Goal: Information Seeking & Learning: Understand process/instructions

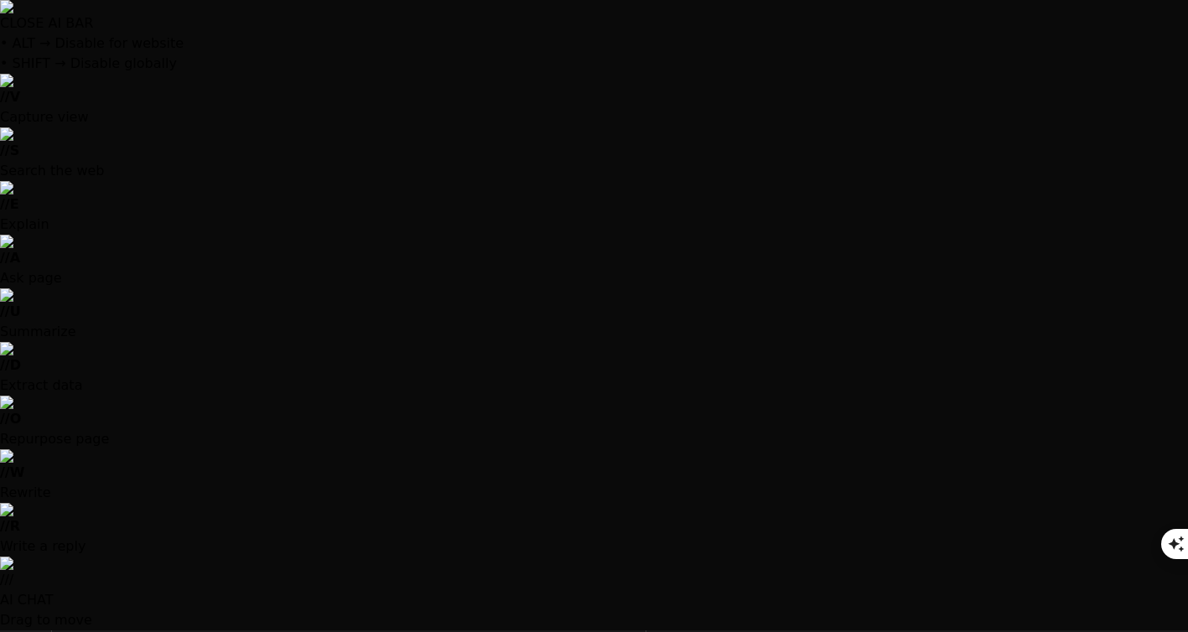
scroll to position [701, 0]
click at [252, 574] on div at bounding box center [594, 316] width 1188 height 632
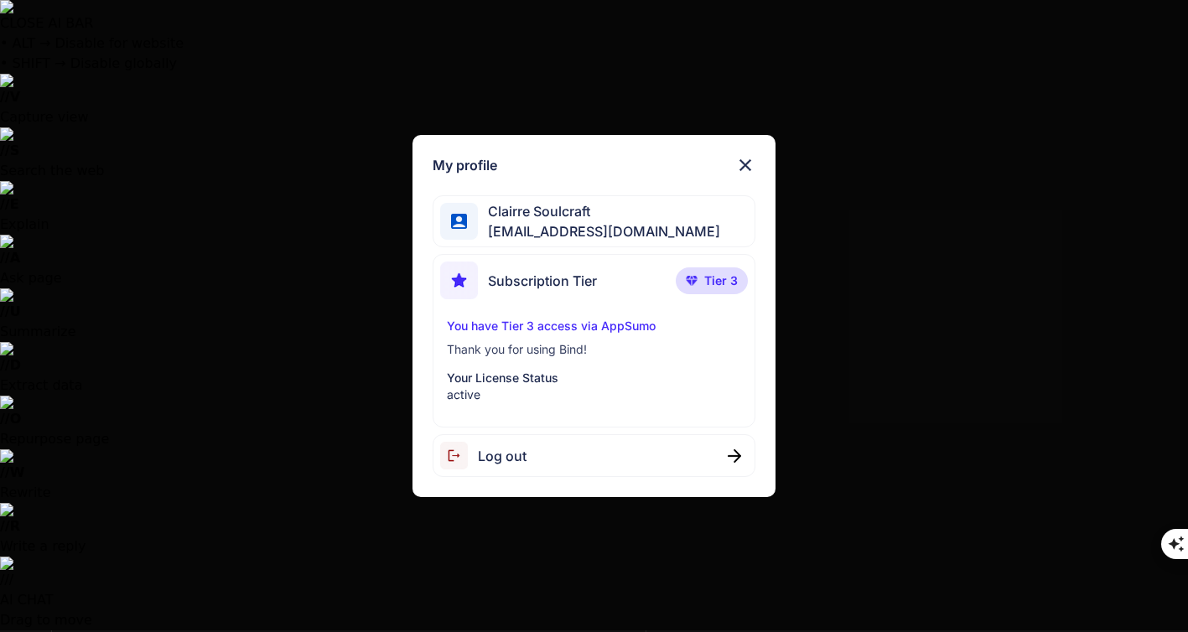
click at [743, 161] on img at bounding box center [745, 165] width 20 height 20
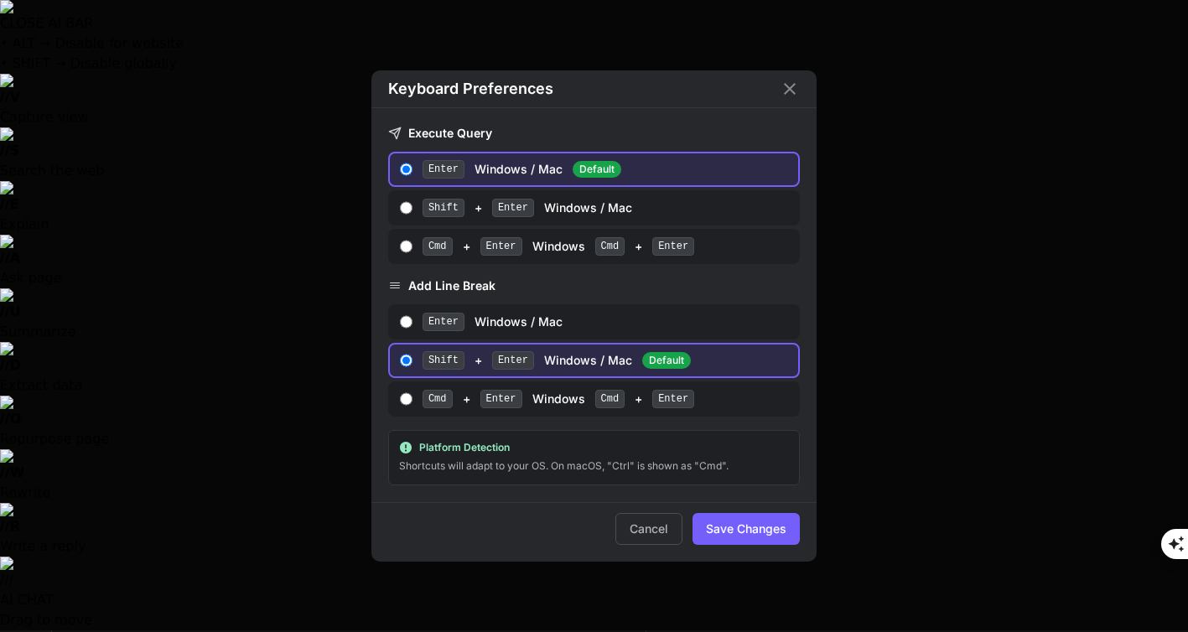
click at [792, 83] on icon "Close" at bounding box center [790, 89] width 20 height 20
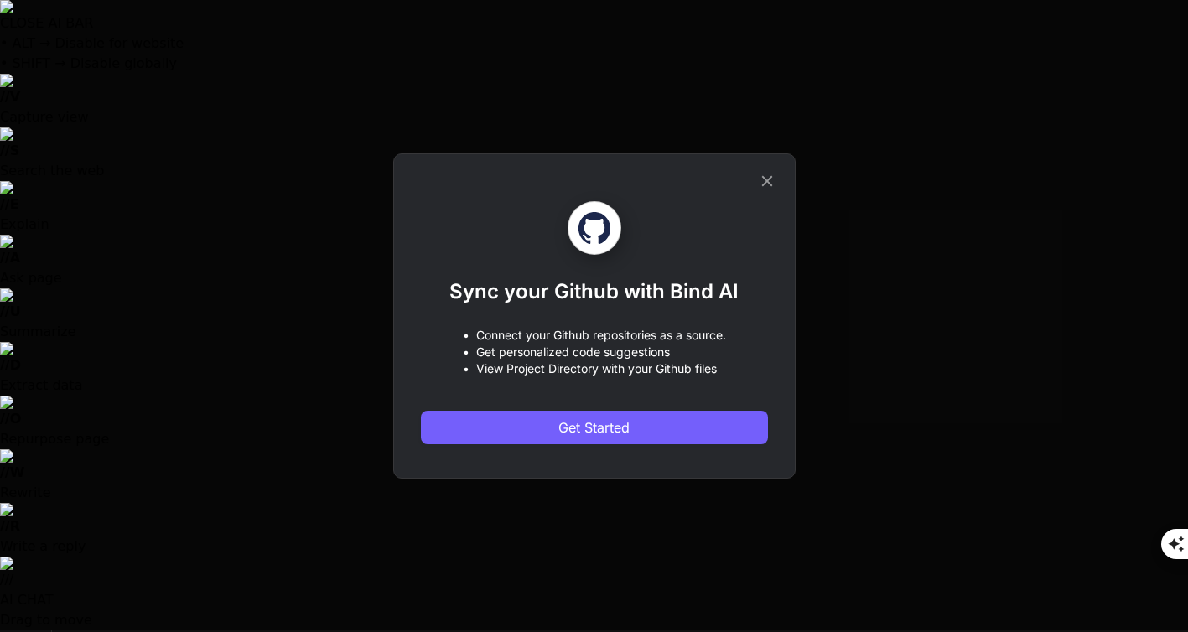
click at [769, 179] on icon at bounding box center [767, 181] width 18 height 18
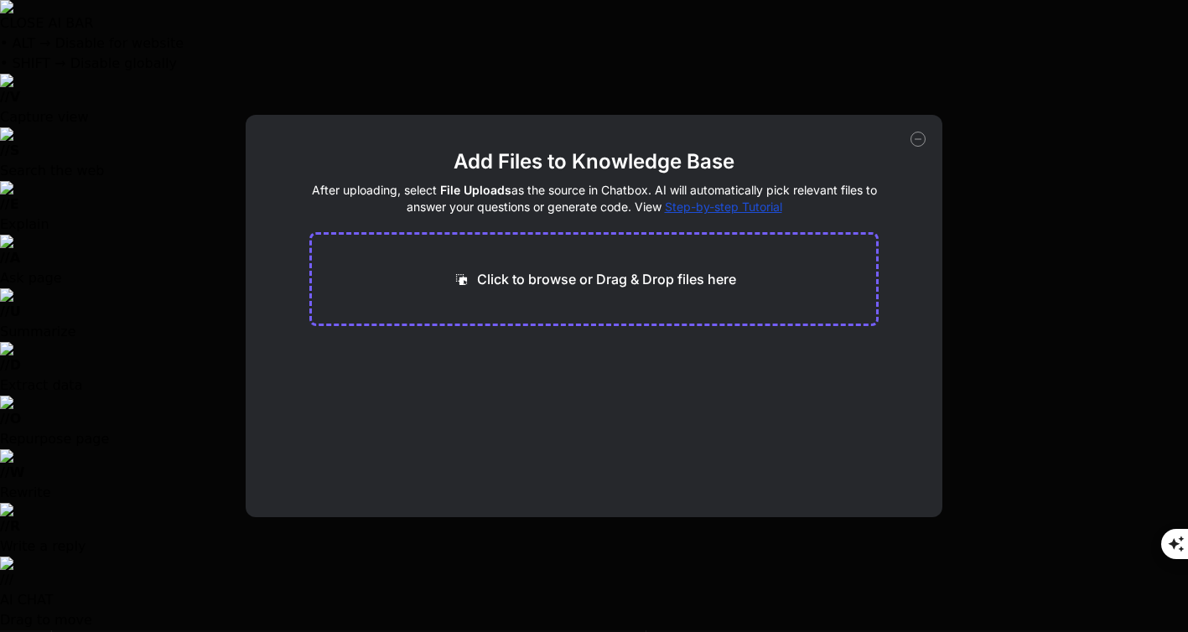
click at [919, 136] on icon at bounding box center [917, 139] width 15 height 15
type textarea "x"
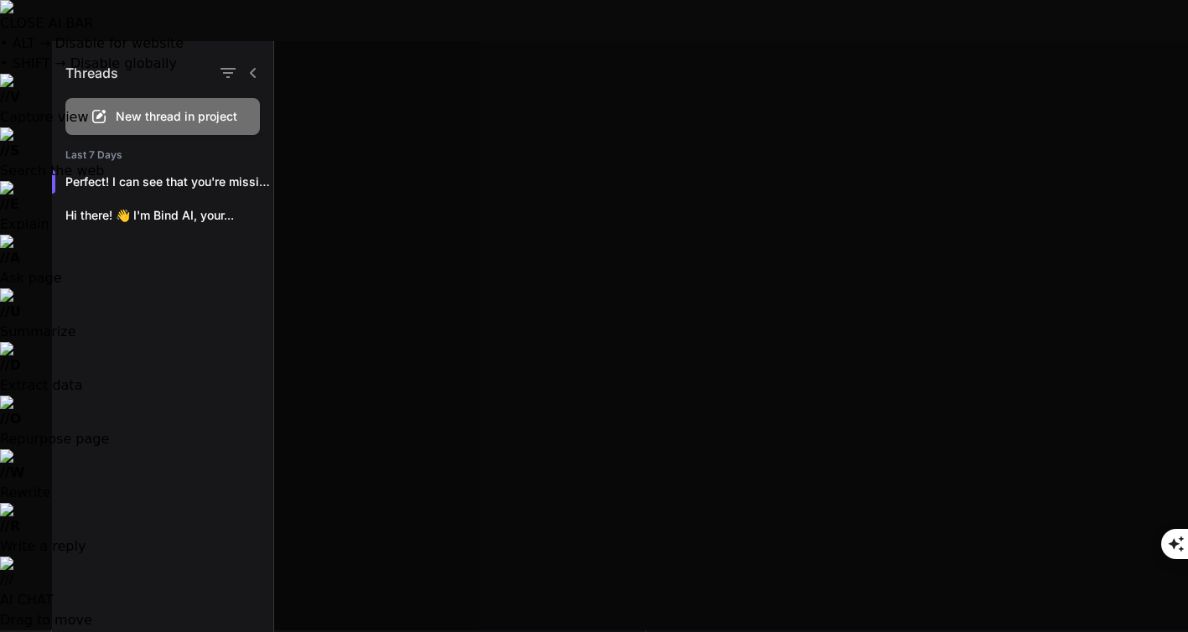
click at [255, 72] on icon at bounding box center [252, 72] width 13 height 13
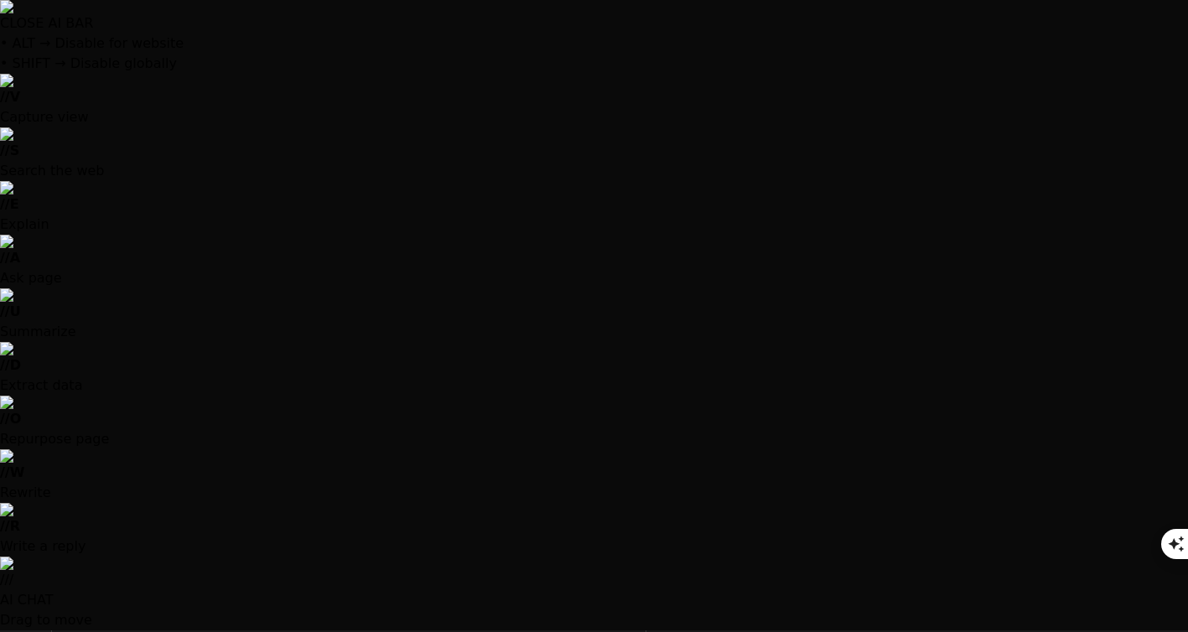
scroll to position [3019, 0]
click at [1169, 605] on icon "button" at bounding box center [1167, 596] width 17 height 17
click at [1173, 11] on img at bounding box center [594, 6] width 1188 height 13
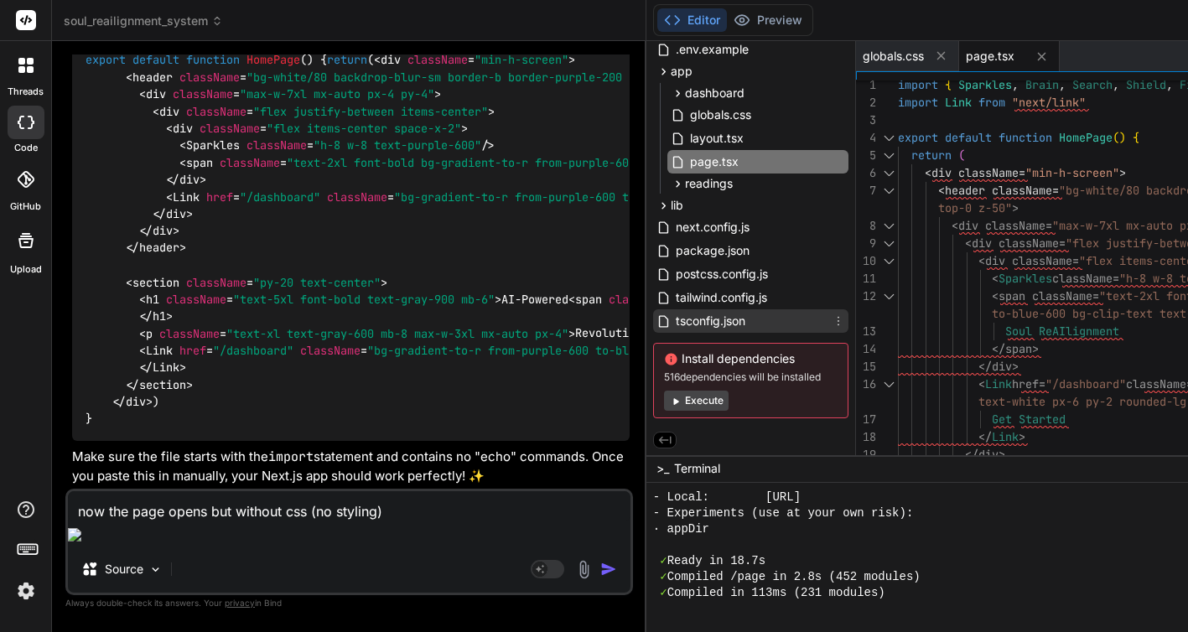
scroll to position [0, 0]
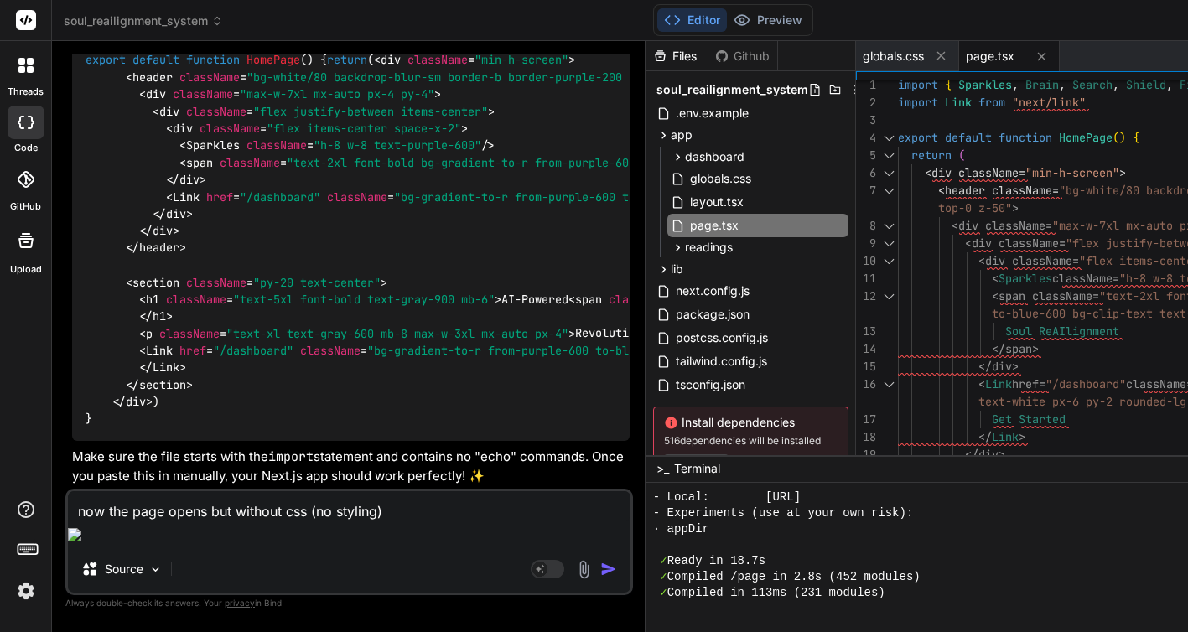
click at [708, 49] on div "Github" at bounding box center [742, 56] width 69 height 17
click at [646, 52] on div "Files" at bounding box center [676, 56] width 61 height 17
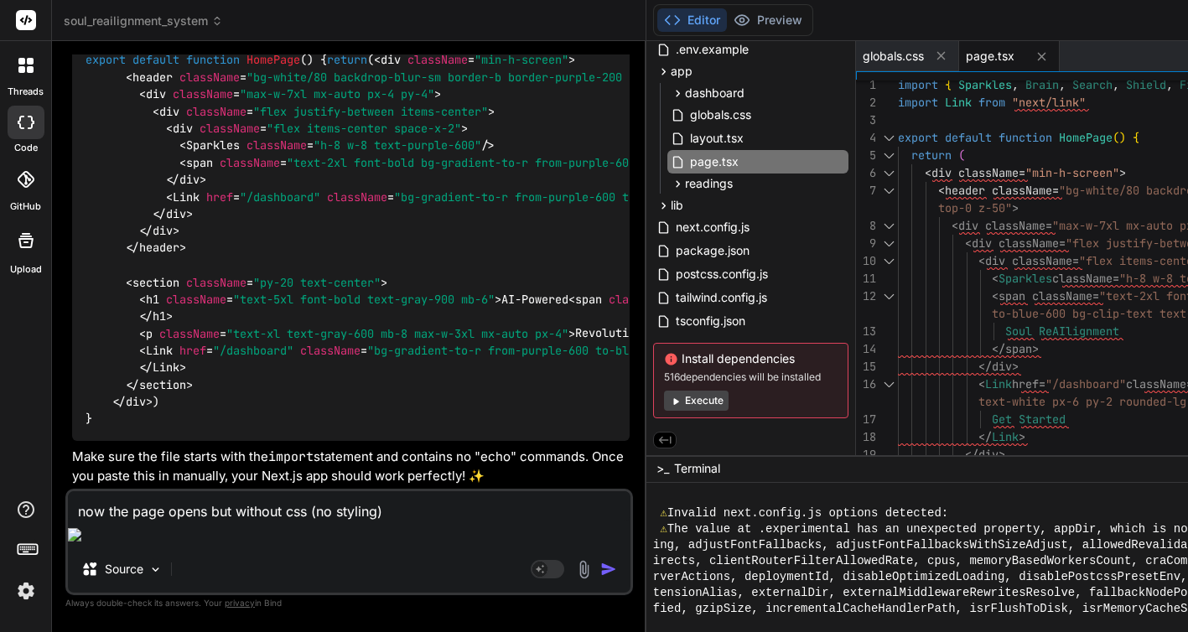
scroll to position [454, 0]
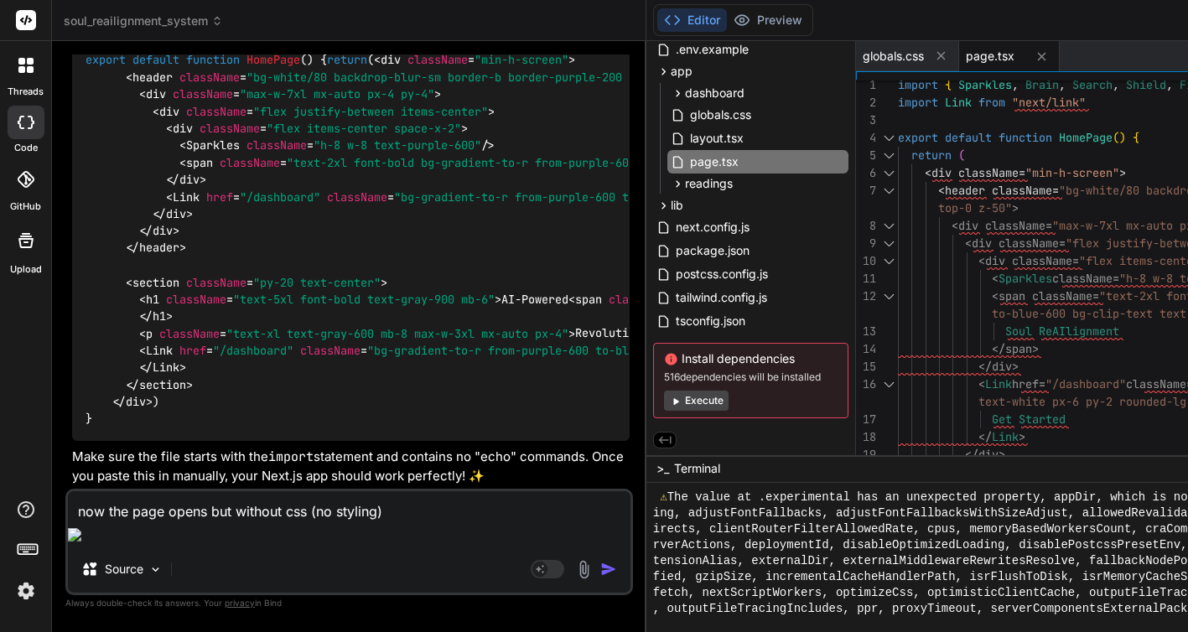
click at [340, 552] on div "Source" at bounding box center [349, 572] width 562 height 40
click at [429, 521] on textarea "now the page opens but without css (no styling)" at bounding box center [349, 506] width 562 height 30
click at [85, 536] on img at bounding box center [77, 534] width 18 height 13
click at [231, 631] on div at bounding box center [594, 632] width 1188 height 0
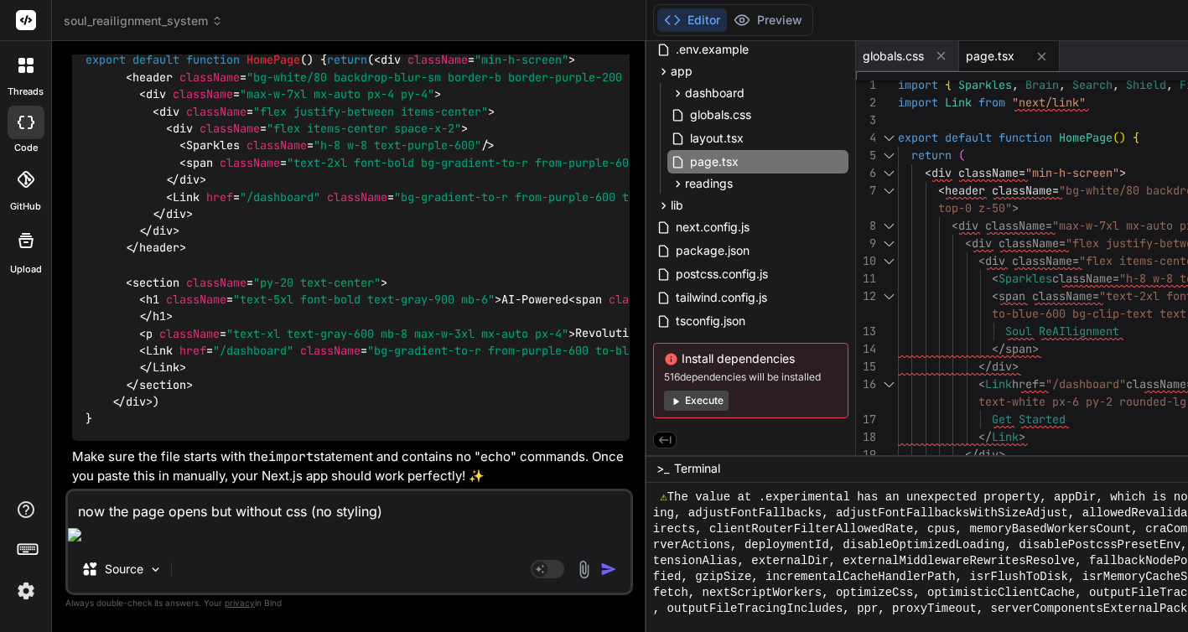
click at [618, 631] on div at bounding box center [594, 632] width 1188 height 0
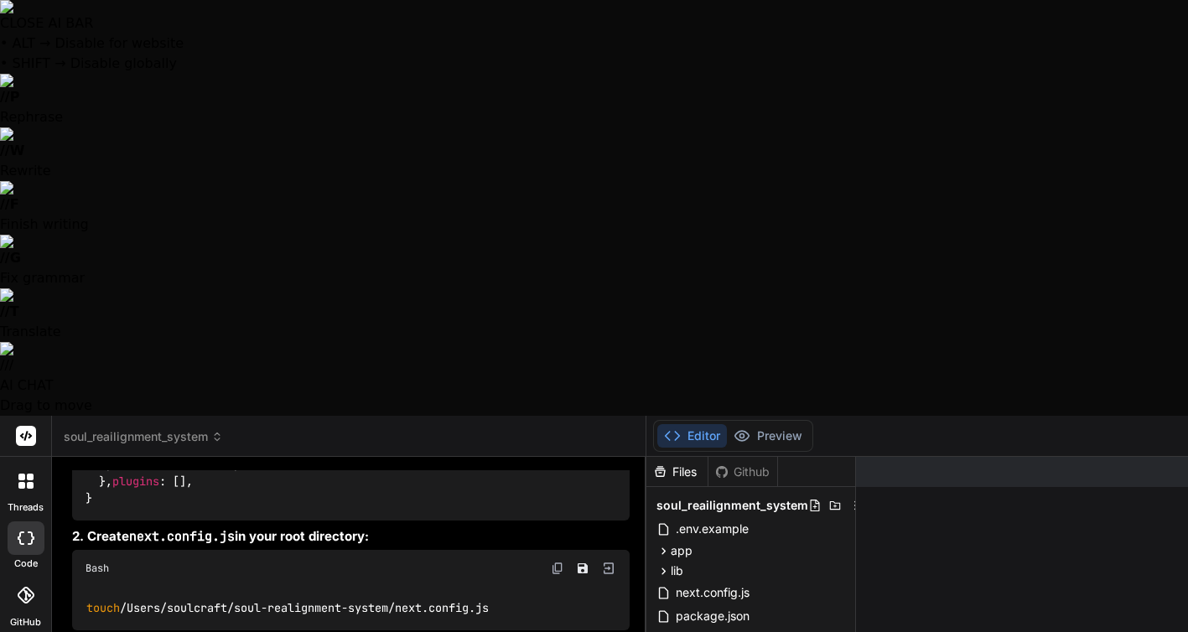
scroll to position [3427, 0]
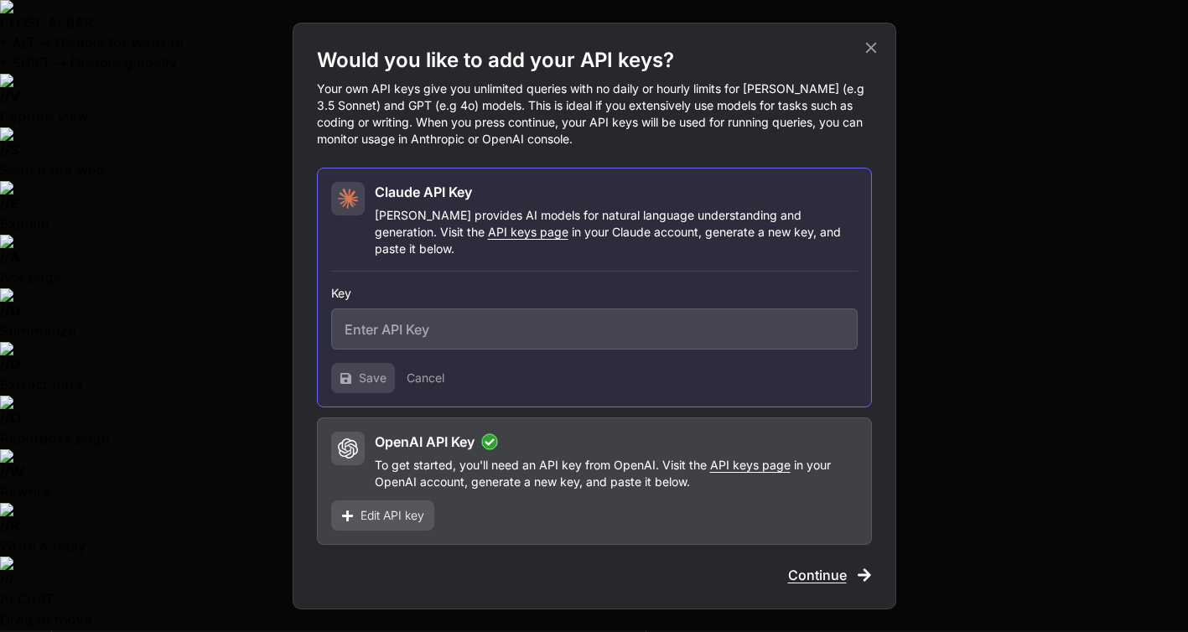
click at [488, 239] on span "API keys page" at bounding box center [528, 232] width 80 height 14
click at [557, 367] on div "Save Cancel" at bounding box center [594, 378] width 526 height 30
click at [867, 54] on icon at bounding box center [870, 48] width 11 height 11
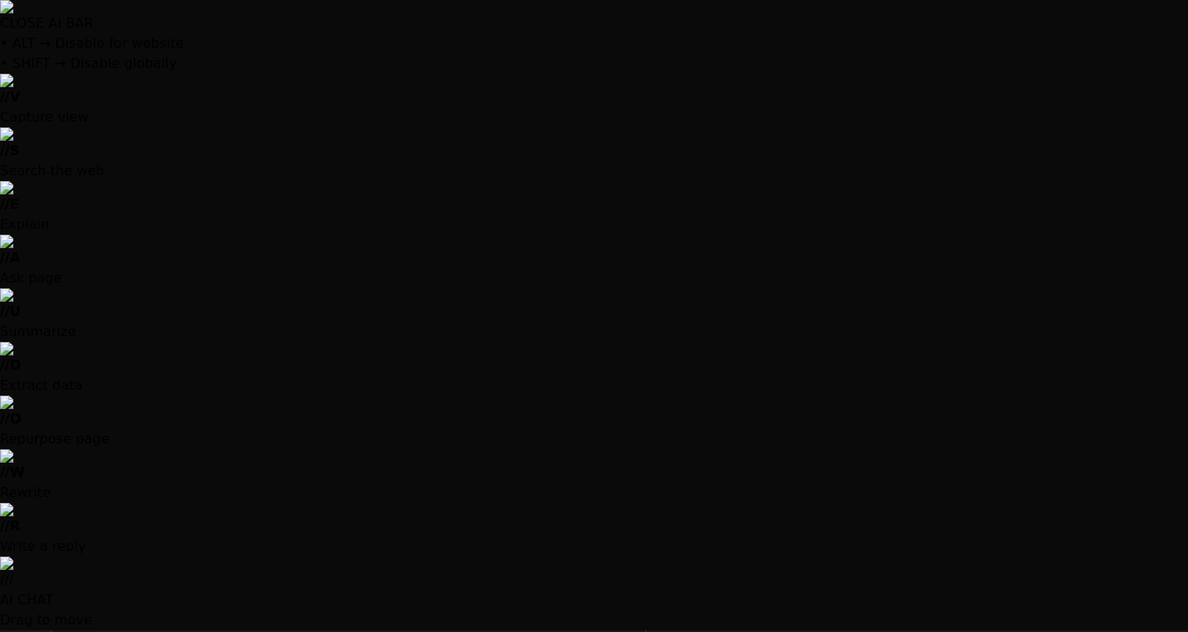
click at [250, 577] on div at bounding box center [594, 316] width 1188 height 632
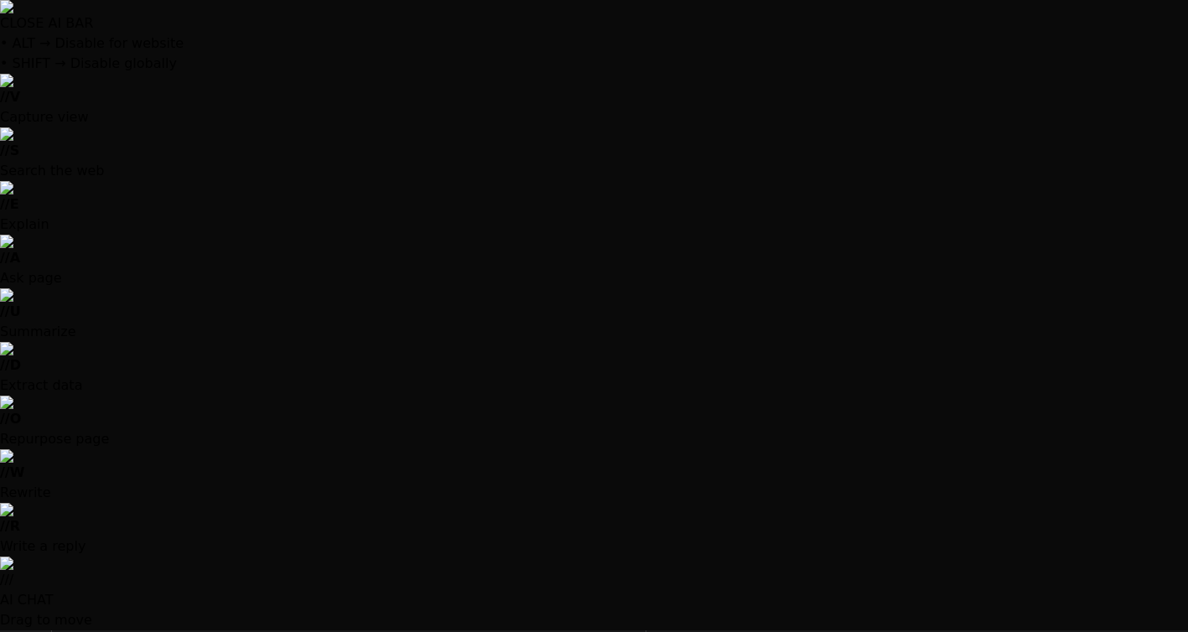
type textarea "x"
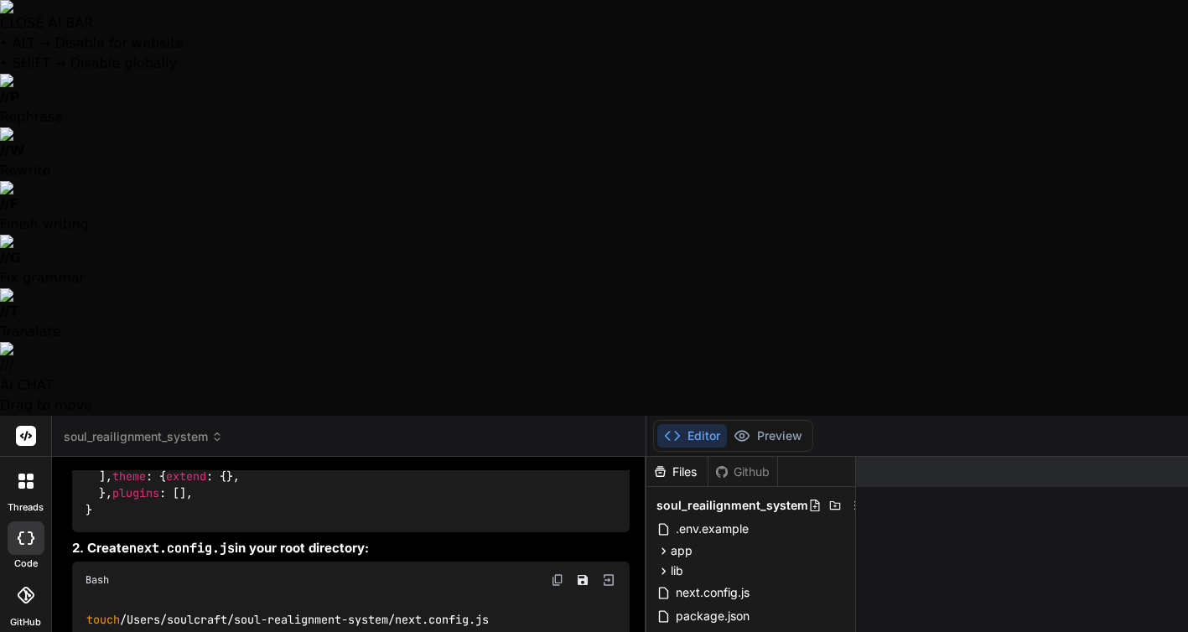
scroll to position [3427, 0]
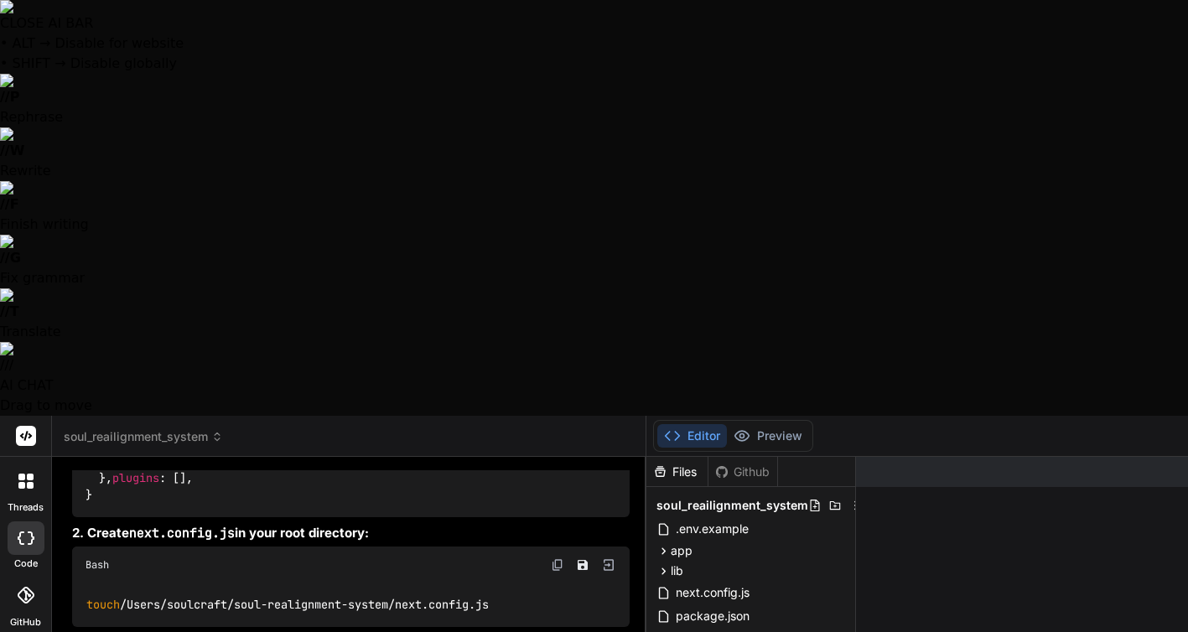
type textarea "x"
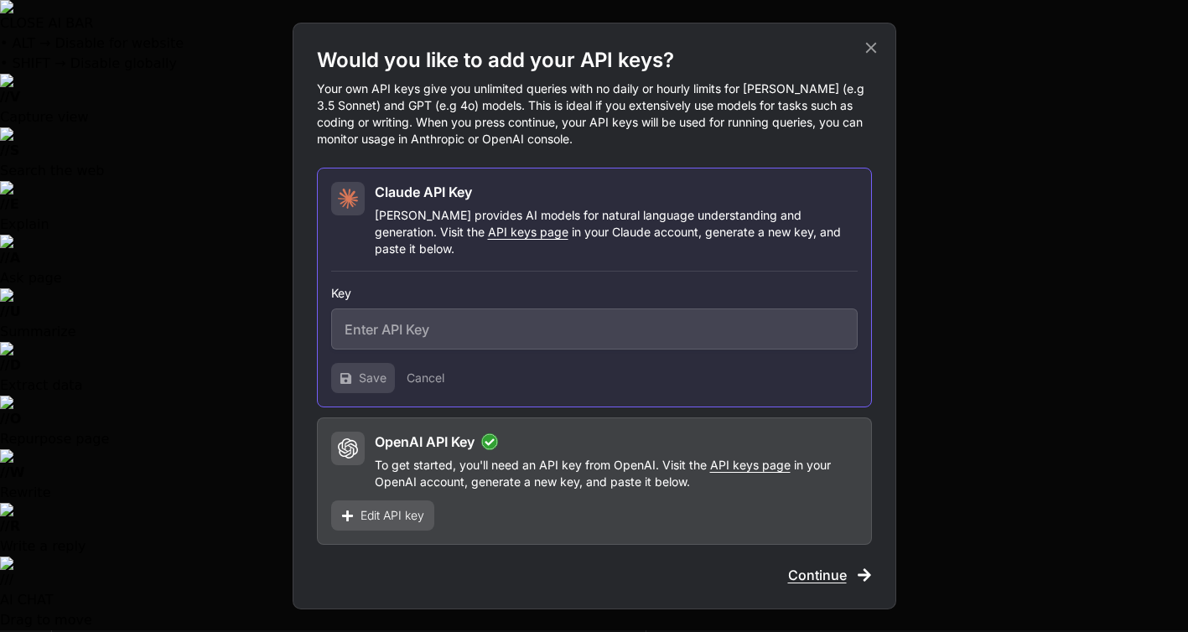
click at [398, 318] on input "text" at bounding box center [594, 328] width 526 height 41
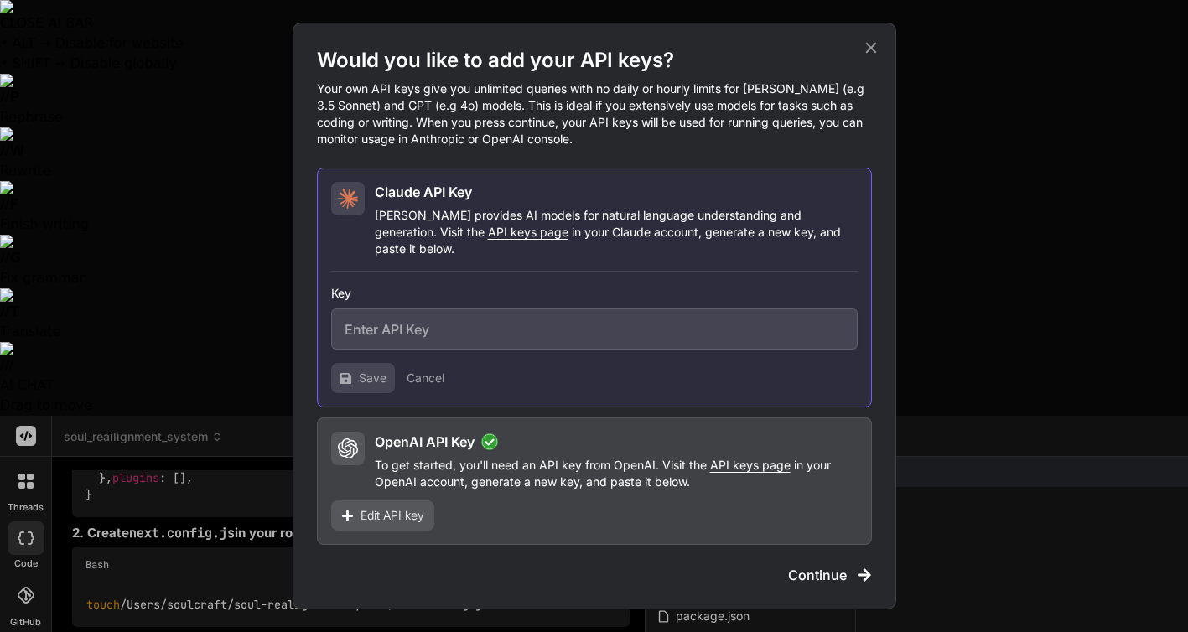
paste input "sk-ant-api03-VP0ySdeTntrSSt_T3Cn99KlstXElyyYh5hGGbhO6yNJQYQfno_bTqbjD9Xtiz-FRnw…"
type input "sk-ant-api03-VP0ySdeTntrSSt_T3Cn99KlstXElyyYh5hGGbhO6yNJQYQfno_bTqbjD9Xtiz-FRnw…"
click at [371, 370] on span "Save" at bounding box center [373, 378] width 28 height 17
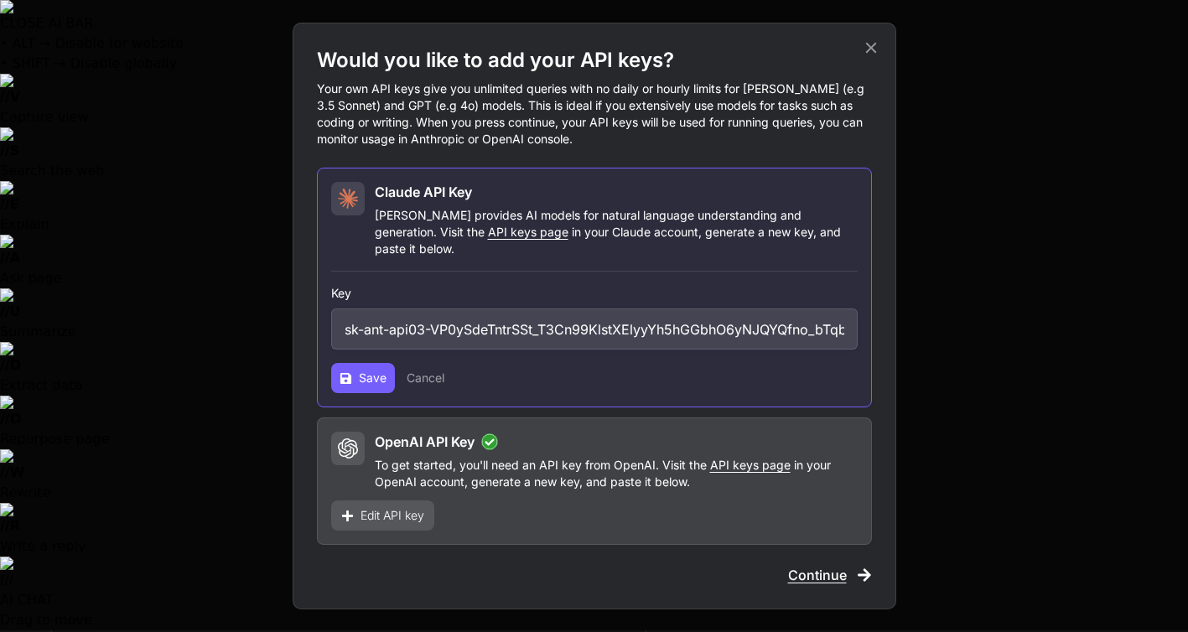
click at [381, 363] on button "Save" at bounding box center [363, 378] width 64 height 30
click at [369, 371] on span "Save" at bounding box center [373, 378] width 28 height 17
click at [838, 565] on span "Continue" at bounding box center [817, 575] width 59 height 20
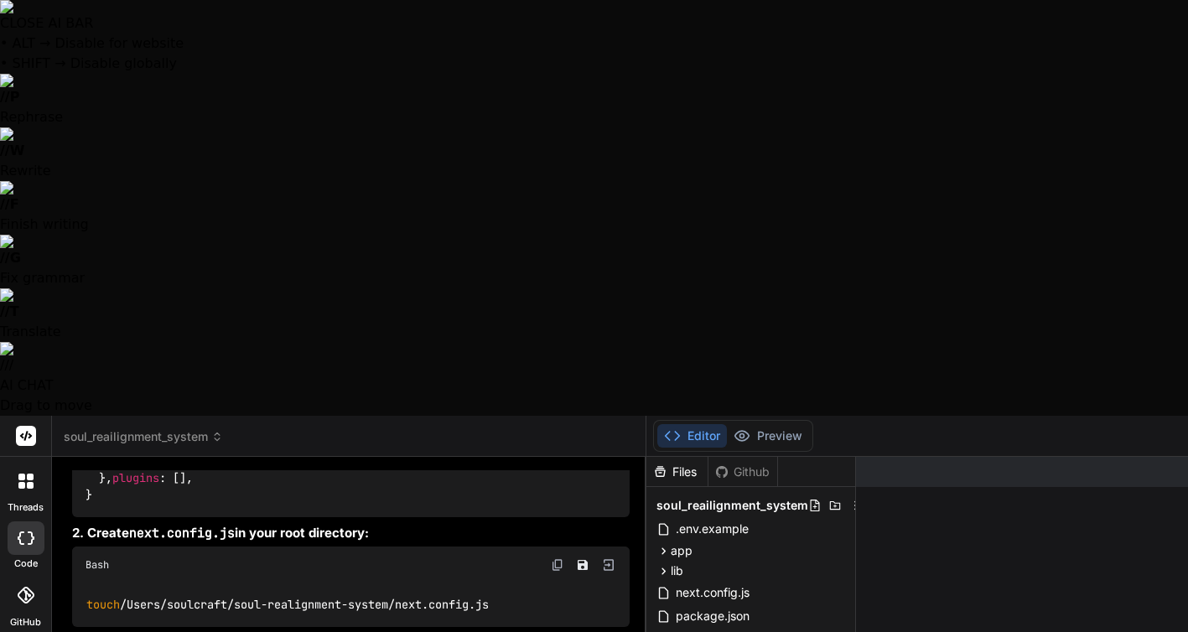
type textarea "x"
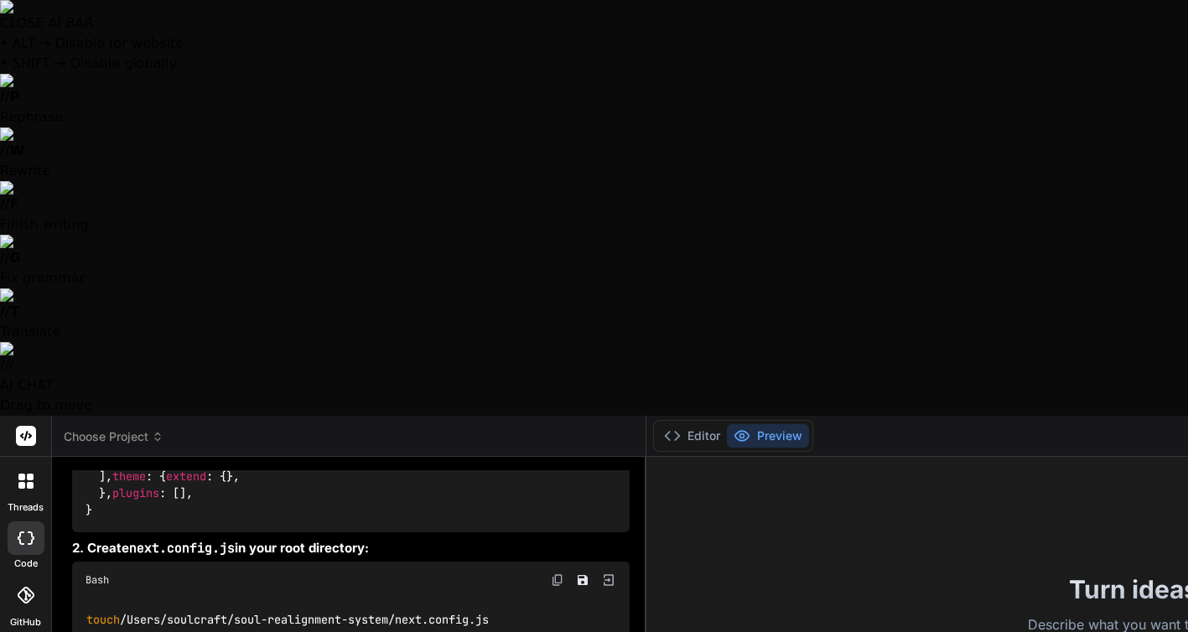
scroll to position [3427, 0]
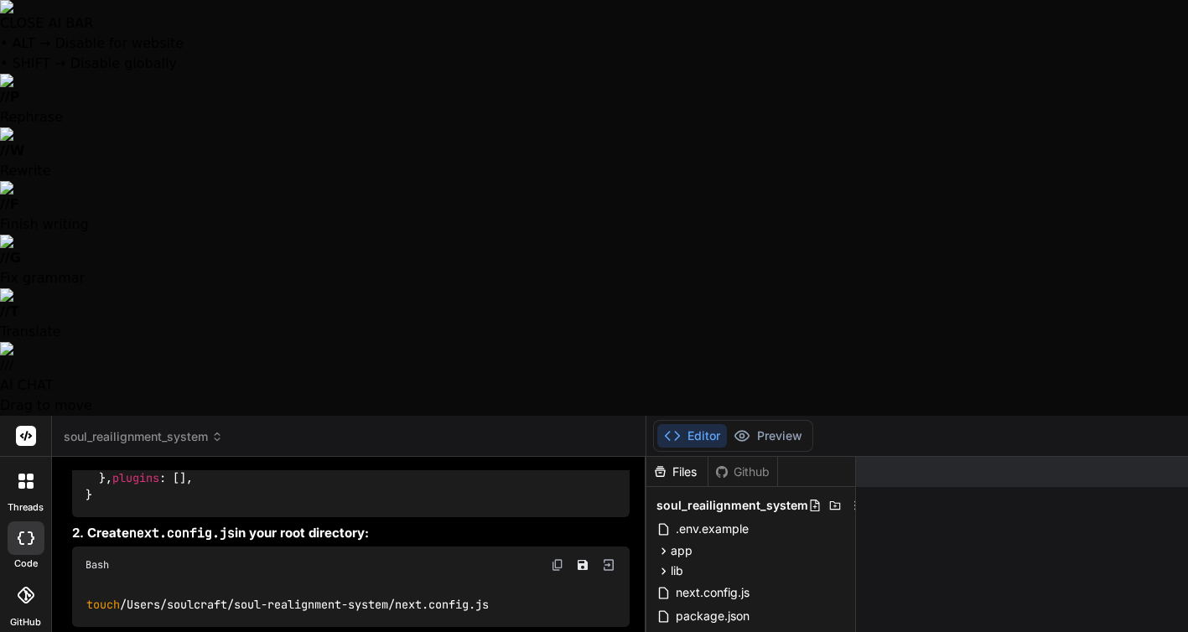
type textarea "x"
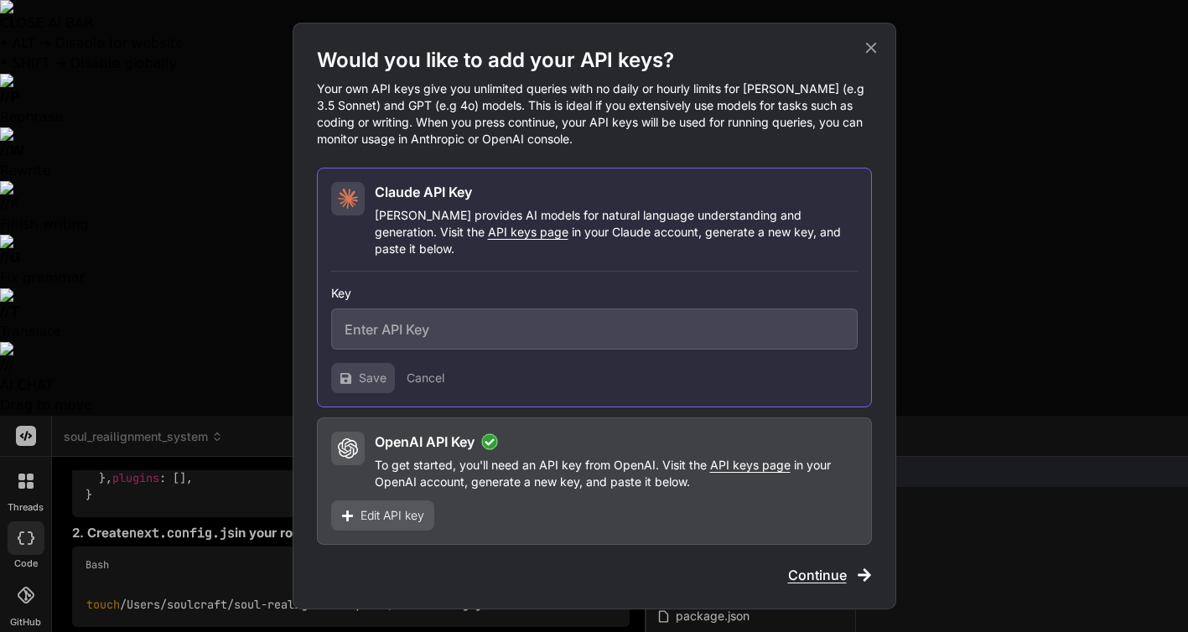
click at [390, 312] on input "text" at bounding box center [594, 328] width 526 height 41
paste input "sk-ant-api03-VP0ySdeTntrSSt_T3Cn99KlstXElyyYh5hGGbhO6yNJQYQfno_bTqbjD9Xtiz-FRnw…"
type input "sk-ant-api03-VP0ySdeTntrSSt_T3Cn99KlstXElyyYh5hGGbhO6yNJQYQfno_bTqbjD9Xtiz-FRnw…"
click at [357, 370] on button "Save" at bounding box center [363, 378] width 64 height 30
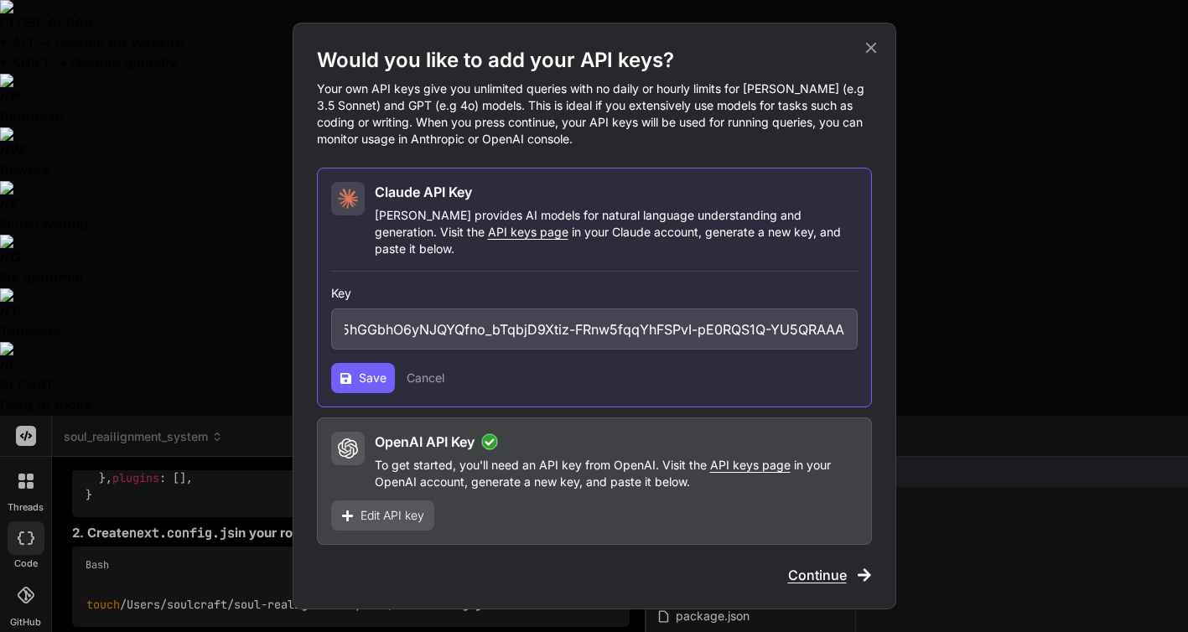
scroll to position [0, 0]
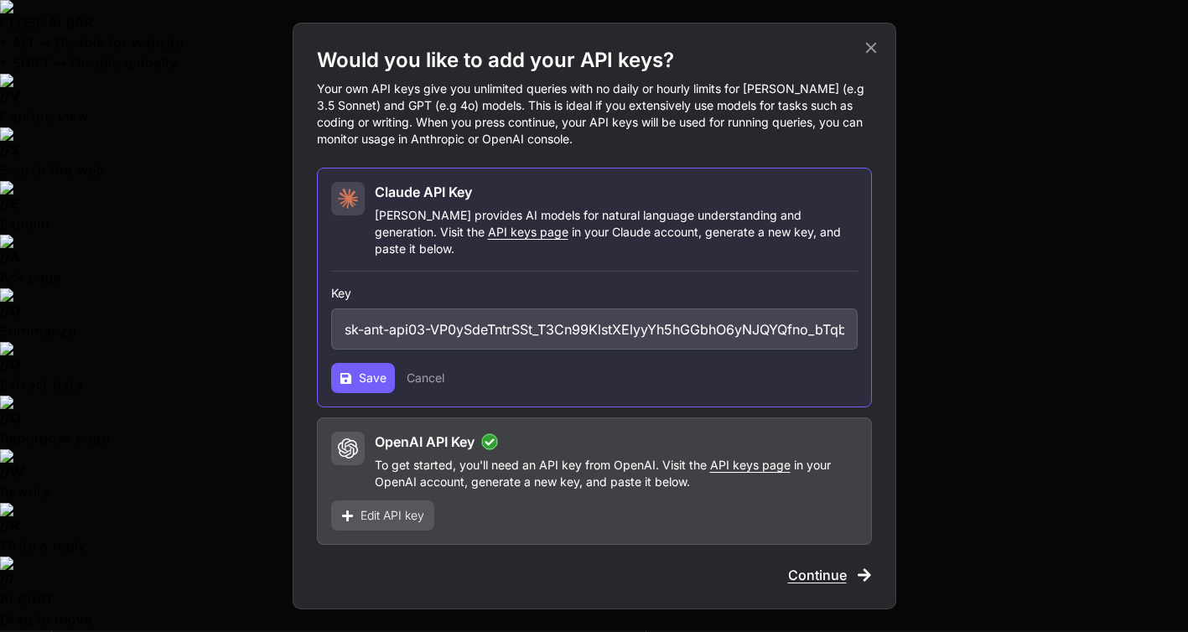
click at [763, 366] on div "Save Cancel" at bounding box center [594, 378] width 526 height 30
click at [722, 373] on div "Save Cancel" at bounding box center [594, 378] width 526 height 30
click at [366, 370] on span "Save" at bounding box center [373, 378] width 28 height 17
click at [1006, 94] on div "Would you like to add your API keys? Your own API keys give you unlimited queri…" at bounding box center [594, 316] width 1188 height 632
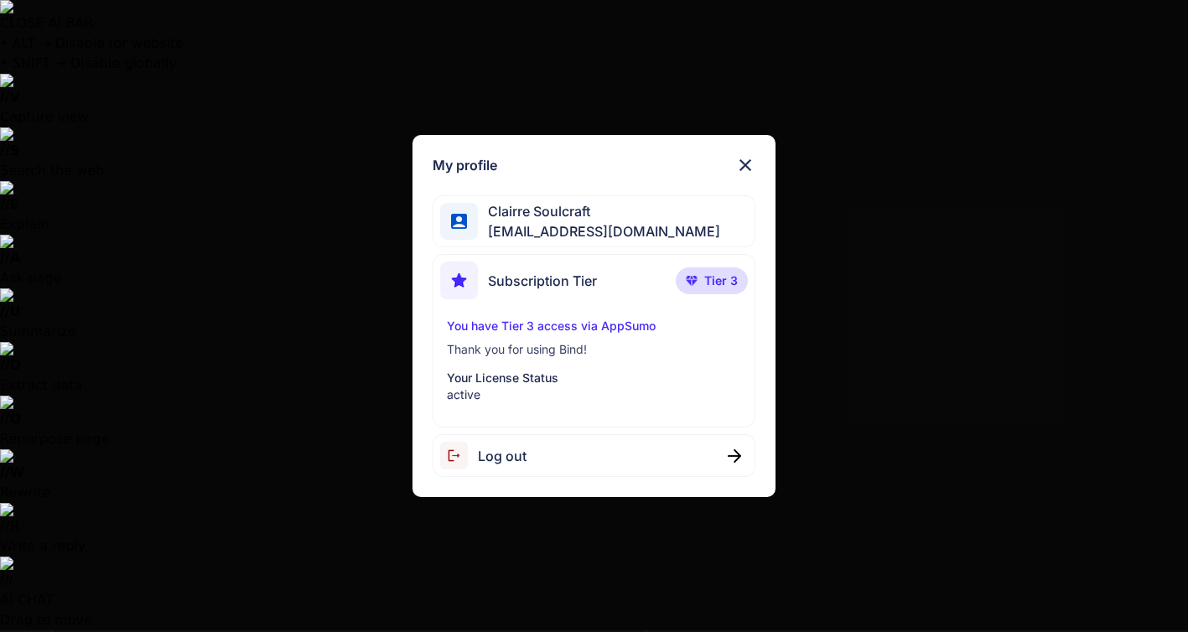
click at [827, 148] on div "My profile Clairre Soulcraft mamasushi@gmail.com Subscription Tier Tier 3 You h…" at bounding box center [594, 316] width 1188 height 632
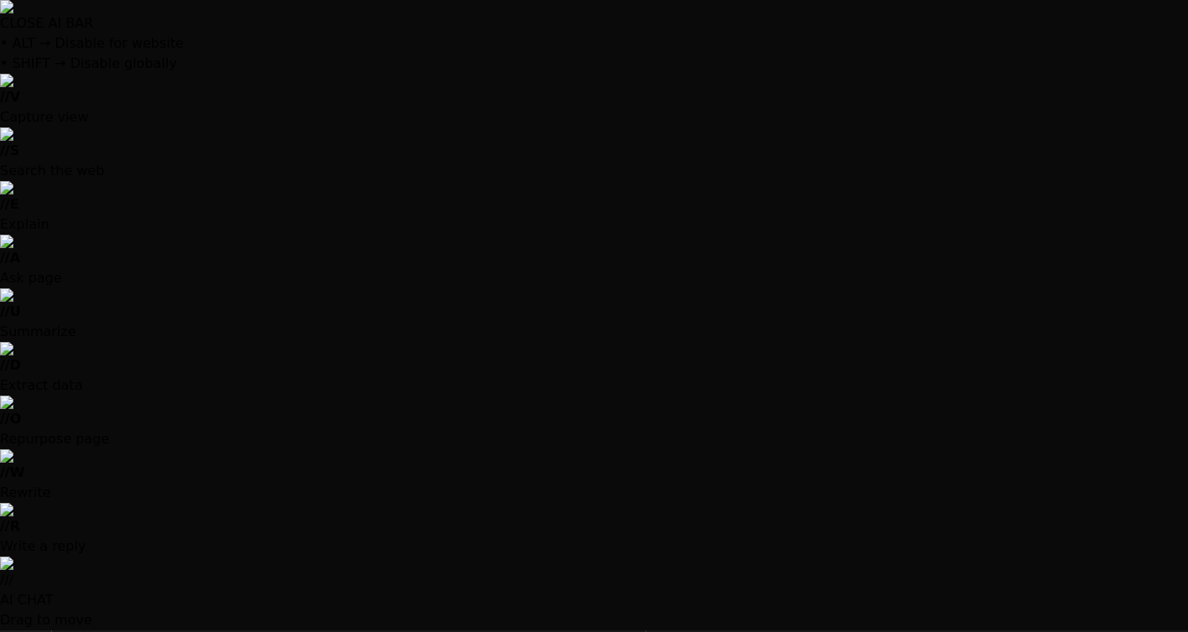
click at [360, 393] on p "Perfect! I can see that you're missing both tailwind.config.js and next.config.…" at bounding box center [350, 400] width 557 height 38
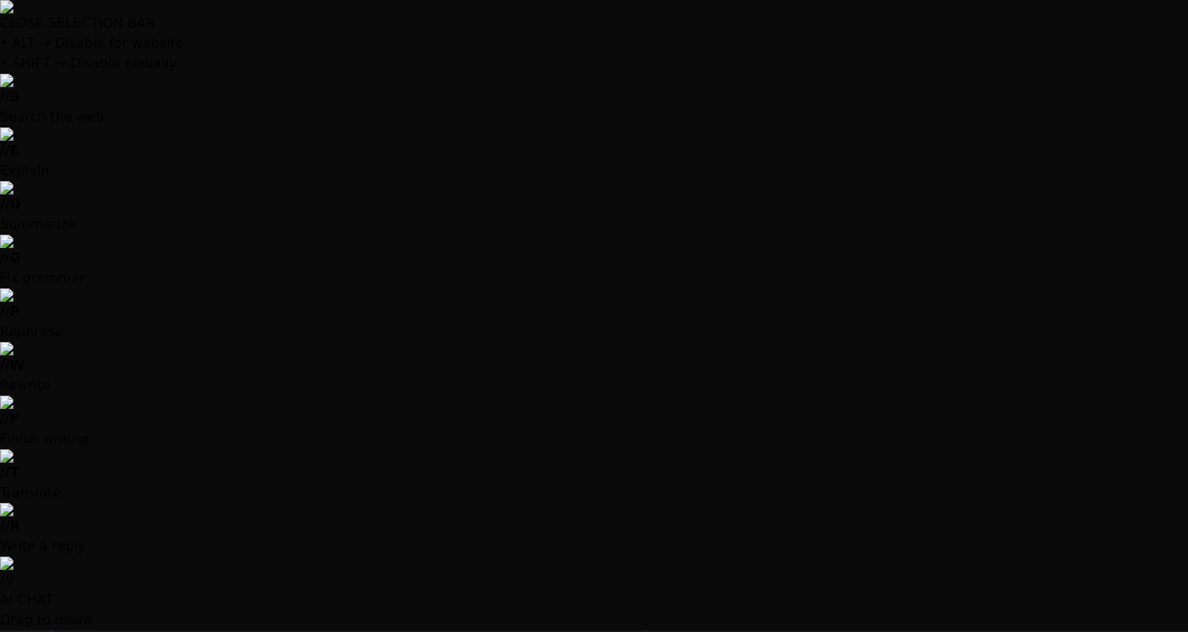
drag, startPoint x: 413, startPoint y: 538, endPoint x: 18, endPoint y: 540, distance: 394.8
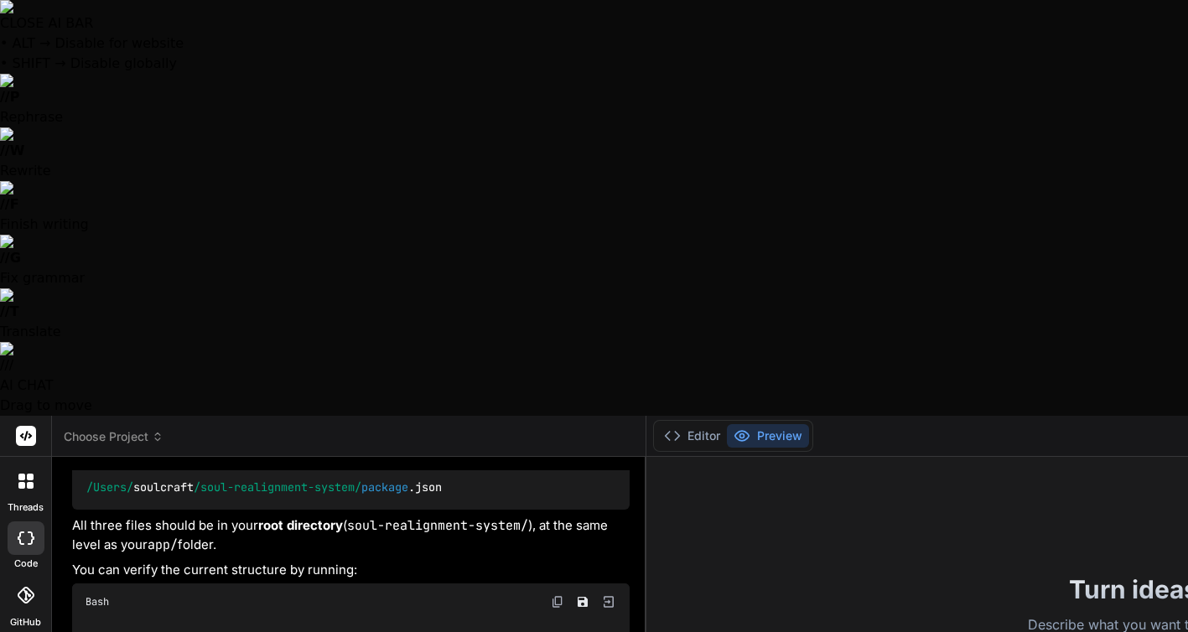
scroll to position [3427, 0]
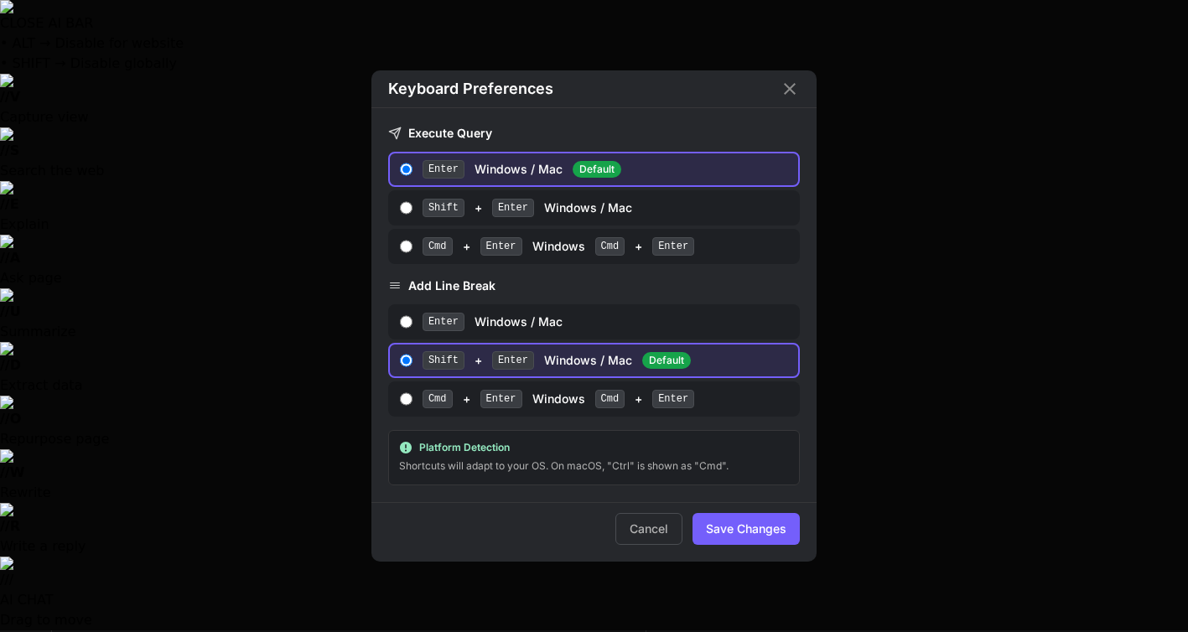
click at [26, 548] on div "Keyboard Preferences Execute Query Enter Windows / Mac Default Shift + Enter Wi…" at bounding box center [594, 316] width 1188 height 632
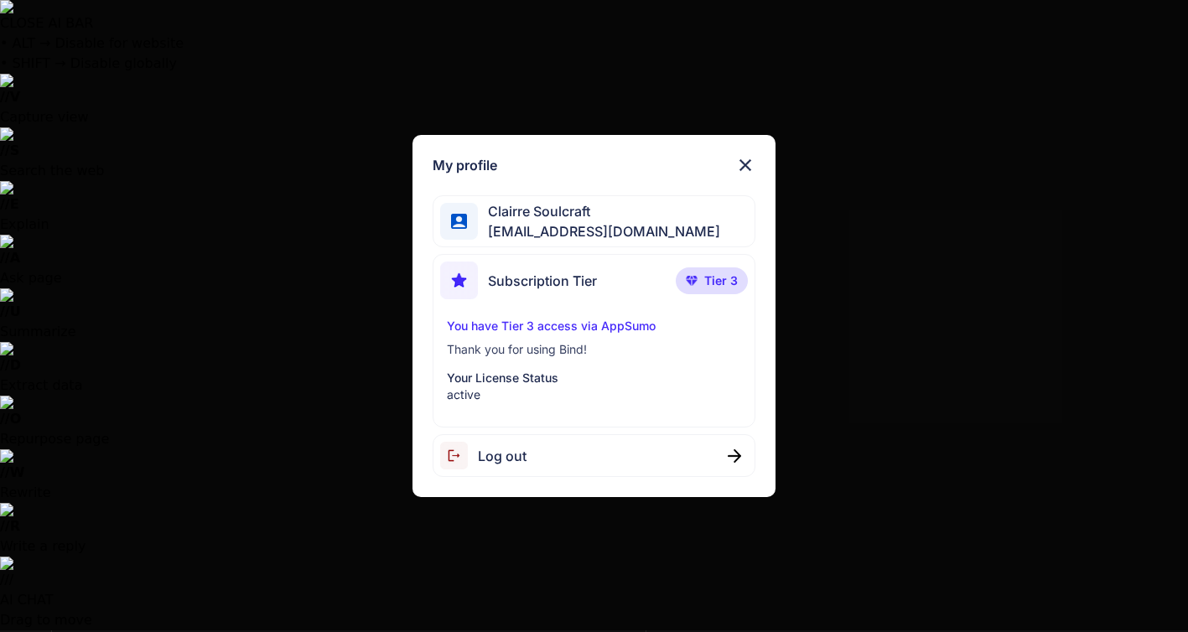
click at [24, 588] on div "My profile Clairre Soulcraft [EMAIL_ADDRESS][DOMAIN_NAME] Subscription Tier Tie…" at bounding box center [594, 316] width 1188 height 632
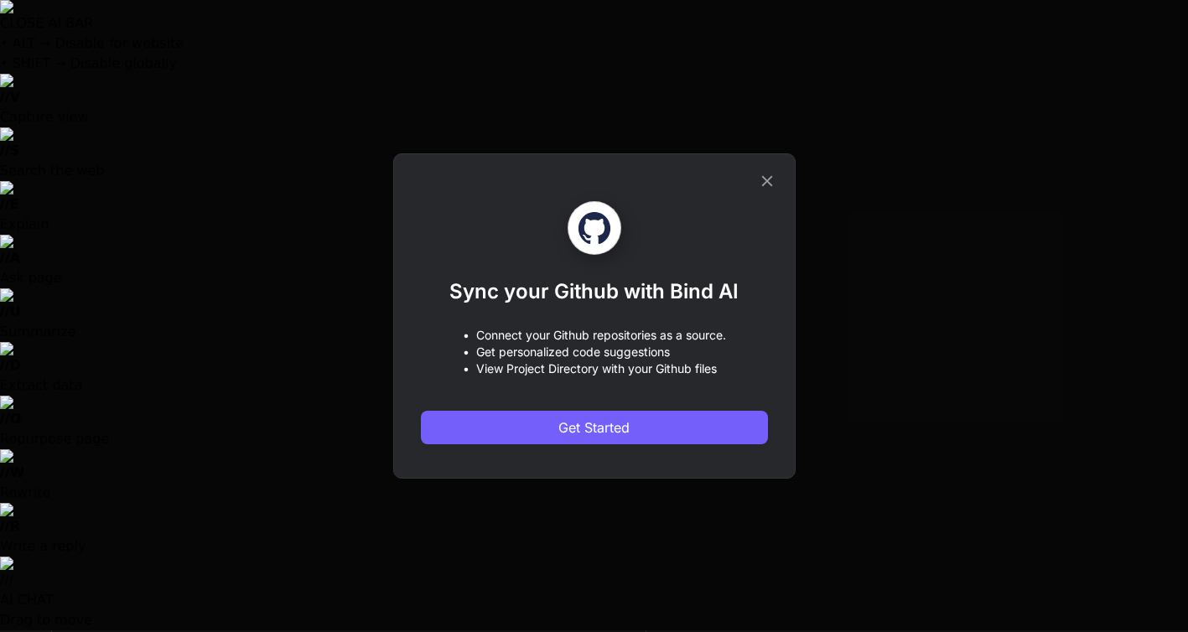
click at [764, 179] on icon at bounding box center [766, 181] width 11 height 11
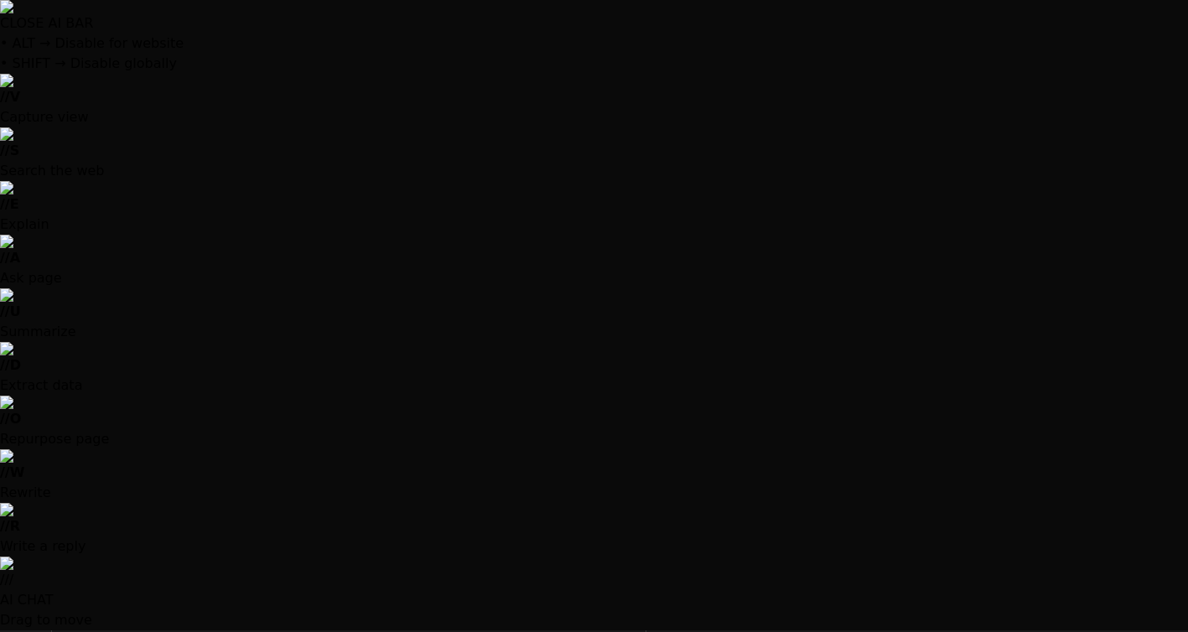
type textarea "x"
drag, startPoint x: 505, startPoint y: 251, endPoint x: 410, endPoint y: 250, distance: 94.7
copy code "postcss.config"
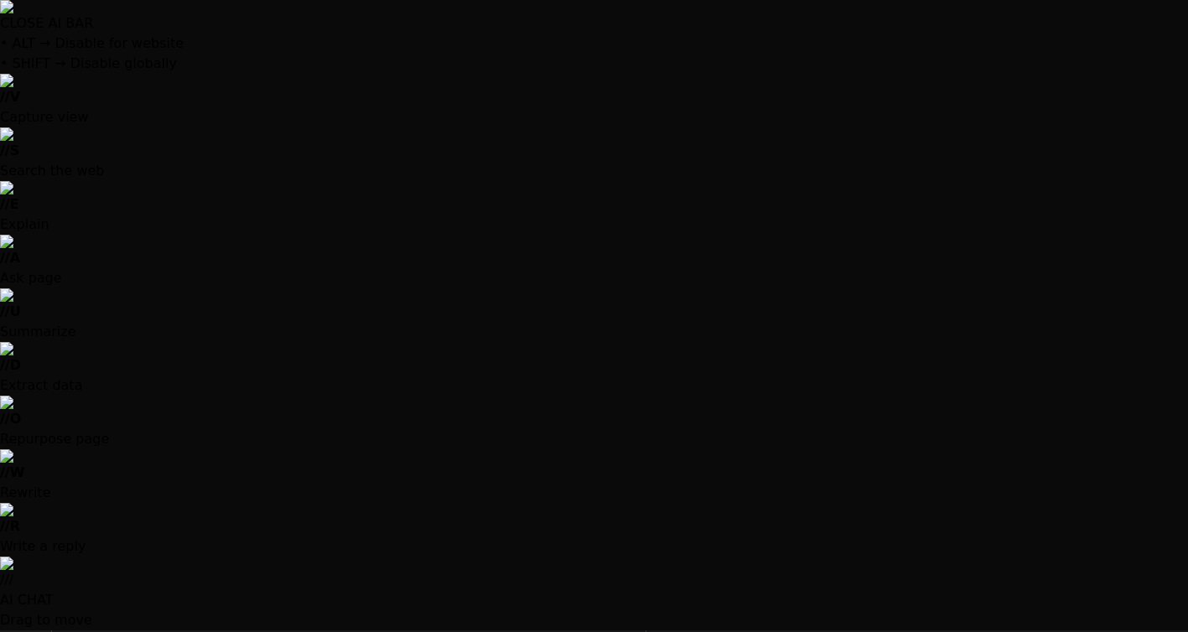
drag, startPoint x: 163, startPoint y: 463, endPoint x: 88, endPoint y: 462, distance: 74.6
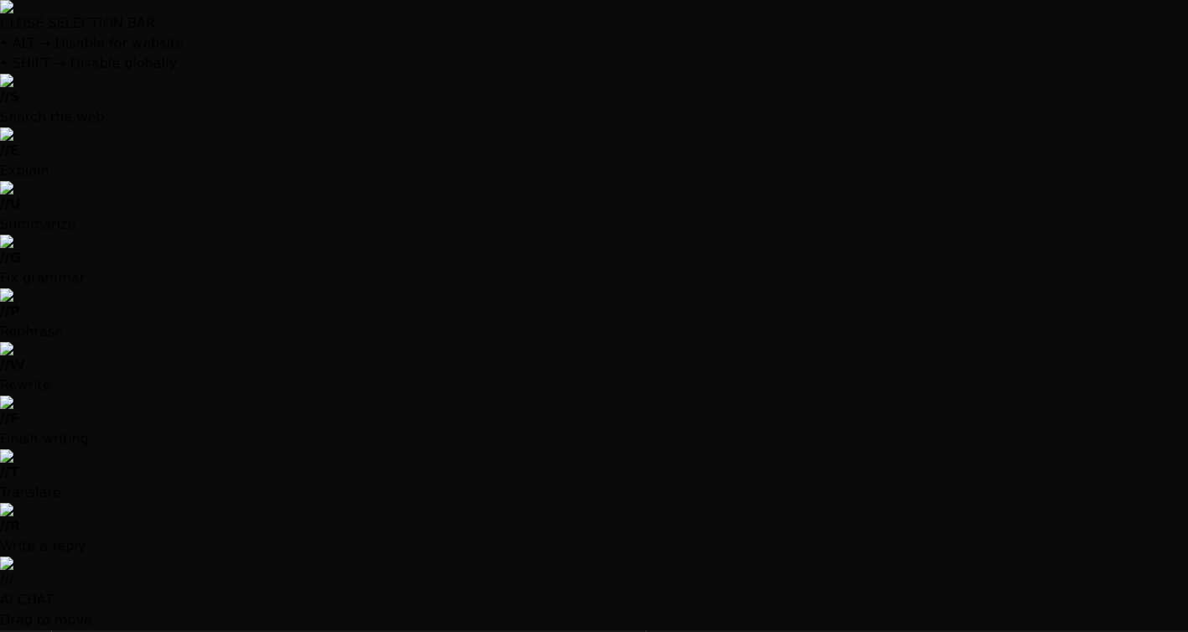
copy code "npm run dev"
type textarea "module.exports = { plugins: { tailwindcss: {}, autoprefixer: {}, }, }"
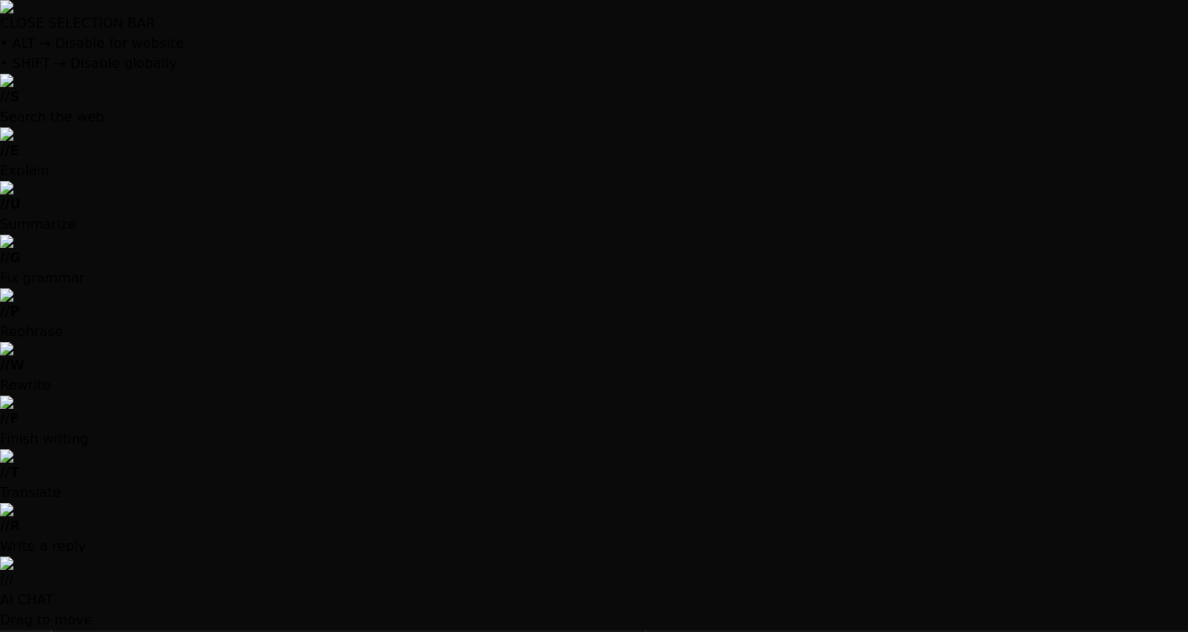
scroll to position [0, 0]
drag, startPoint x: 815, startPoint y: 181, endPoint x: 774, endPoint y: 42, distance: 144.8
drag, startPoint x: 173, startPoint y: 462, endPoint x: 55, endPoint y: 462, distance: 117.3
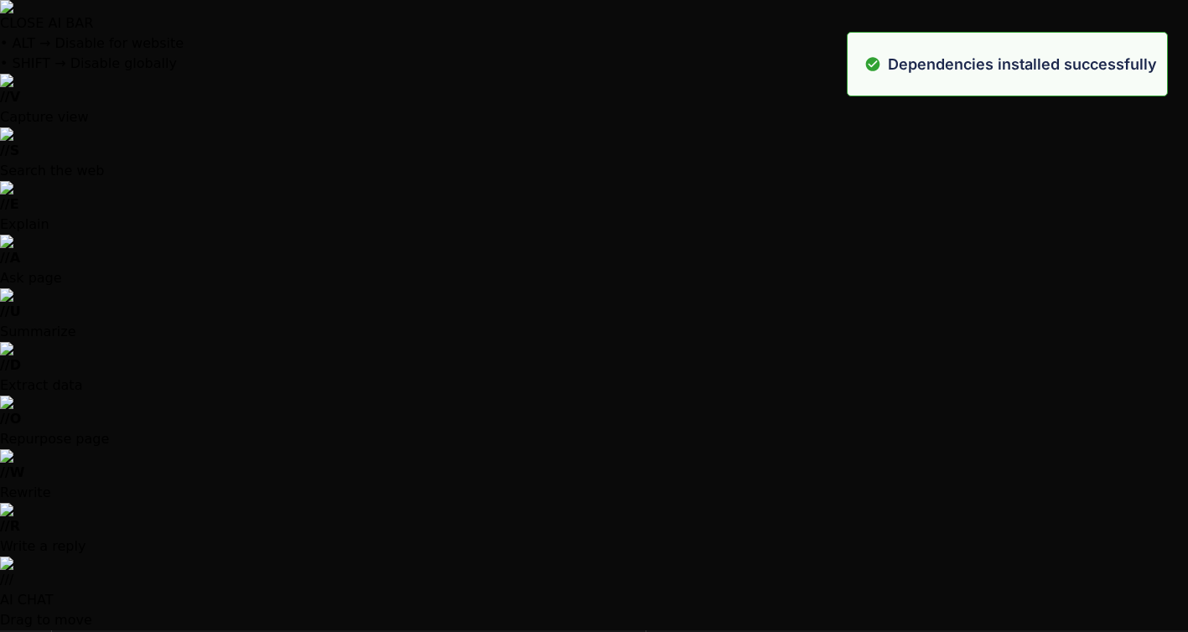
scroll to position [334, 0]
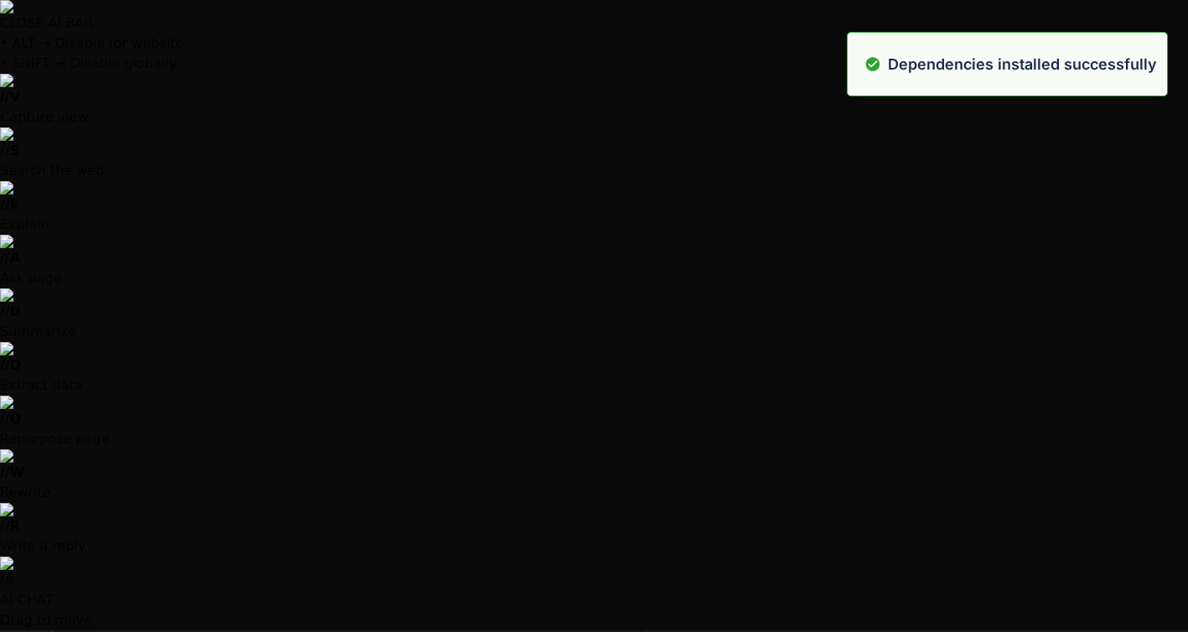
scroll to position [573, 0]
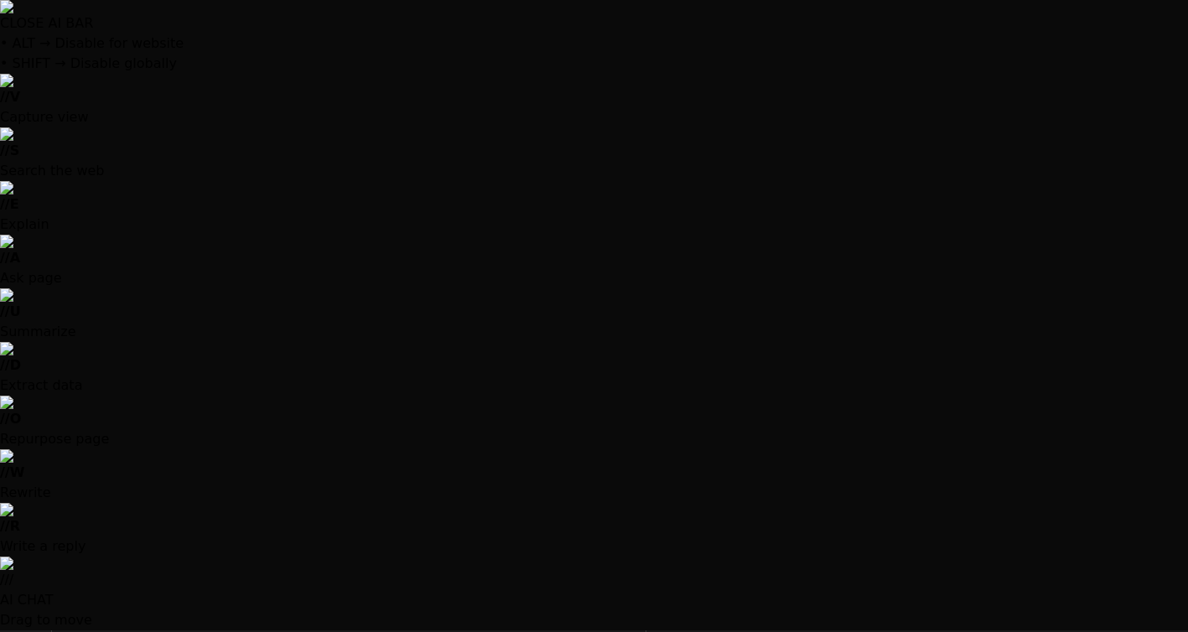
type textarea "x"
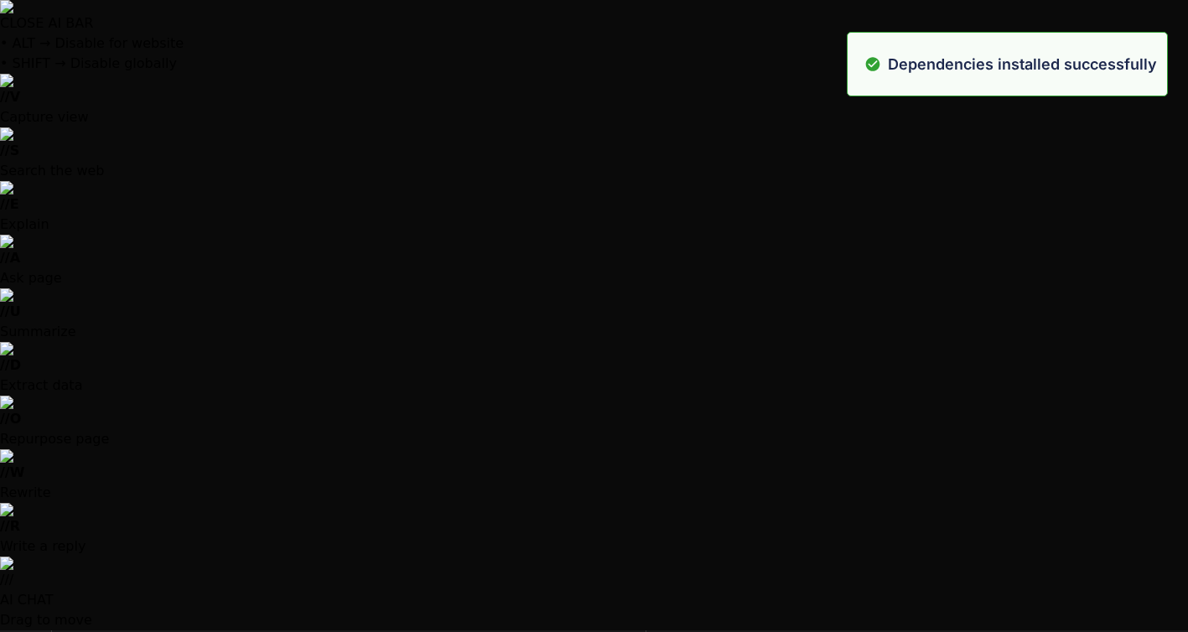
scroll to position [1051, 0]
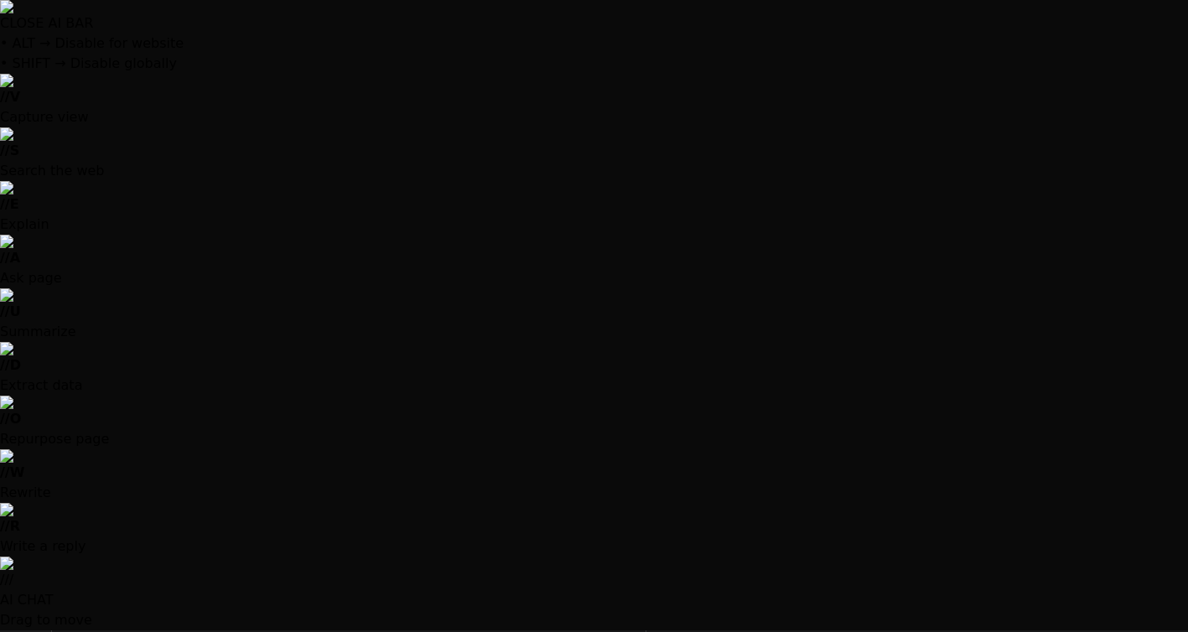
click at [167, 332] on div "npm run dev" at bounding box center [350, 354] width 557 height 44
click at [551, 307] on img at bounding box center [557, 313] width 13 height 13
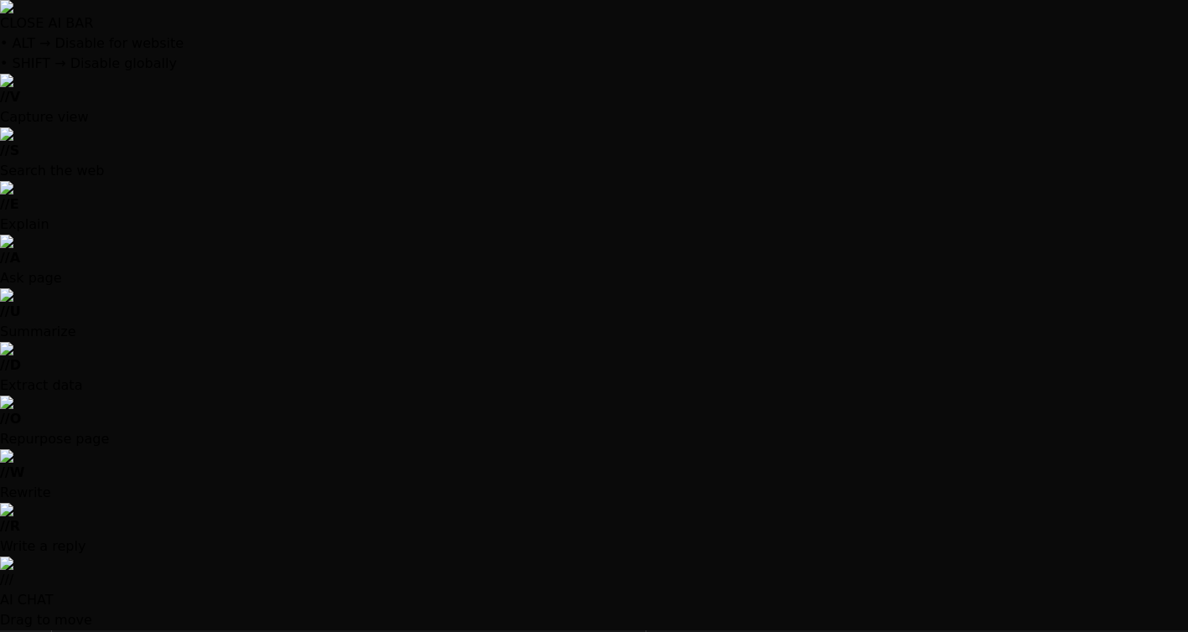
type textarea "x"
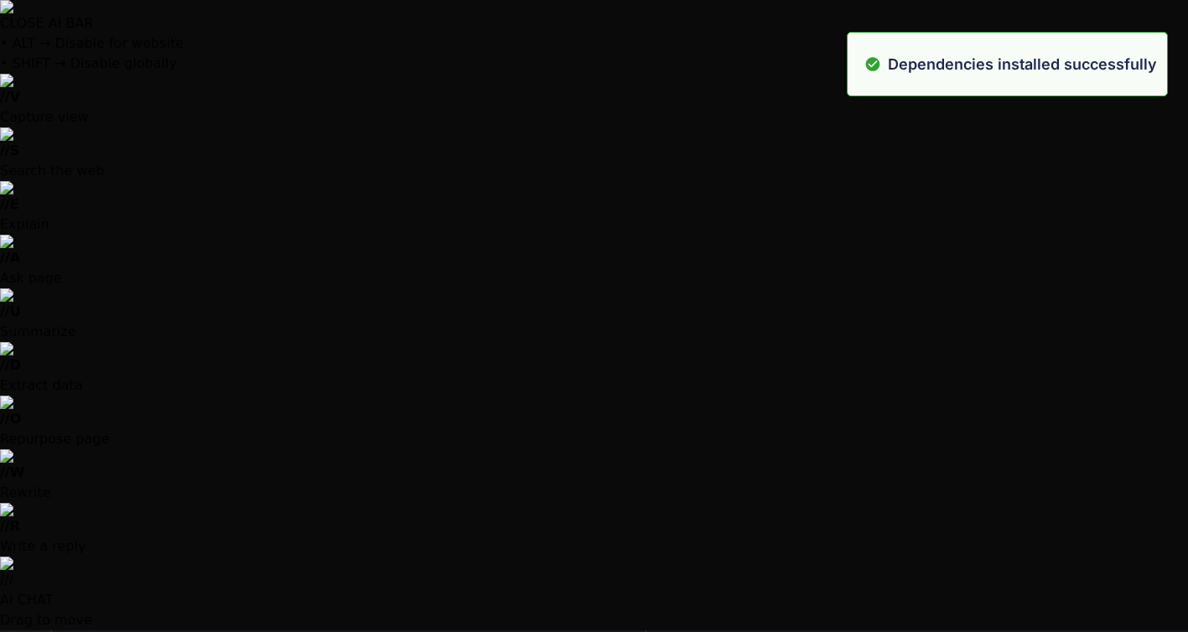
scroll to position [1290, 0]
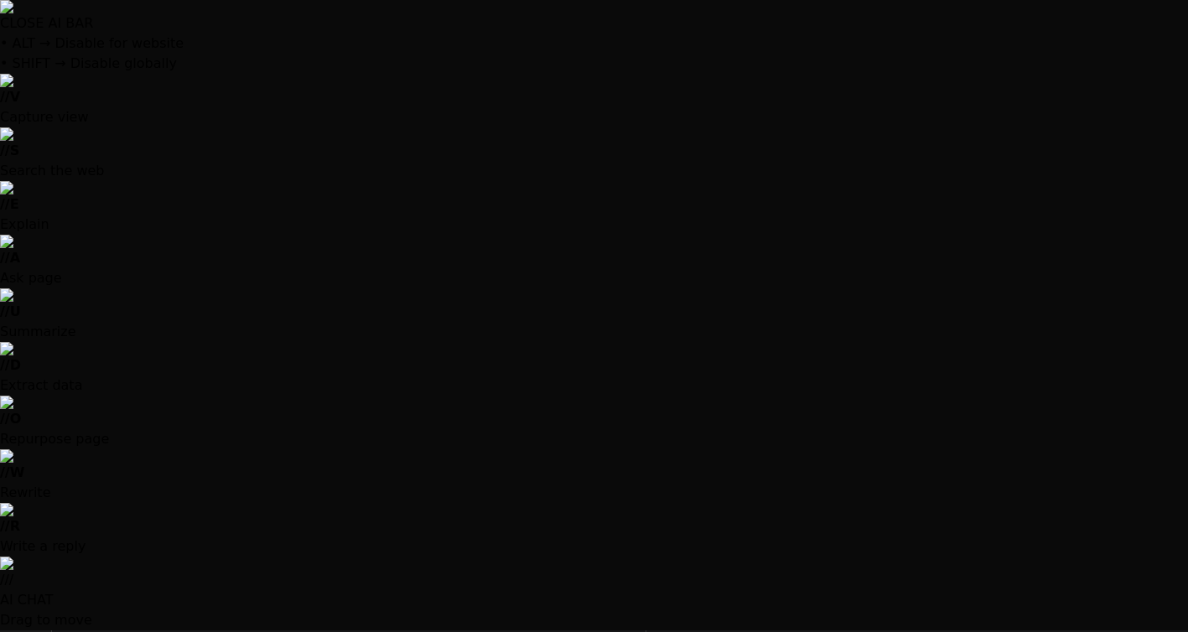
scroll to position [5111, 0]
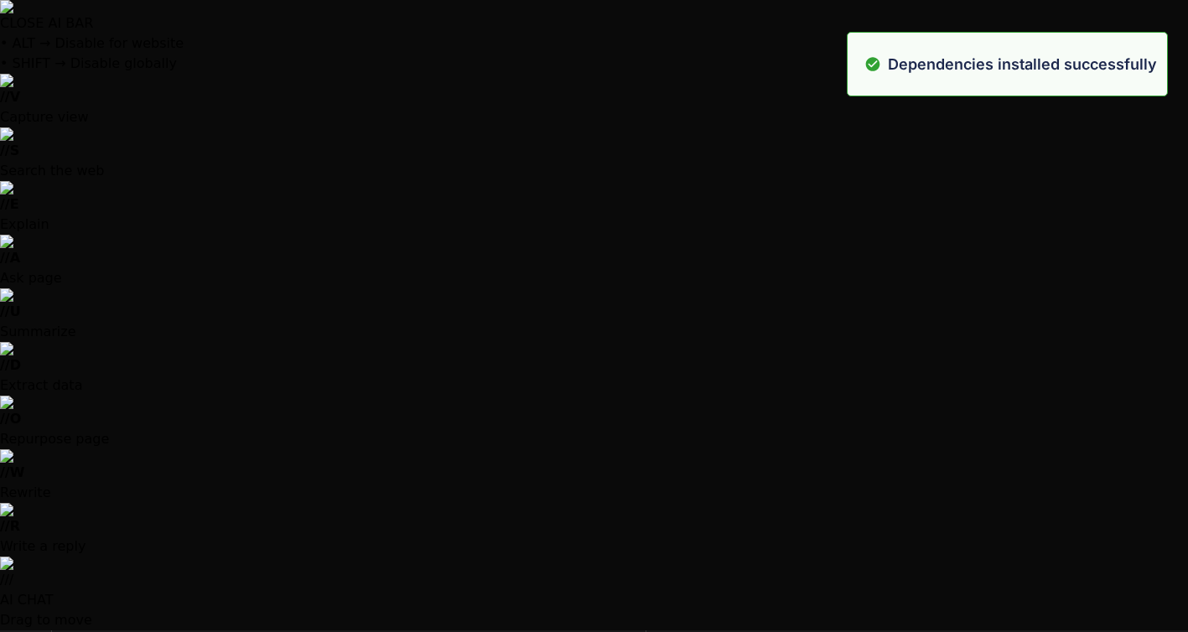
type textarea "x"
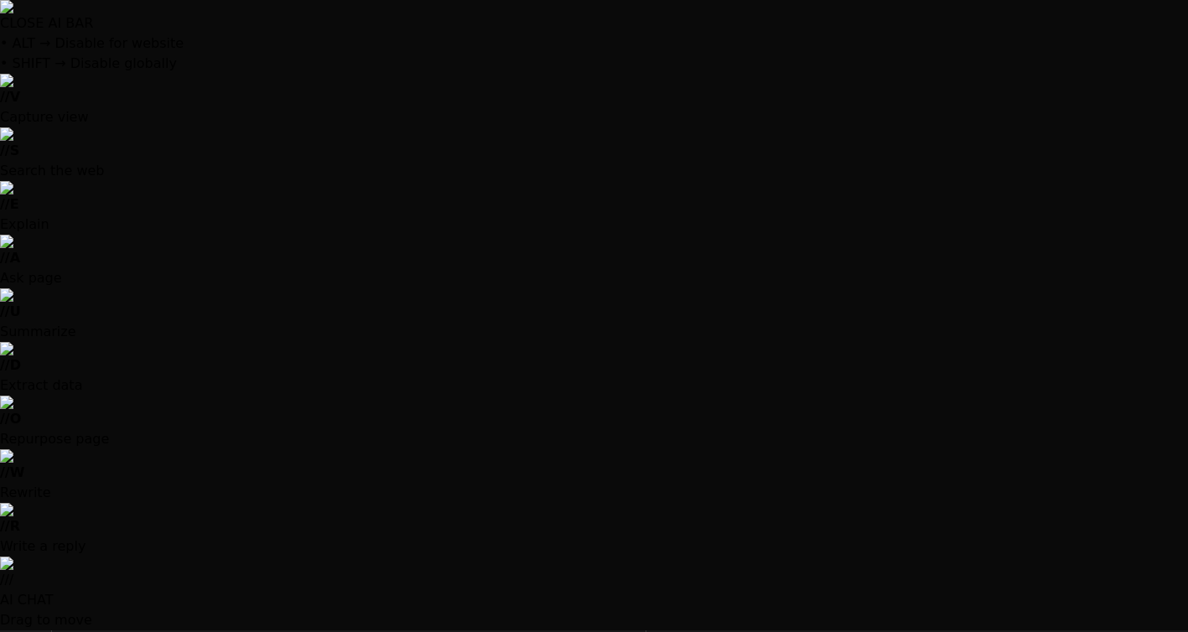
scroll to position [53, 0]
type textarea "module.exports = { plugins: { tailwindcss: {}, autoprefixer: {}, }, }"
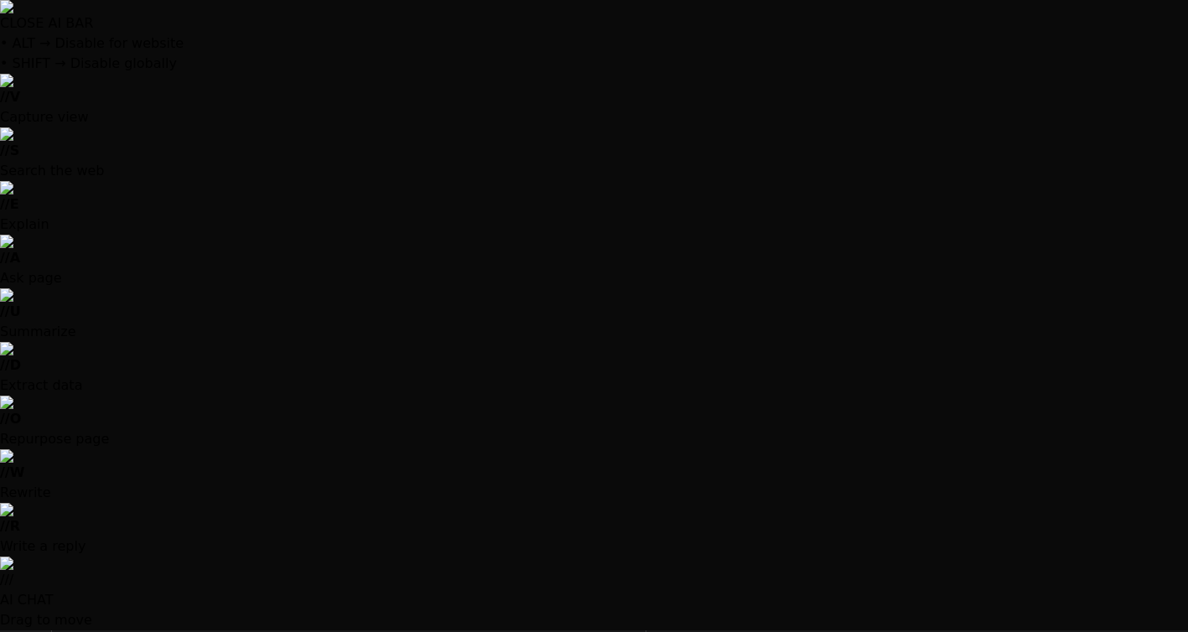
scroll to position [106, 0]
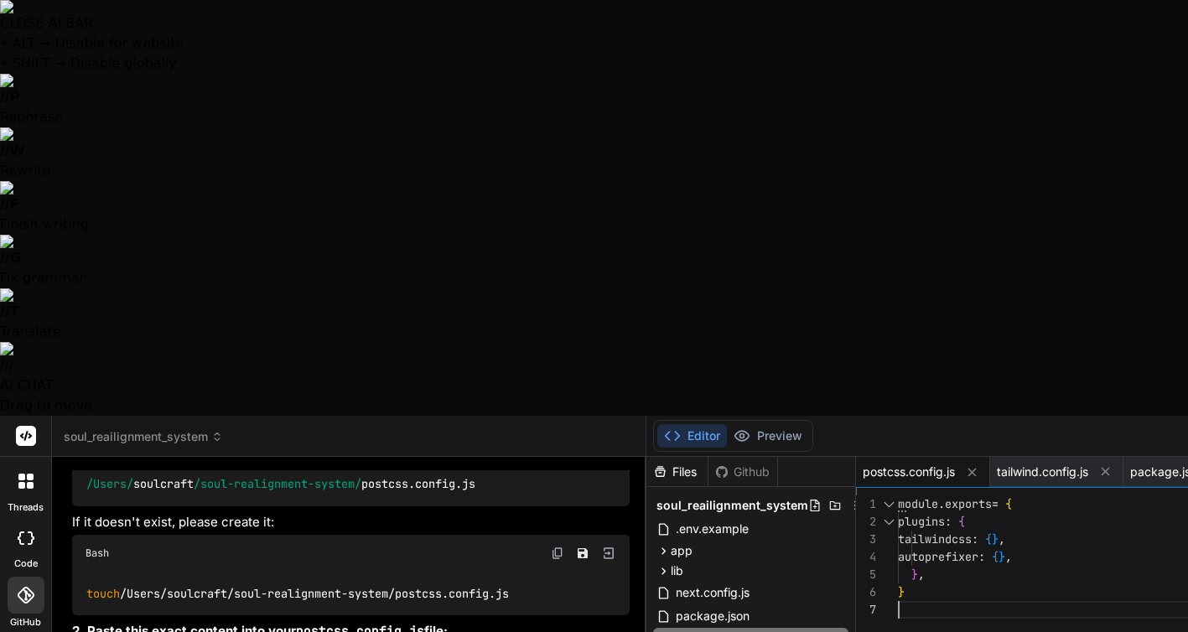
scroll to position [88, 0]
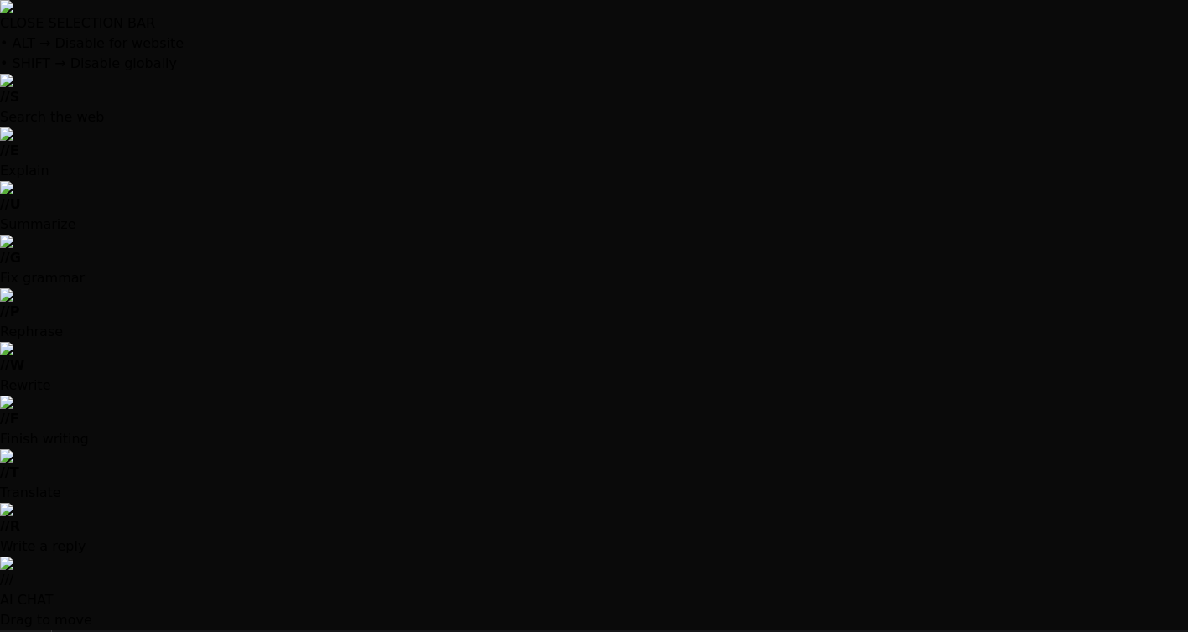
scroll to position [0, 0]
drag, startPoint x: 827, startPoint y: 174, endPoint x: 772, endPoint y: 83, distance: 106.8
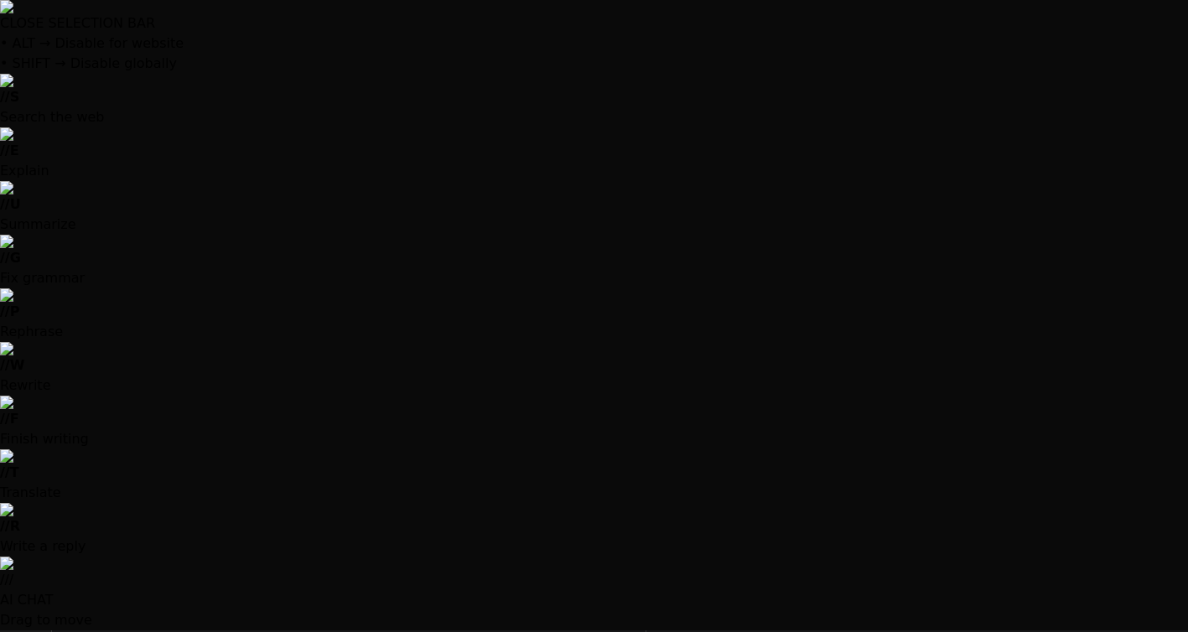
drag, startPoint x: 812, startPoint y: 177, endPoint x: 790, endPoint y: 83, distance: 96.4
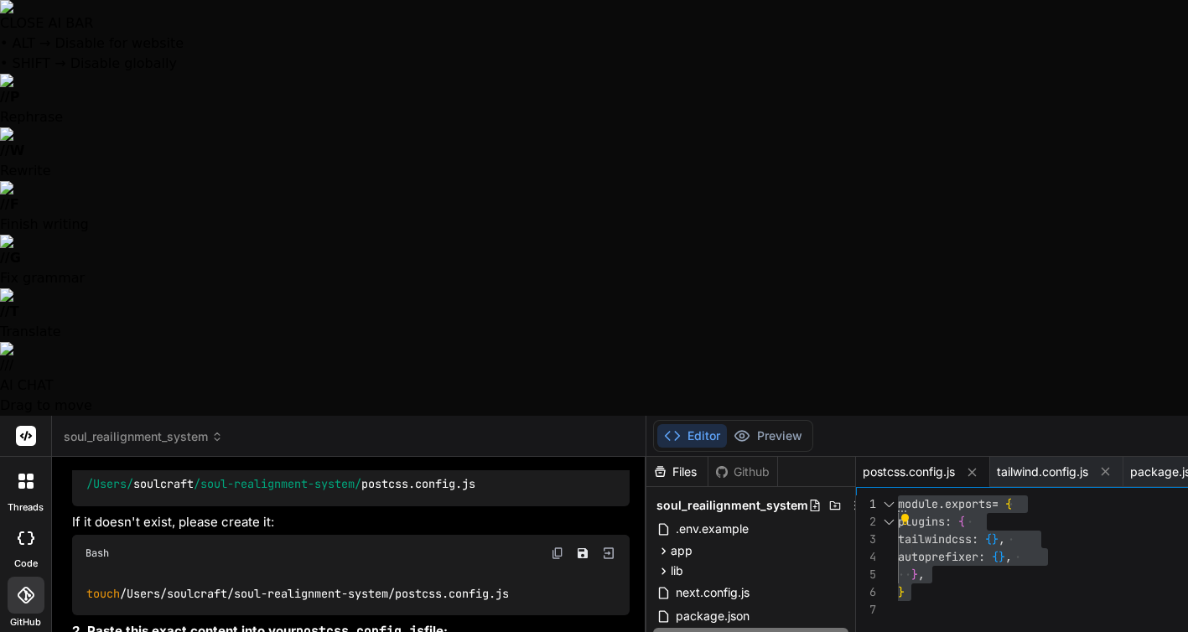
type textarea "P"
type textarea "x"
type textarea "Pl"
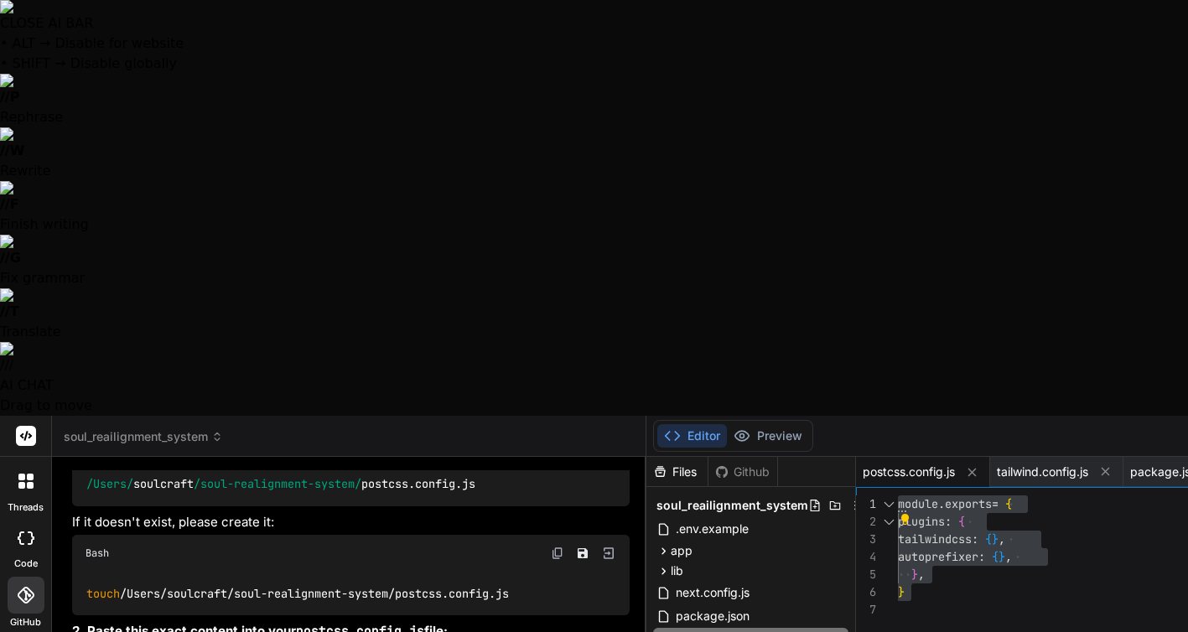
type textarea "x"
type textarea "Ple"
type textarea "x"
type textarea "Plea"
type textarea "x"
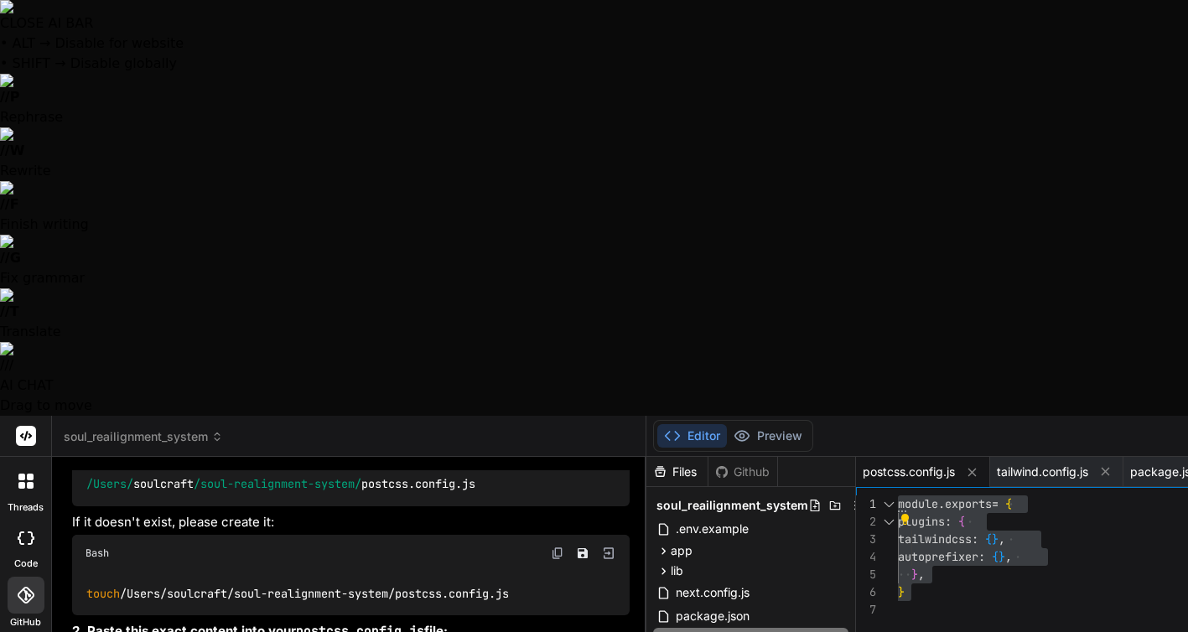
type textarea "Pleas"
type textarea "x"
type textarea "Please"
type textarea "x"
type textarea "Please"
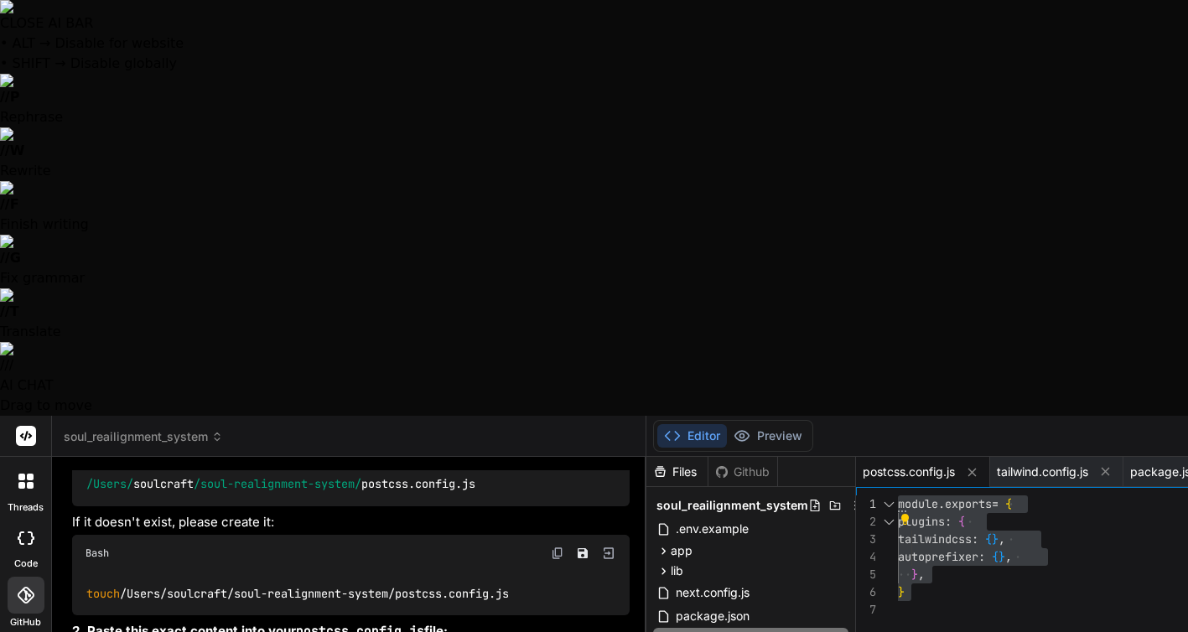
type textarea "x"
type textarea "Please r"
type textarea "x"
type textarea "Please ru"
type textarea "x"
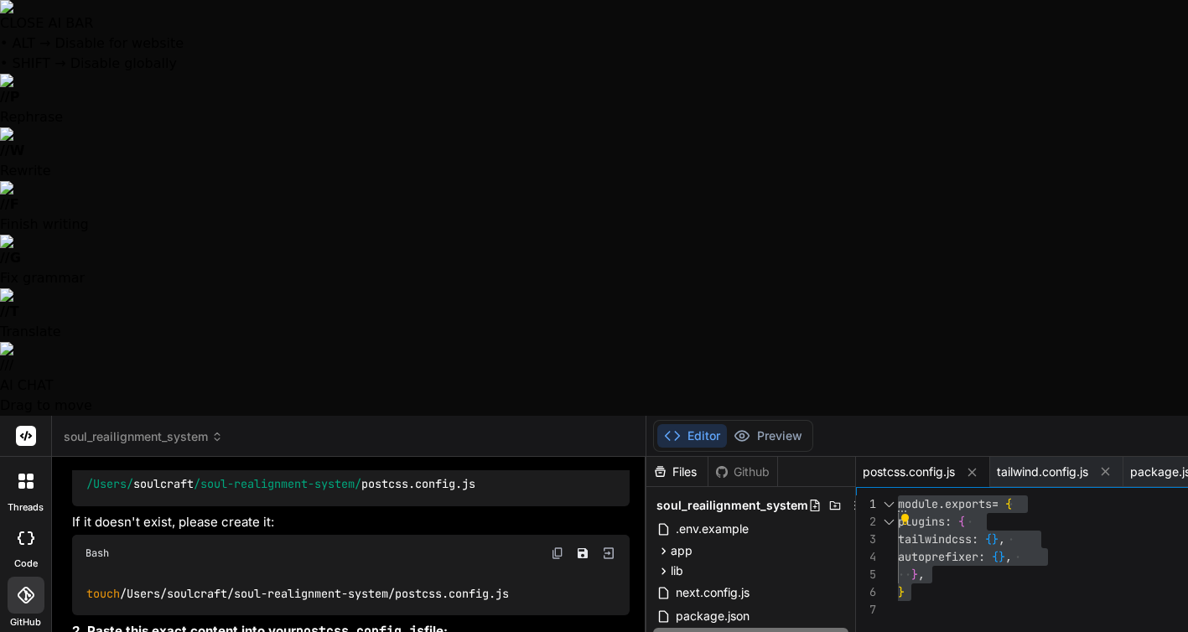
type textarea "Please r"
type textarea "x"
type textarea "Please ru"
type textarea "x"
type textarea "Please run"
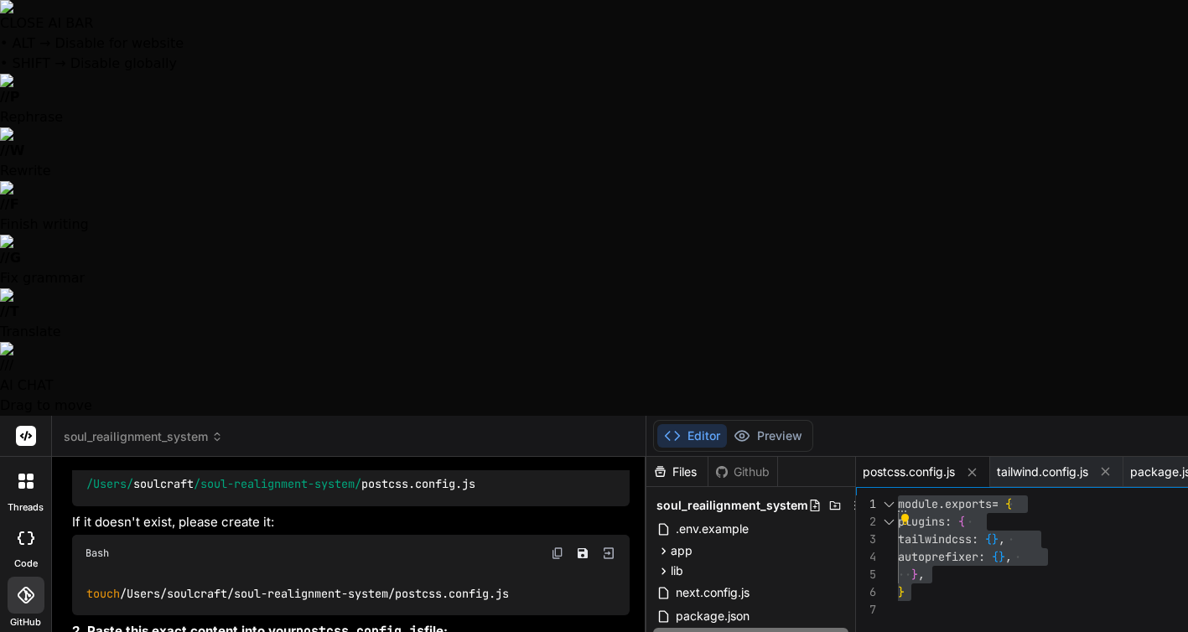
type textarea "x"
type textarea "Please run"
type textarea "x"
type textarea "Please run t"
type textarea "x"
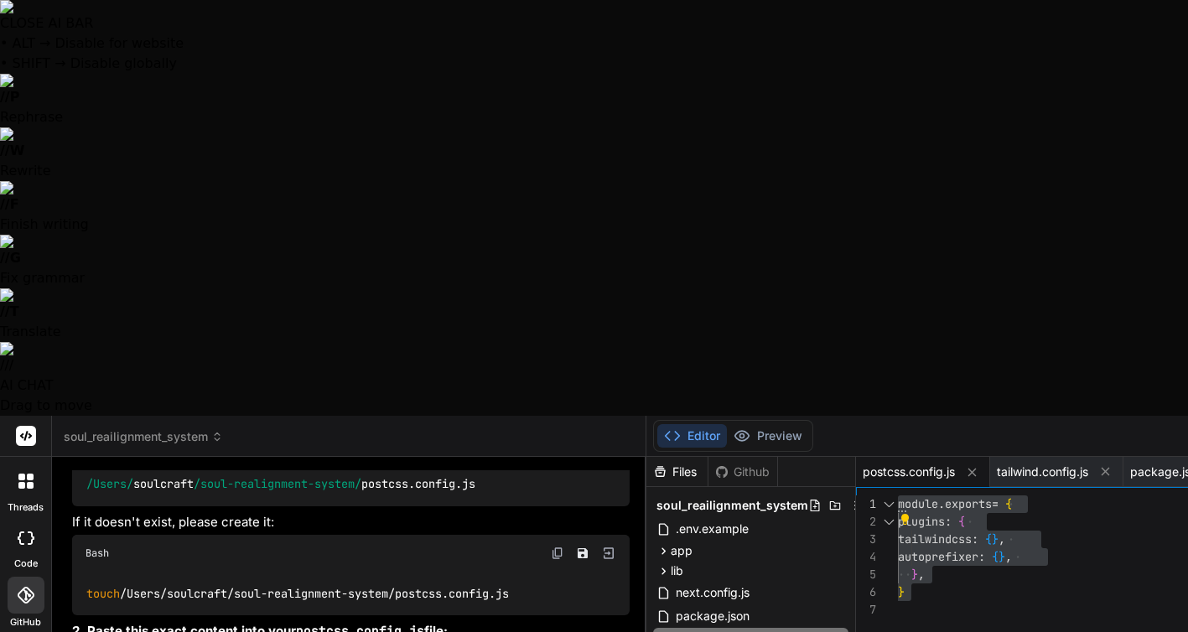
type textarea "Please run th"
type textarea "x"
type textarea "Please run thr"
type textarea "x"
type textarea "Please run thro"
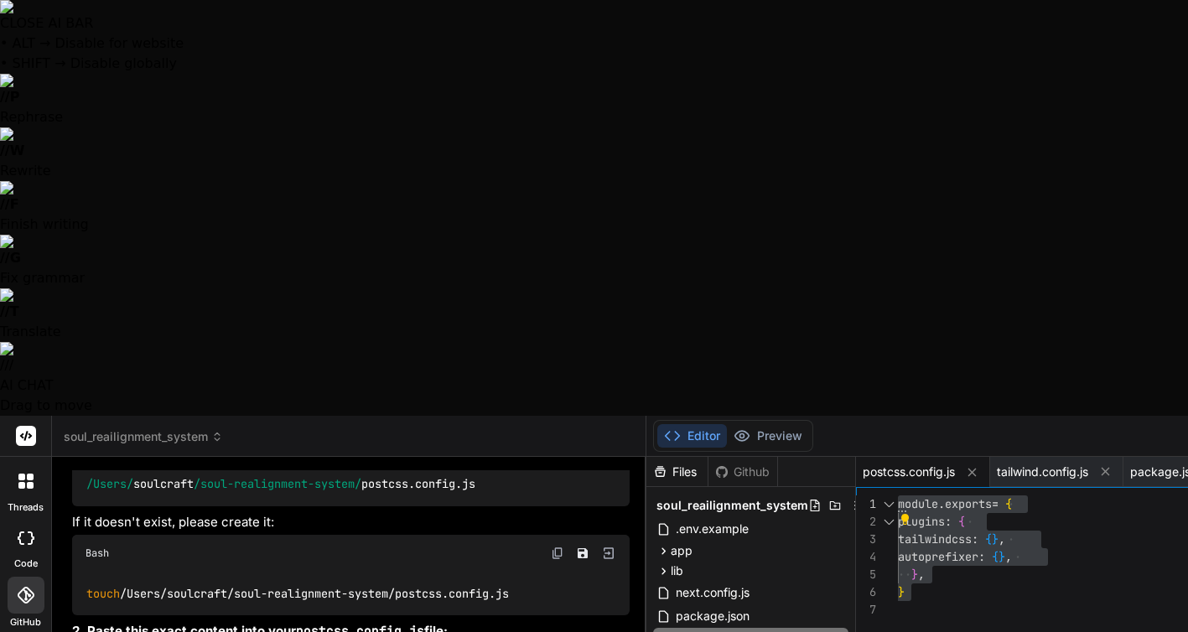
type textarea "x"
type textarea "Please run throu"
type textarea "x"
type textarea "Please run throug"
type textarea "x"
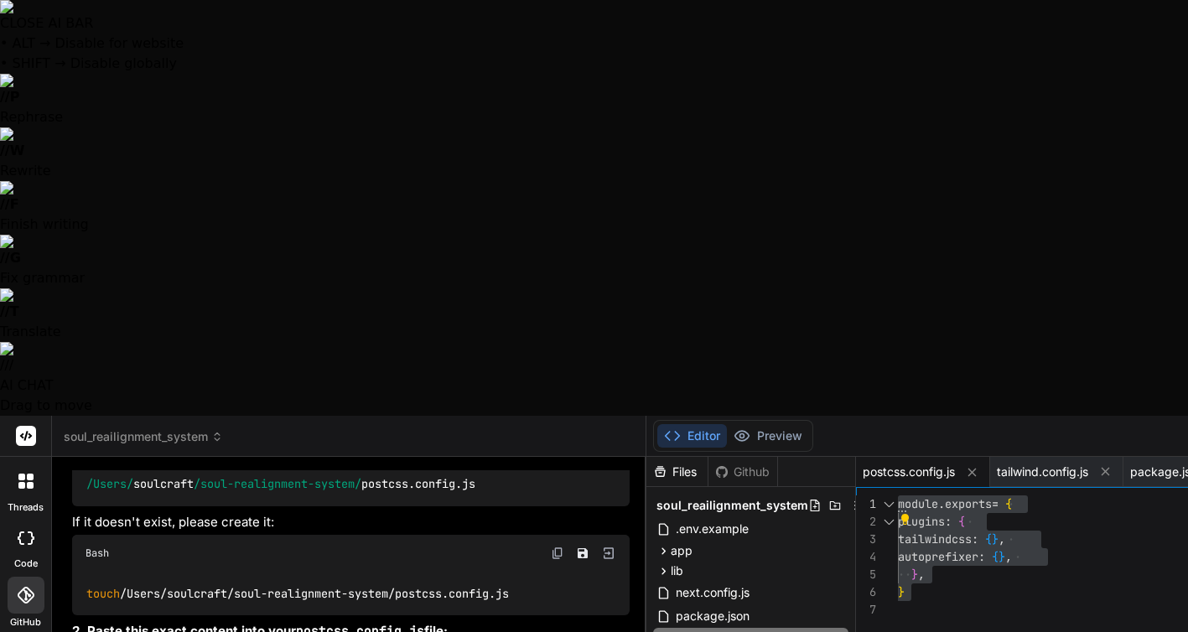
type textarea "Please run through"
type textarea "x"
type textarea "Please run through"
type textarea "x"
type textarea "Please run through a"
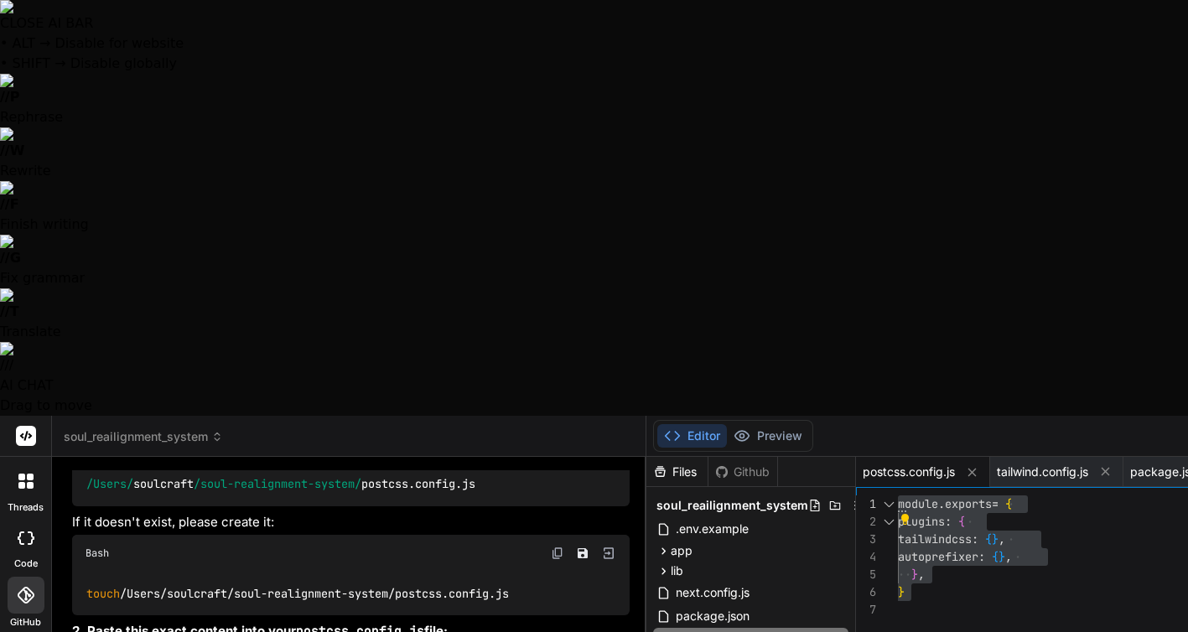
type textarea "x"
type textarea "Please run through al"
type textarea "x"
type textarea "Please run through all"
type textarea "x"
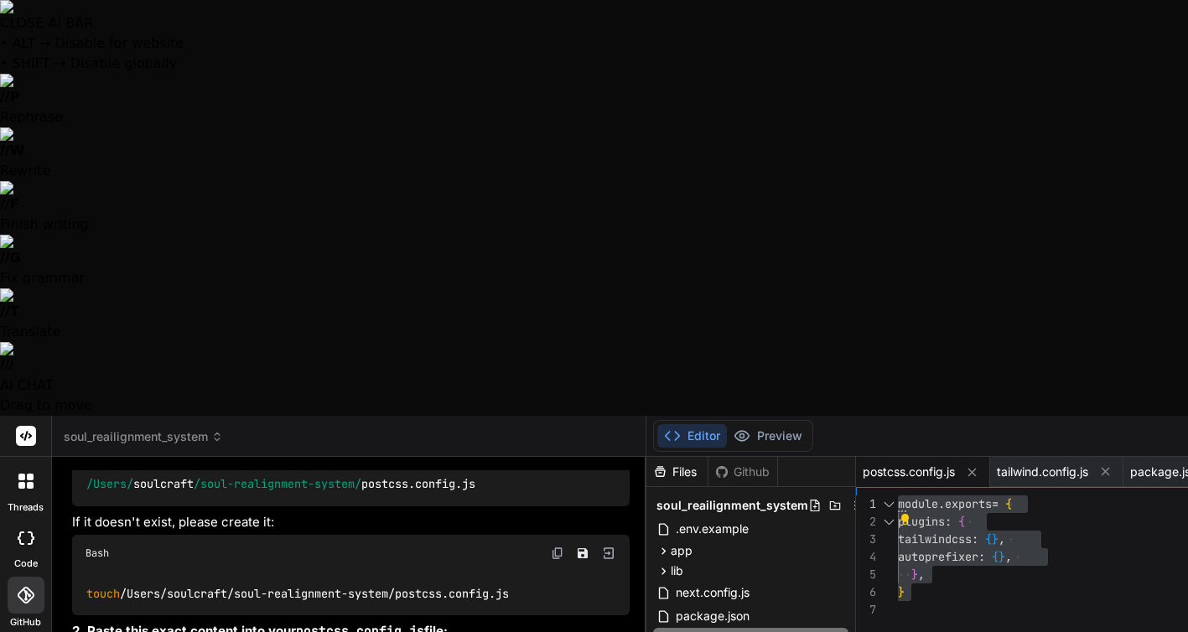
type textarea "Please run through all"
type textarea "x"
type textarea "Please run through all f"
type textarea "x"
type textarea "Please run through all fi"
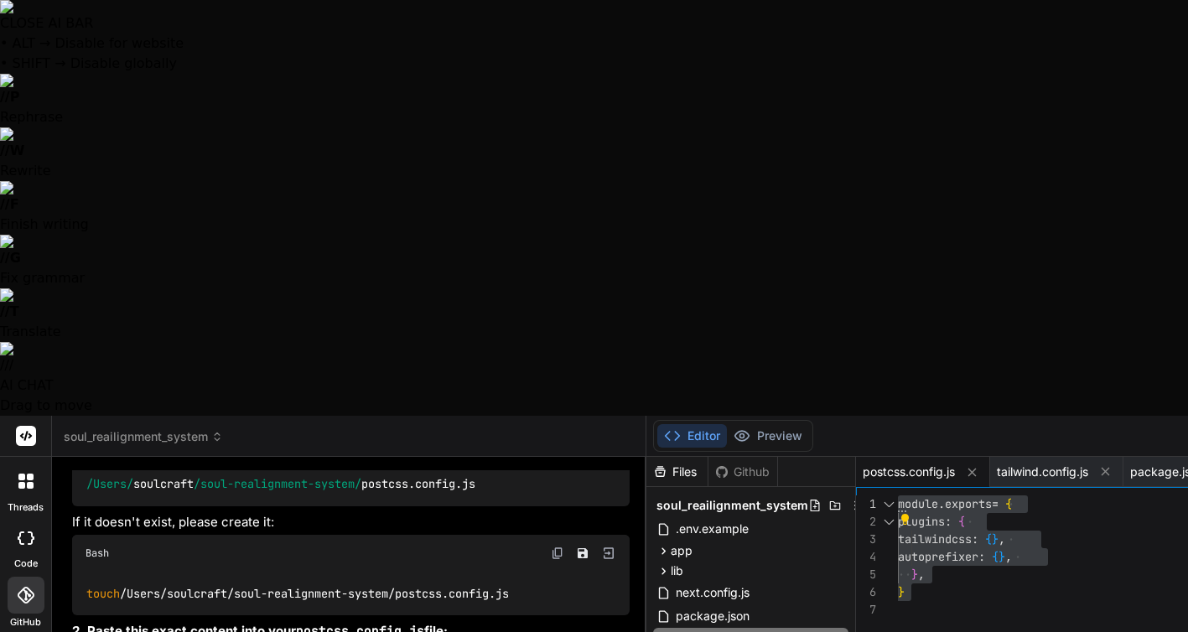
type textarea "x"
type textarea "Please run through all fil"
type textarea "x"
type textarea "Please run through all file"
type textarea "x"
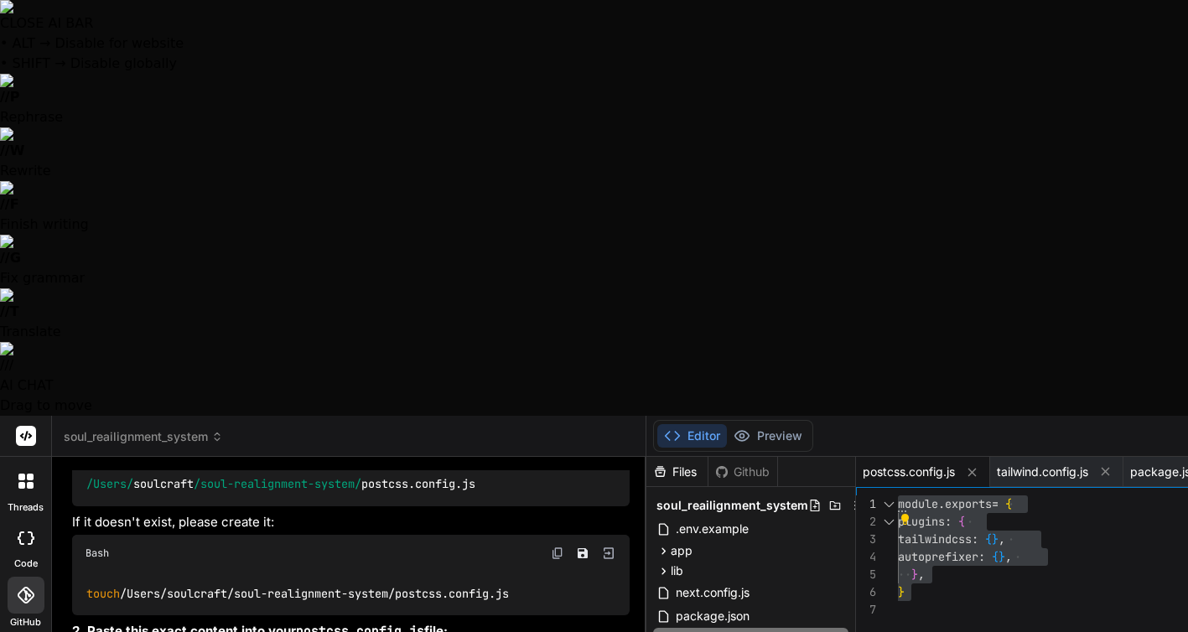
type textarea "Please run through all files"
type textarea "x"
type textarea "Please run through all files"
type textarea "x"
type textarea "Please run through all files i"
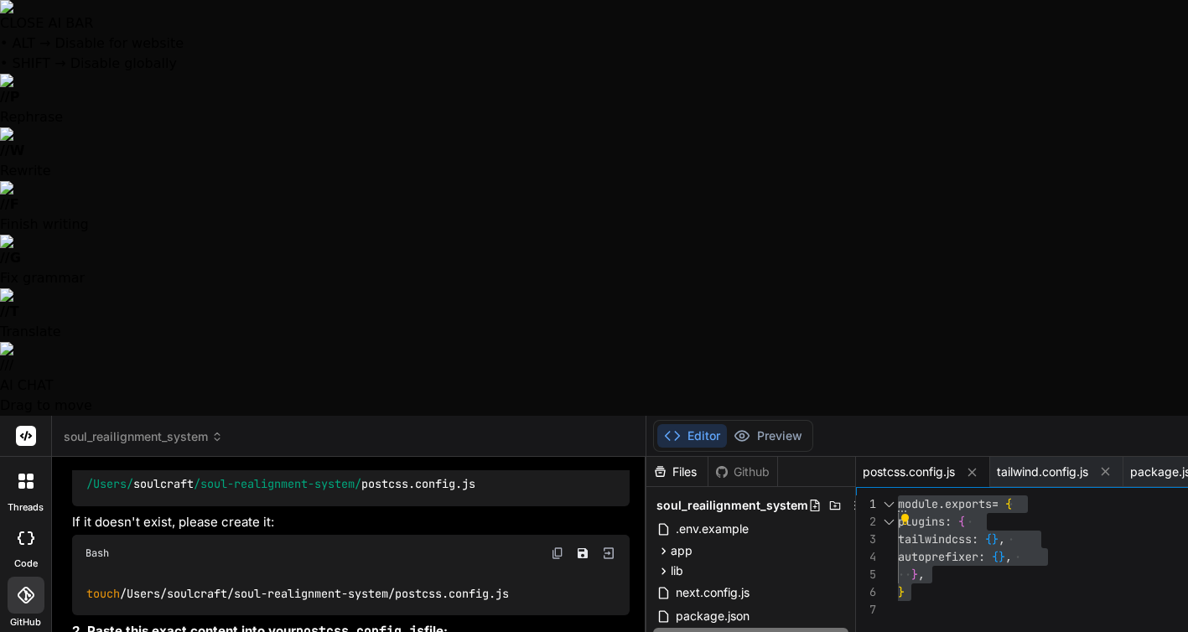
type textarea "x"
type textarea "Please run through all files in"
type textarea "x"
type textarea "Please run through all files ins"
type textarea "x"
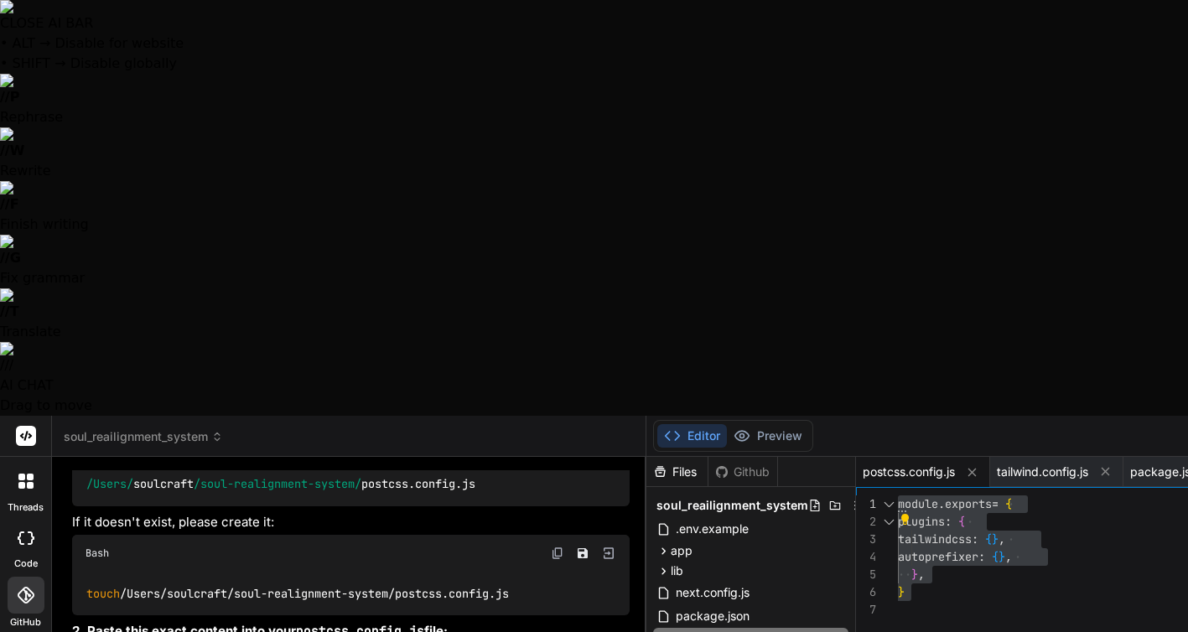
type textarea "Please run through all files insi"
type textarea "x"
type textarea "Please run through all files insid"
type textarea "x"
type textarea "Please run through all files inside"
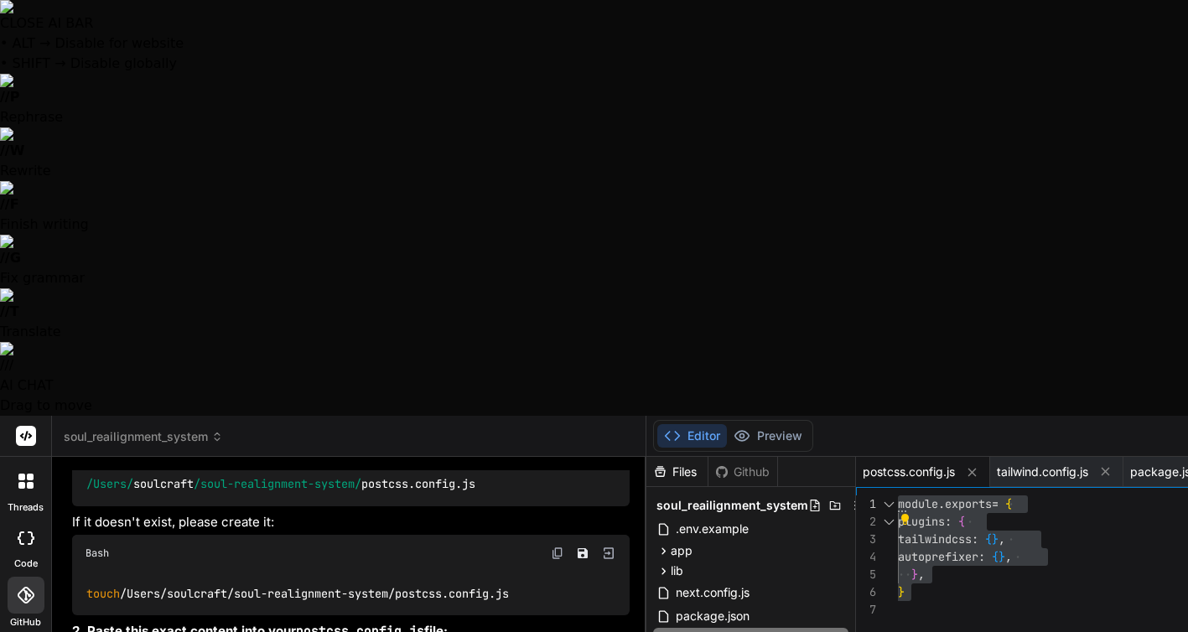
type textarea "x"
type textarea "Please run through all files inside"
type textarea "x"
type textarea "Please run through all files inside t"
type textarea "x"
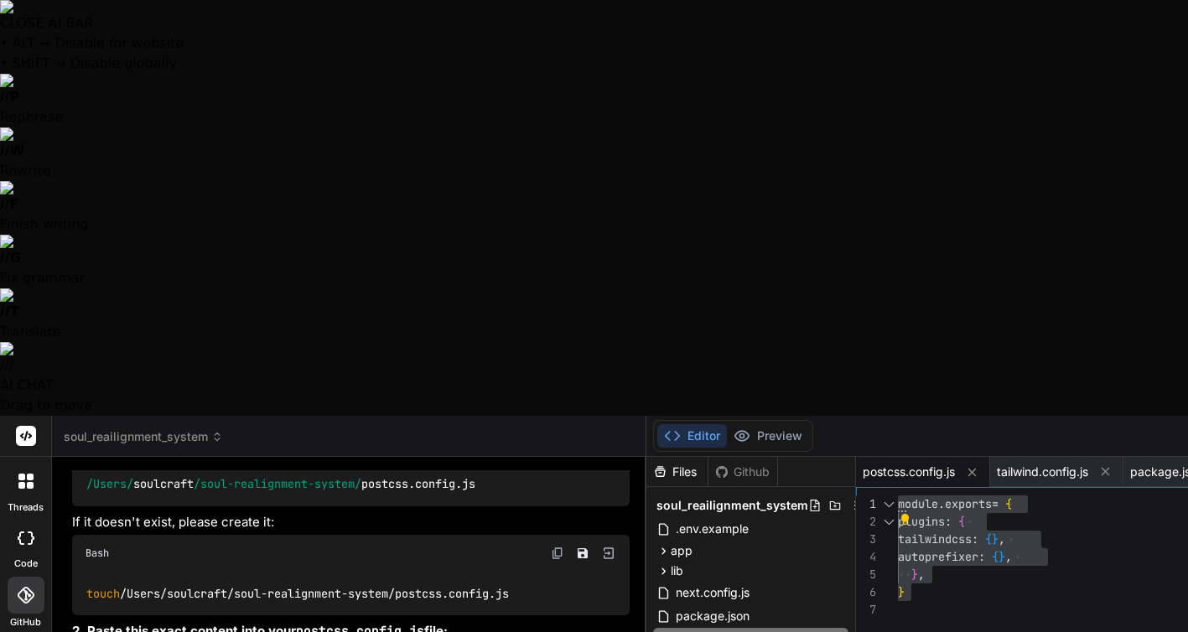
type textarea "Please run through all files inside th"
type textarea "x"
type textarea "Please run through all files inside the"
type textarea "x"
type textarea "Please run through all files inside the"
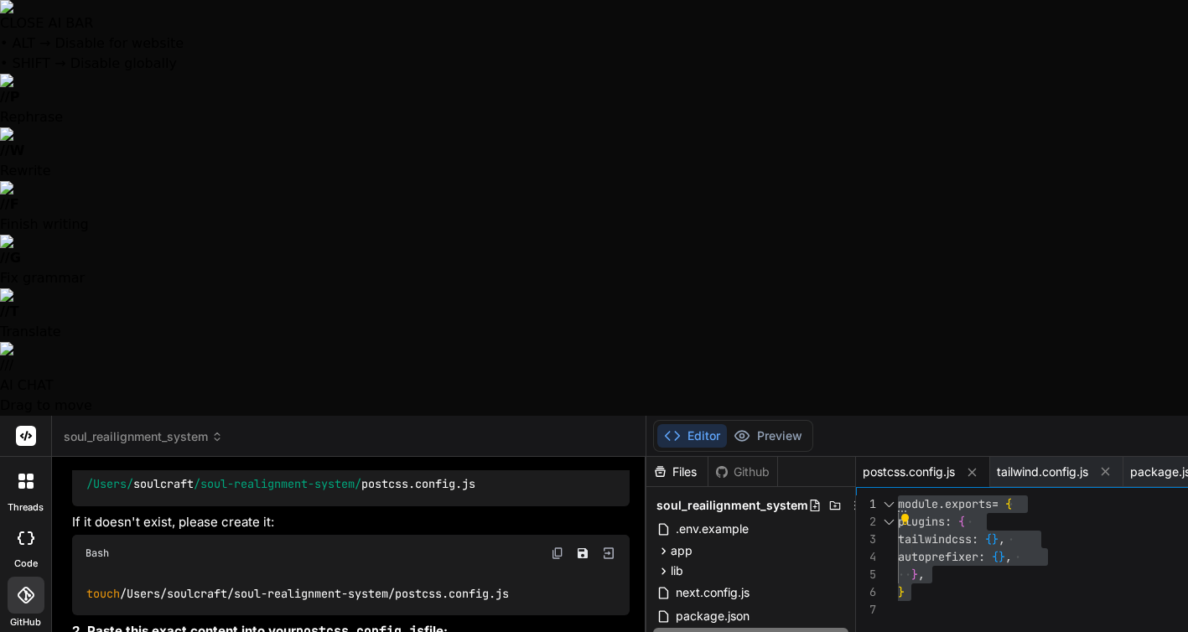
type textarea "x"
type textarea "Please run through all files inside the s"
type textarea "x"
type textarea "Please run through all files inside the so"
type textarea "x"
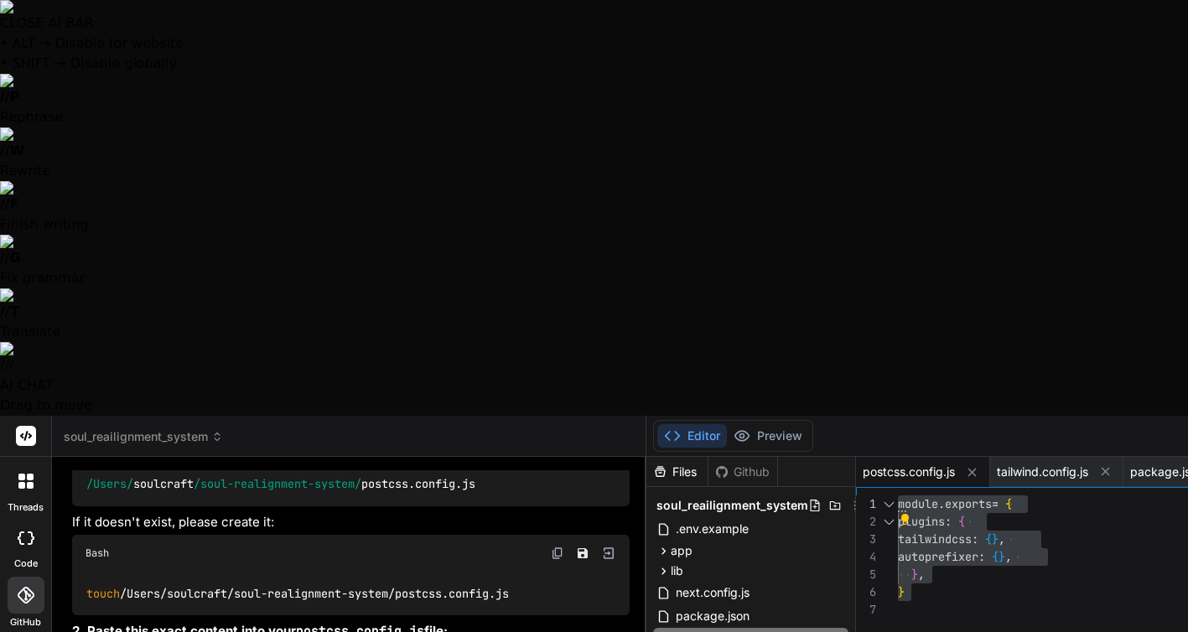
type textarea "Please run through all files inside the sou"
type textarea "x"
type textarea "Please run through all files inside the soul"
type textarea "x"
type textarea "Please run through all files inside the soul-"
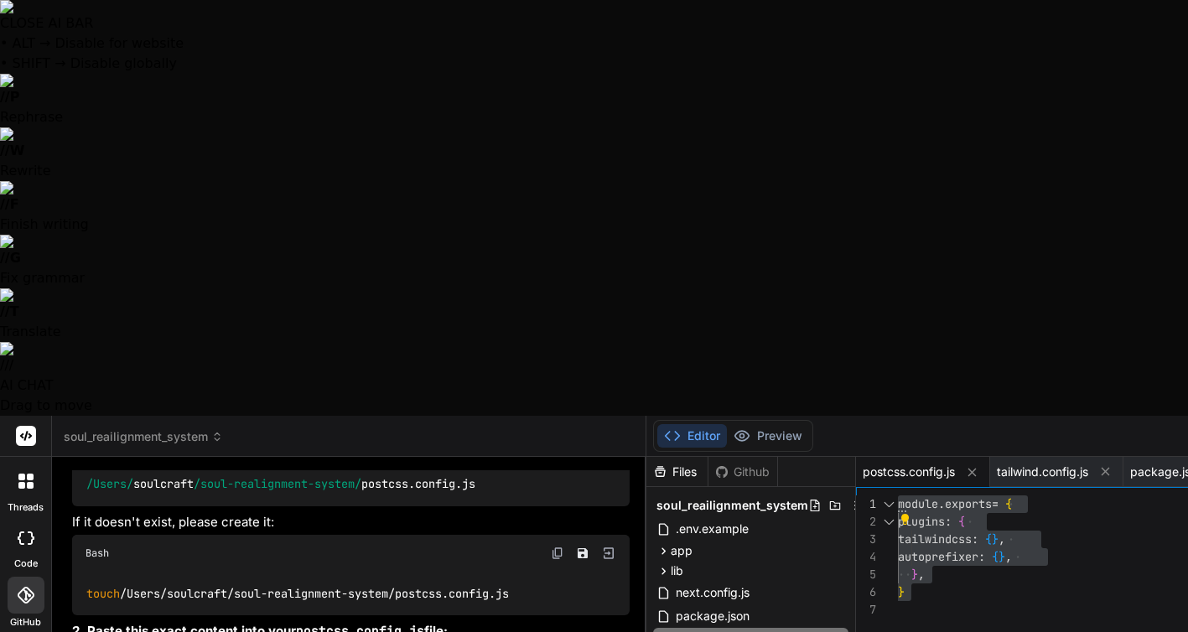
type textarea "x"
type textarea "Please run through all files inside the soul-r"
type textarea "x"
type textarea "Please run through all files inside the soul-re"
type textarea "x"
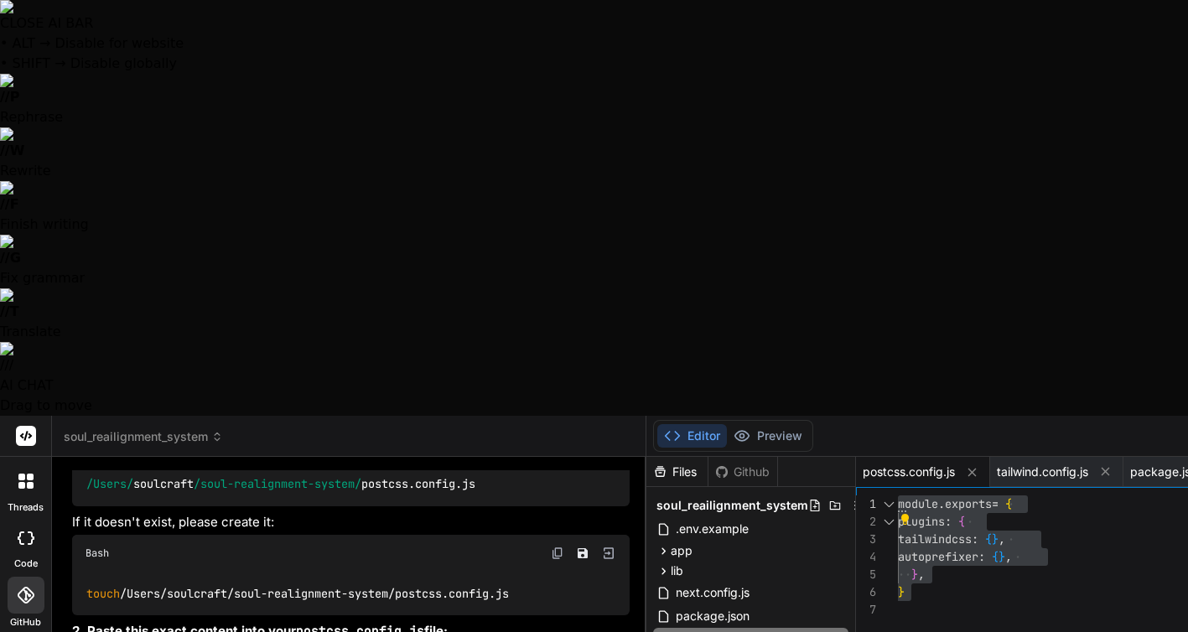
type textarea "Please run through all files inside the soul-rea"
type textarea "x"
type textarea "Please run through all files inside the soul-real"
type textarea "x"
type textarea "Please run through all files inside the soul-reali"
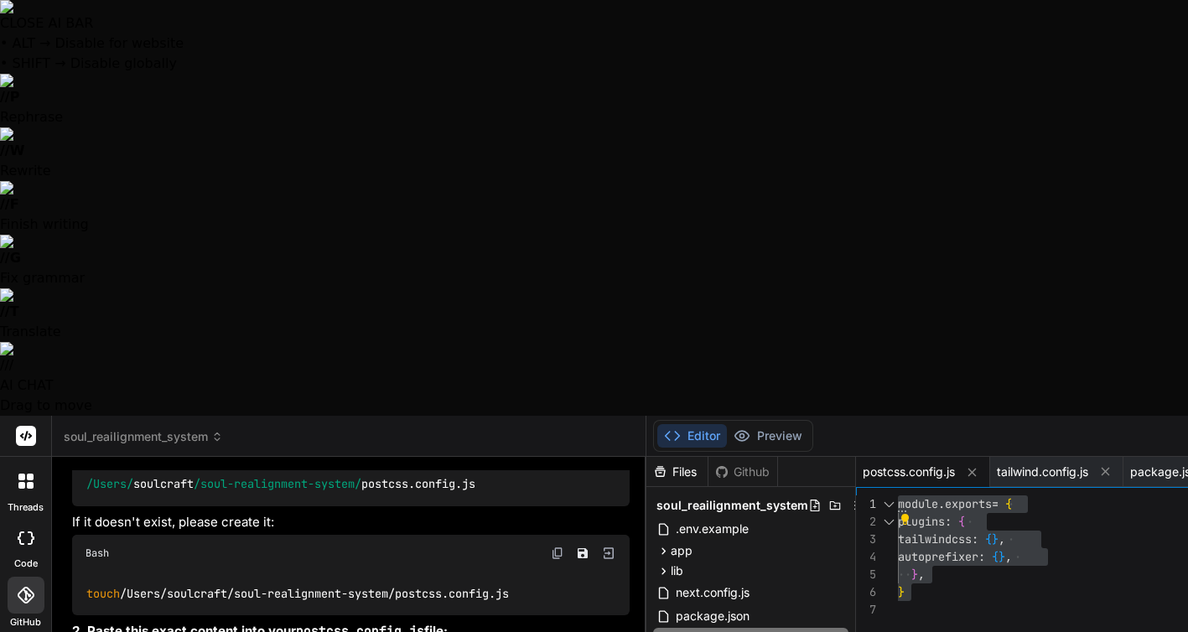
type textarea "x"
type textarea "Please run through all files inside the soul-realig"
type textarea "x"
type textarea "Please run through all files inside the soul-realign"
type textarea "x"
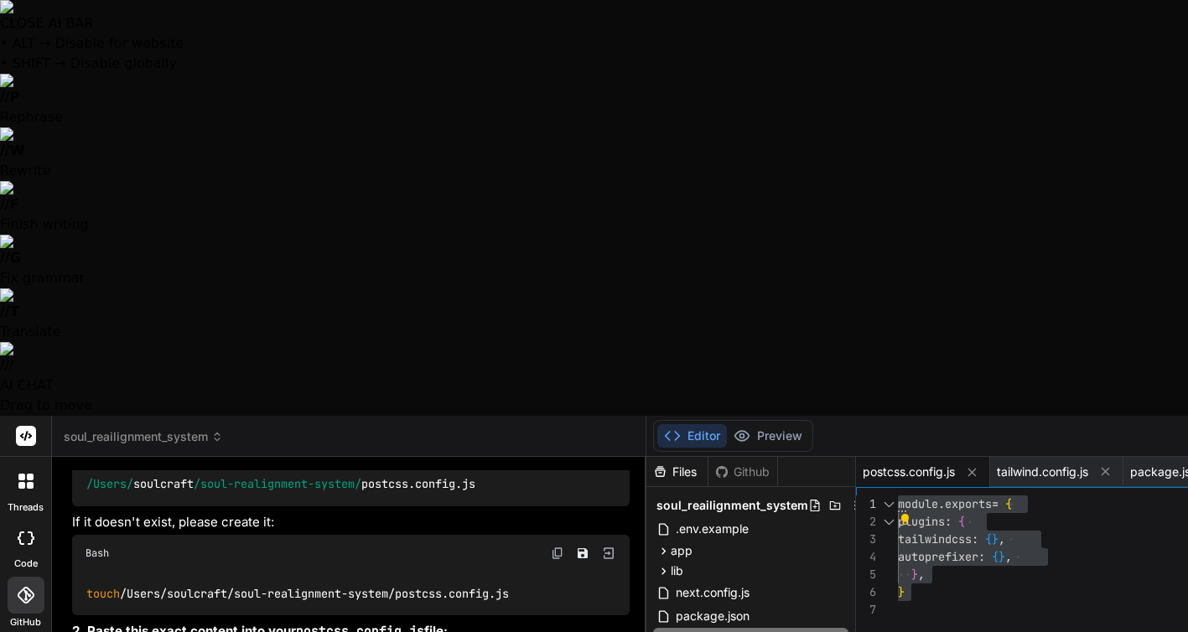
type textarea "Please run through all files inside the soul-realigne"
type textarea "x"
type textarea "Please run through all files inside the soul-realignem"
type textarea "x"
type textarea "Please run through all files inside the soul-realignemn"
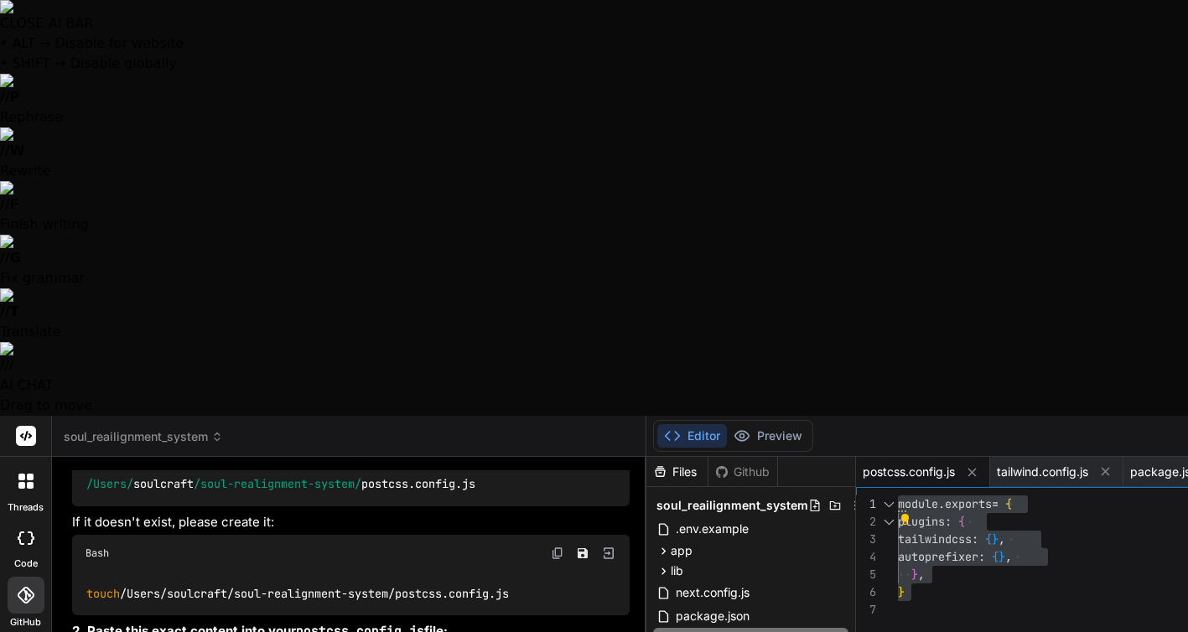
type textarea "x"
type textarea "Please run through all files inside the soul-realignemnt"
type textarea "x"
type textarea "Please run through all files inside the soul-realignemnt-"
type textarea "x"
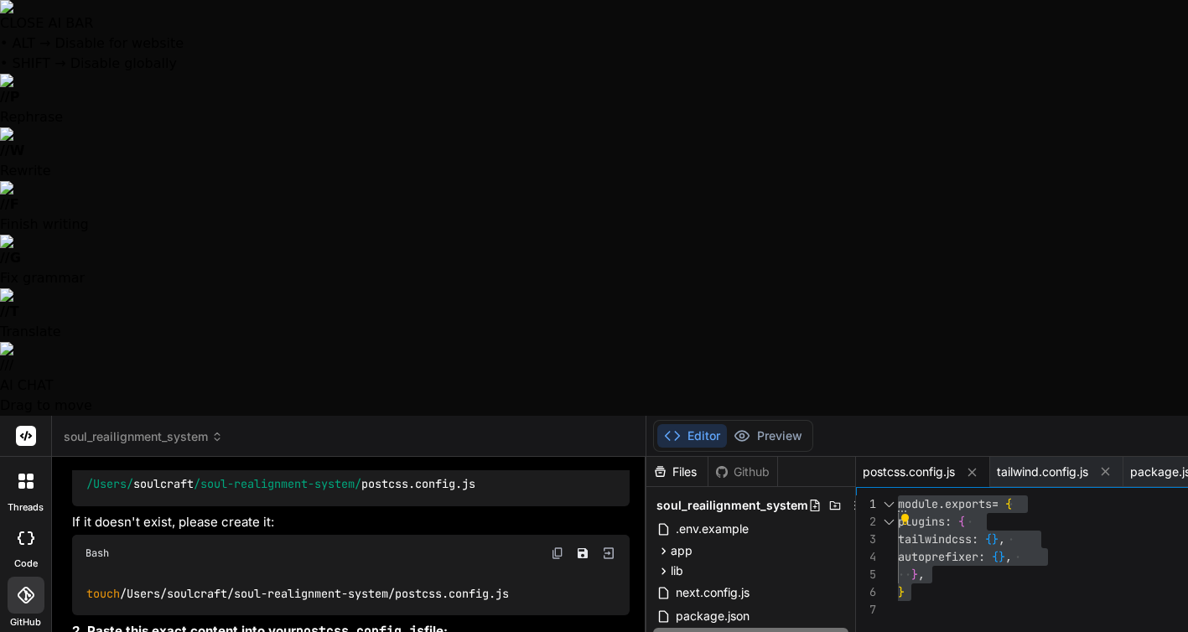
type textarea "Please run through all files inside the soul-realignemnt-s"
type textarea "x"
type textarea "Please run through all files inside the soul-realignemnt-sy"
type textarea "x"
type textarea "Please run through all files inside the soul-realignemnt-sys"
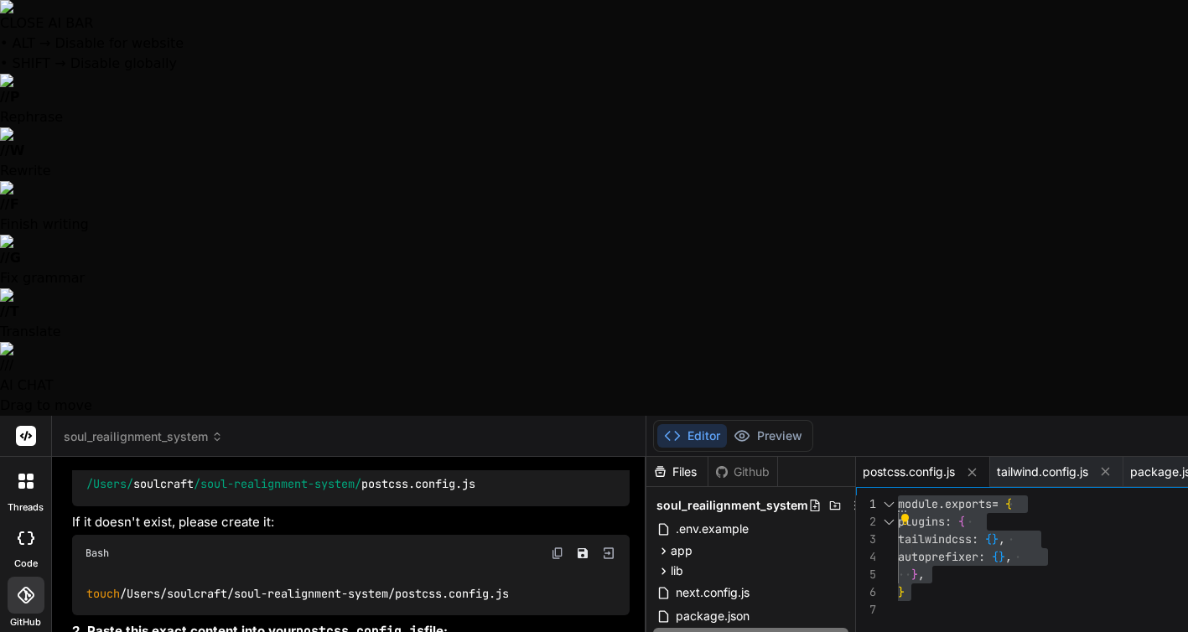
type textarea "x"
type textarea "Please run through all files inside the soul-realignemnt-syst"
type textarea "x"
type textarea "Please run through all files inside the soul-realignemnt-syste"
type textarea "x"
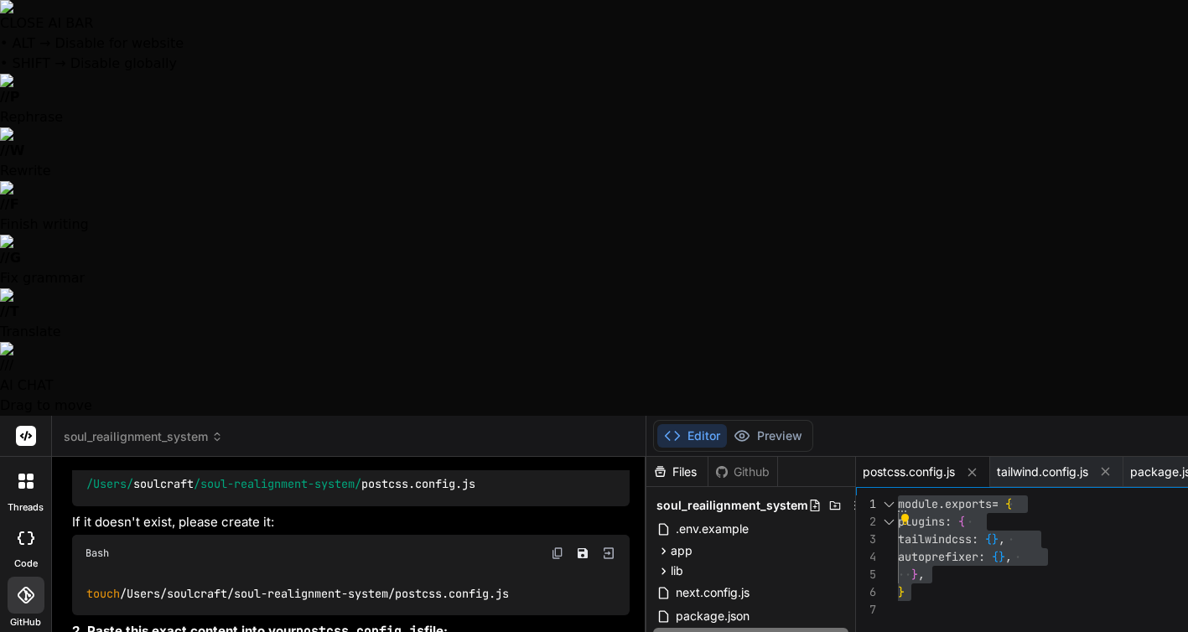
type textarea "Please run through all files inside the soul-realignemnt-system"
type textarea "x"
type textarea "Please run through all files inside the soul-realignemnt-system"
type textarea "x"
type textarea "Please run through all files inside the soul-realignemnt-system a"
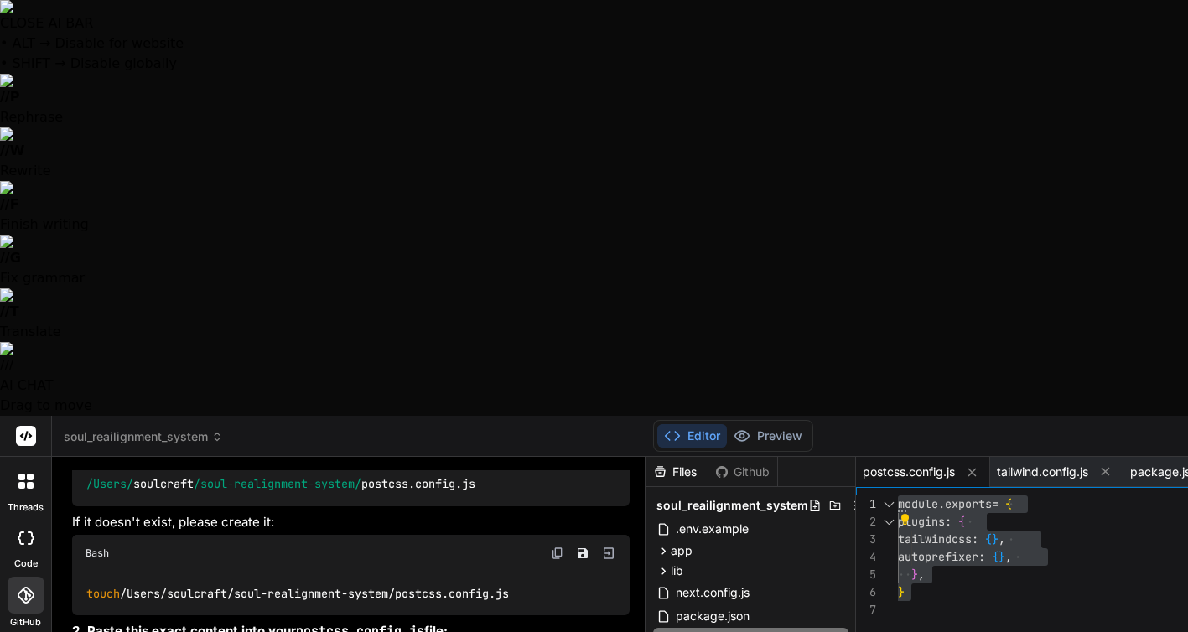
type textarea "x"
type textarea "Please run through all files inside the soul-realignemnt-system an"
type textarea "x"
type textarea "Please run through all files inside the soul-realignemnt-system and"
type textarea "x"
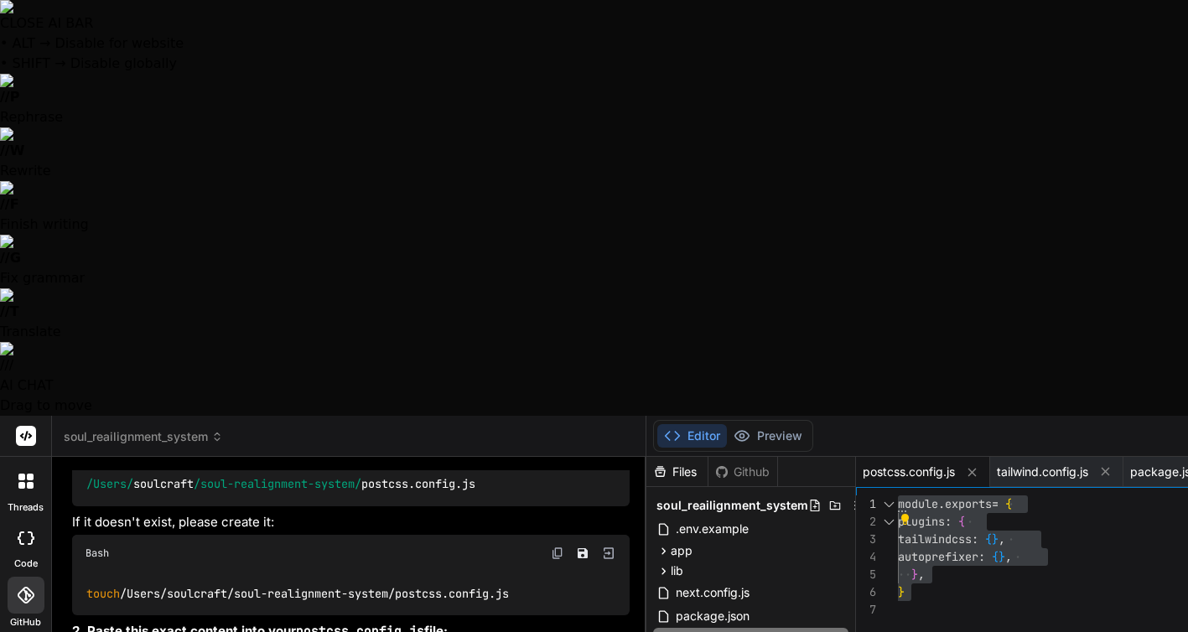
type textarea "Please run through all files inside the soul-realignemnt-system and"
type textarea "x"
type textarea "Please run through all files inside the soul-realignemnt-system and c"
type textarea "x"
type textarea "Please run through all files inside the soul-realignemnt-system and ch"
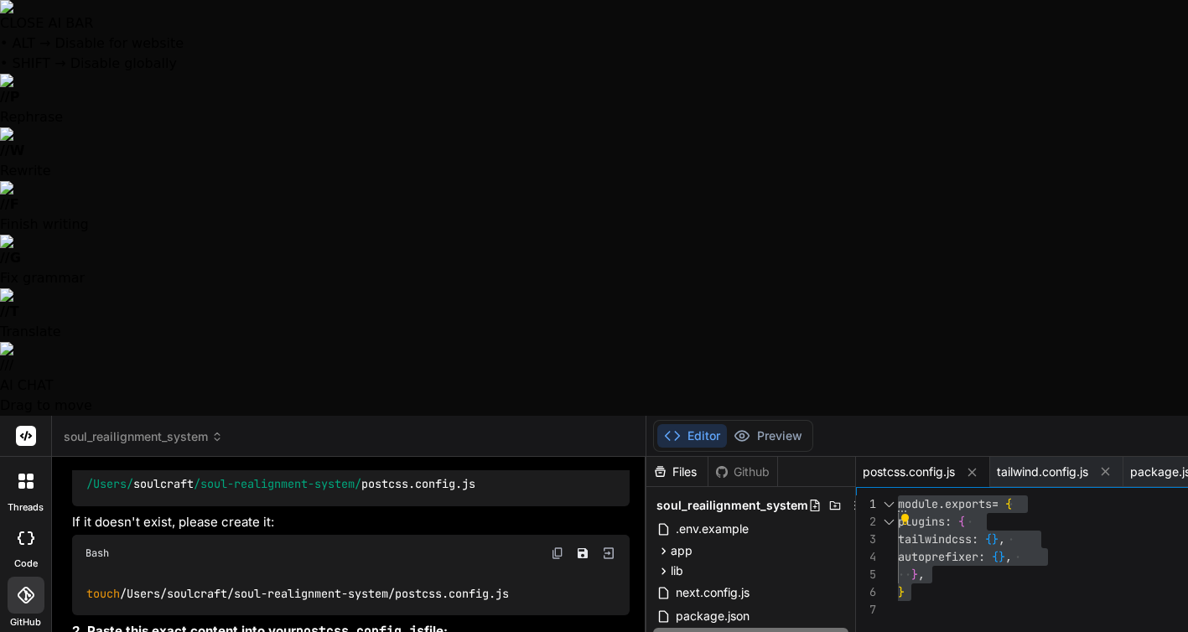
type textarea "x"
type textarea "Please run through all files inside the soul-realignemnt-system and che"
type textarea "x"
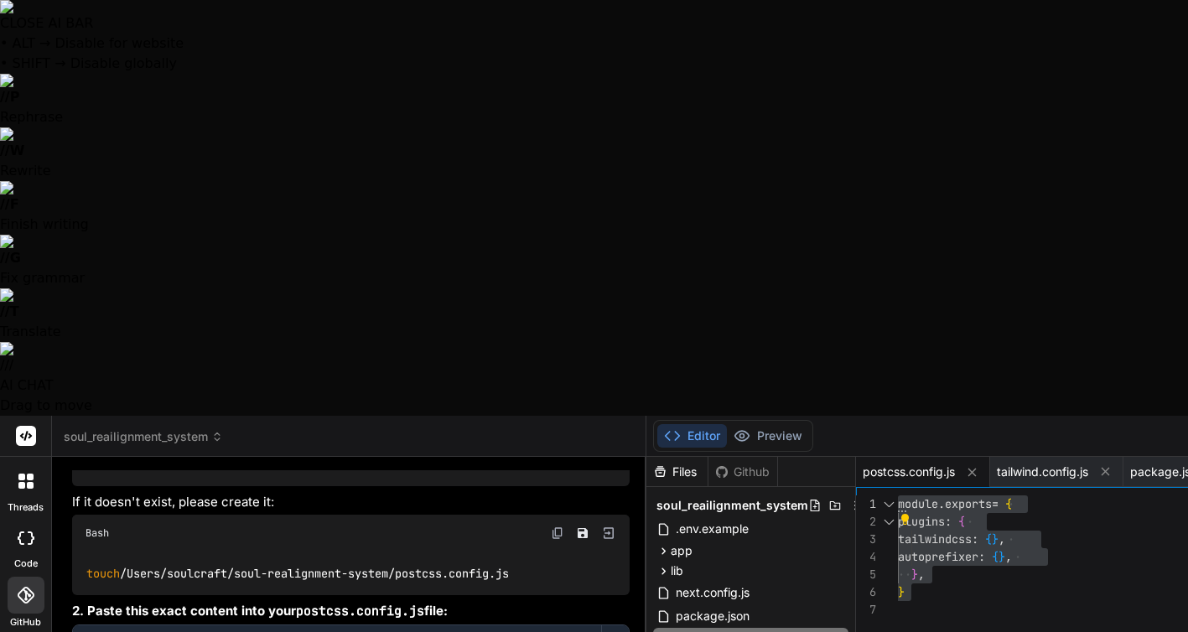
type textarea "Please run through all files inside the soul-realignemnt-system and chec"
type textarea "x"
type textarea "Please run through all files inside the soul-realignemnt-system and check"
type textarea "x"
type textarea "Please run through all files inside the soul-realignemnt-system and check"
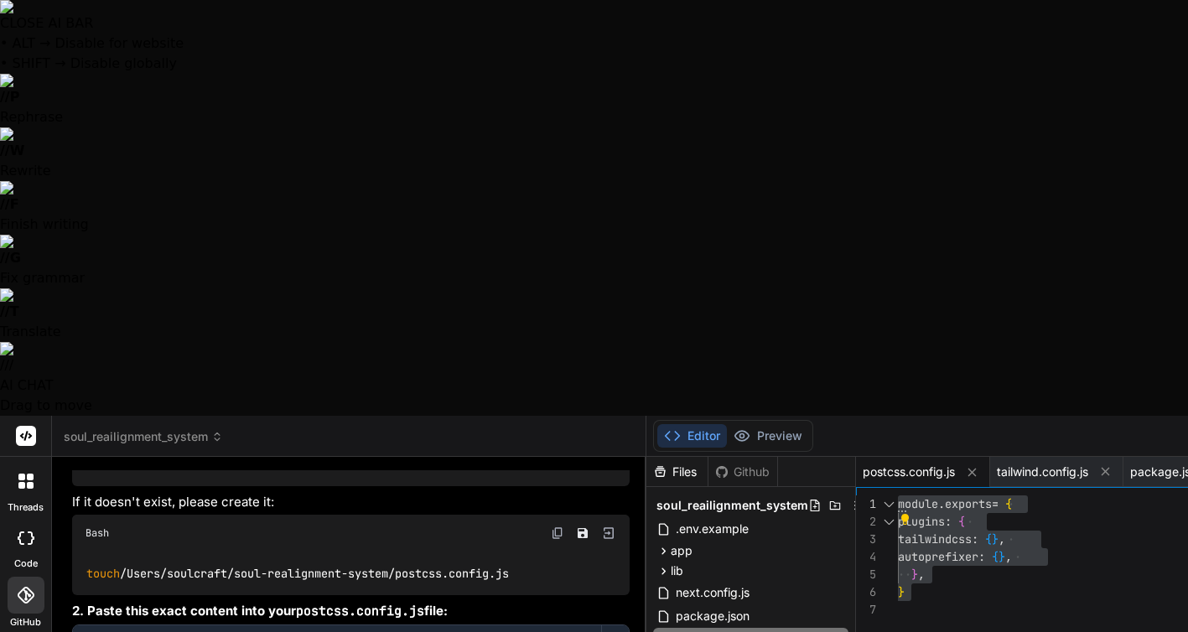
type textarea "x"
type textarea "Please run through all files inside the soul-realignemnt-system and check a"
type textarea "x"
type textarea "Please run through all files inside the soul-realignemnt-system and check al"
type textarea "x"
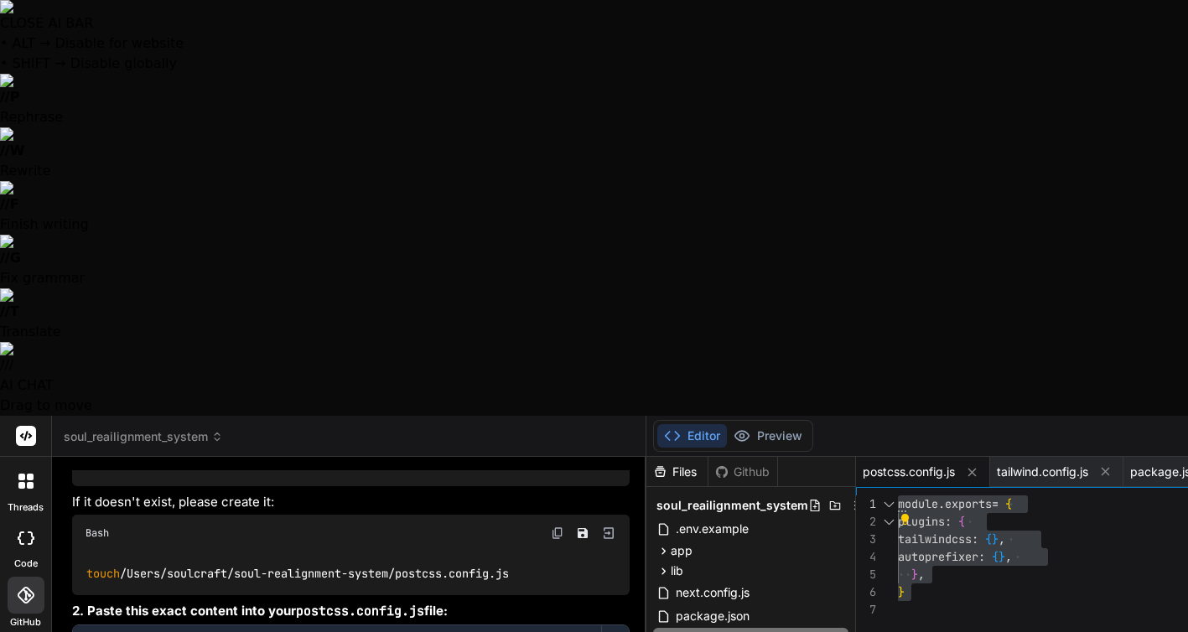
type textarea "Please run through all files inside the soul-realignemnt-system and check all"
type textarea "x"
type textarea "Please run through all files inside the soul-realignemnt-system and check all"
type textarea "x"
type textarea "Please run through all files inside the soul-realignemnt-system and check all n"
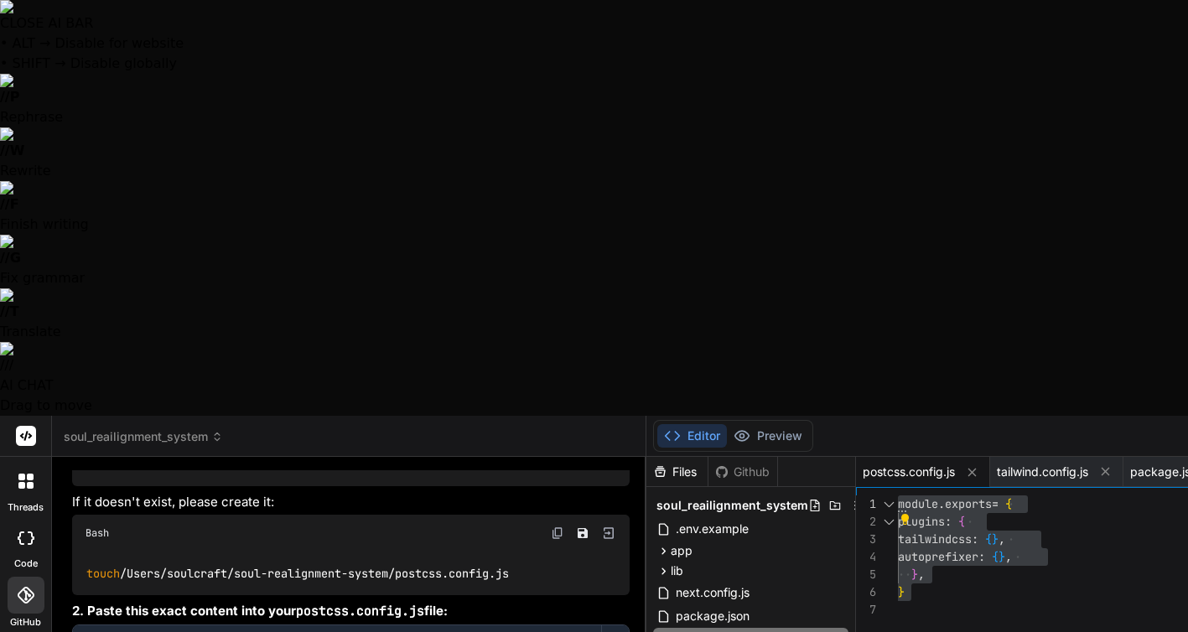
type textarea "x"
type textarea "Please run through all files inside the soul-realignemnt-system and check all ne"
type textarea "x"
type textarea "Please run through all files inside the soul-realignemnt-system and check all n…"
type textarea "x"
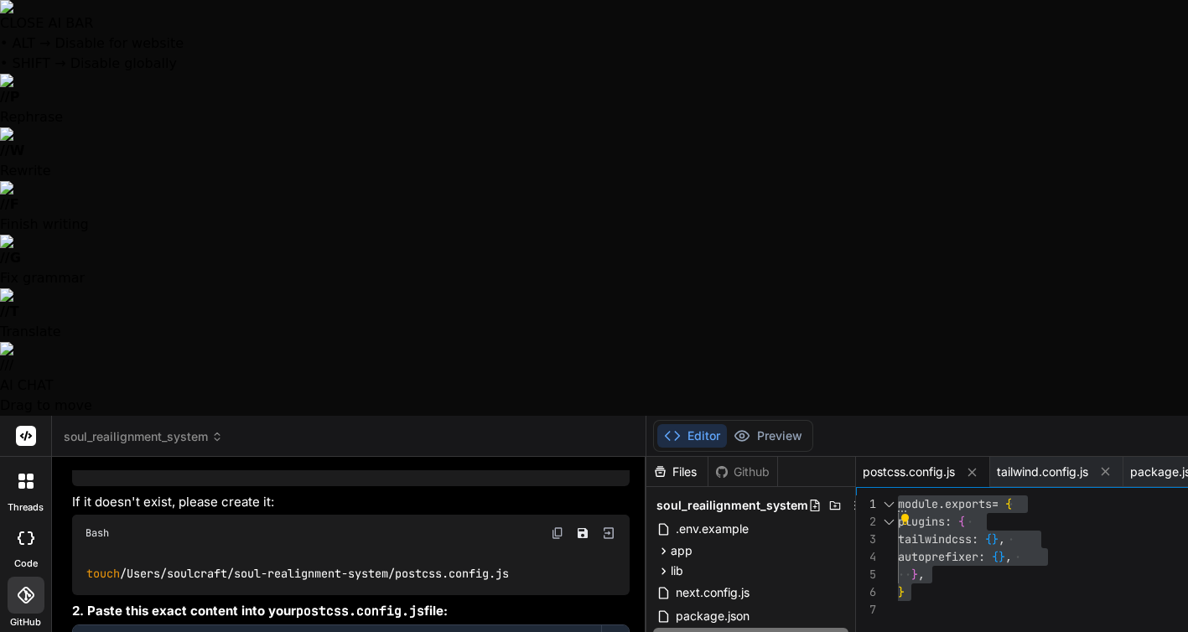
type textarea "Please run through all files inside the soul-realignemnt-system and check all n…"
type textarea "x"
type textarea "Please run through all files inside the soul-realignemnt-system and check all n…"
type textarea "x"
type textarea "Please run through all files inside the soul-realignemnt-system and check all n…"
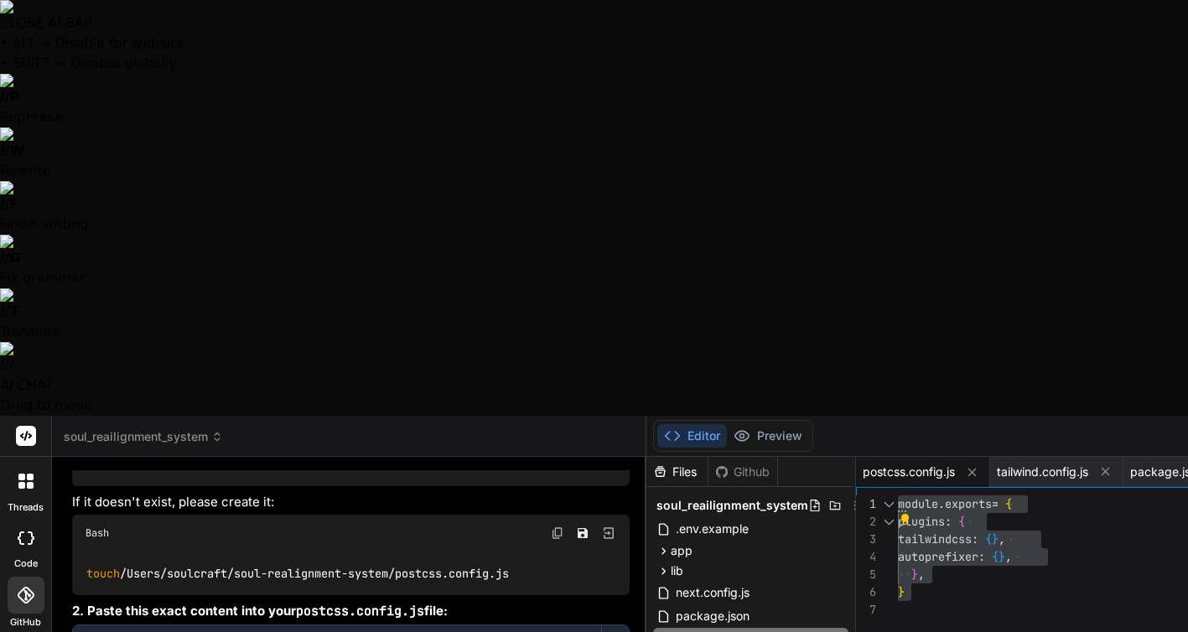
type textarea "x"
type textarea "Please run through all files inside the soul-realignemnt-system and check all n…"
type textarea "x"
type textarea "Please run through all files inside the soul-realignemnt-system and check all n…"
type textarea "x"
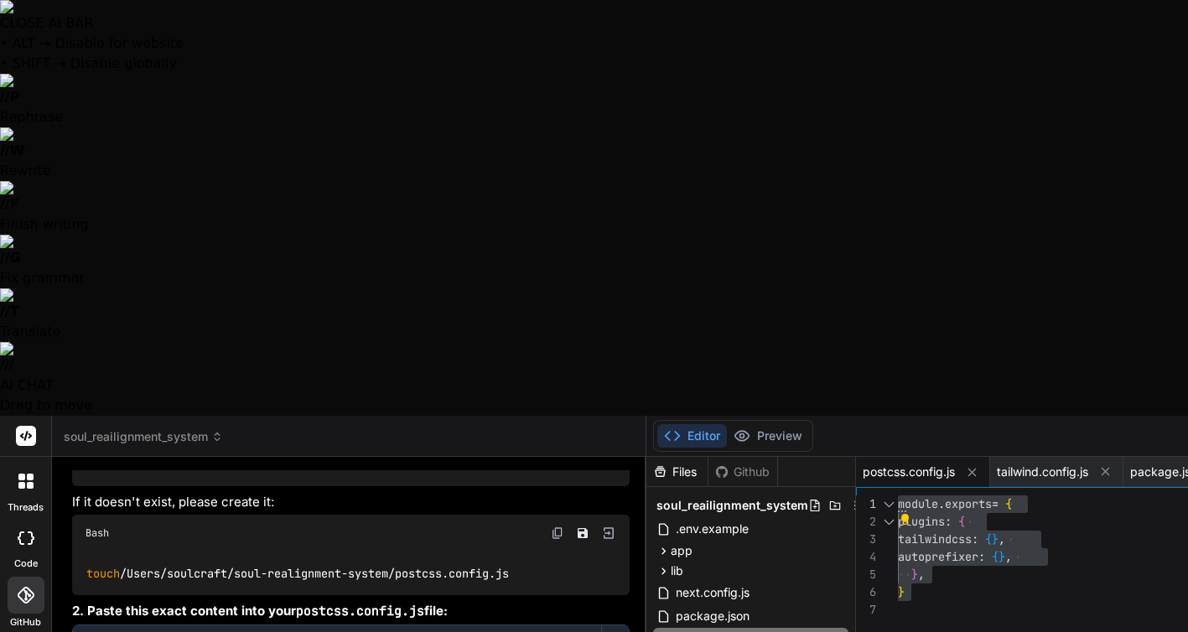
type textarea "Please run through all files inside the soul-realignemnt-system and check all n…"
type textarea "x"
type textarea "Please run through all files inside the soul-realignemnt-system and check all n…"
type textarea "x"
type textarea "Please run through all files inside the soul-realignemnt-system and check all n…"
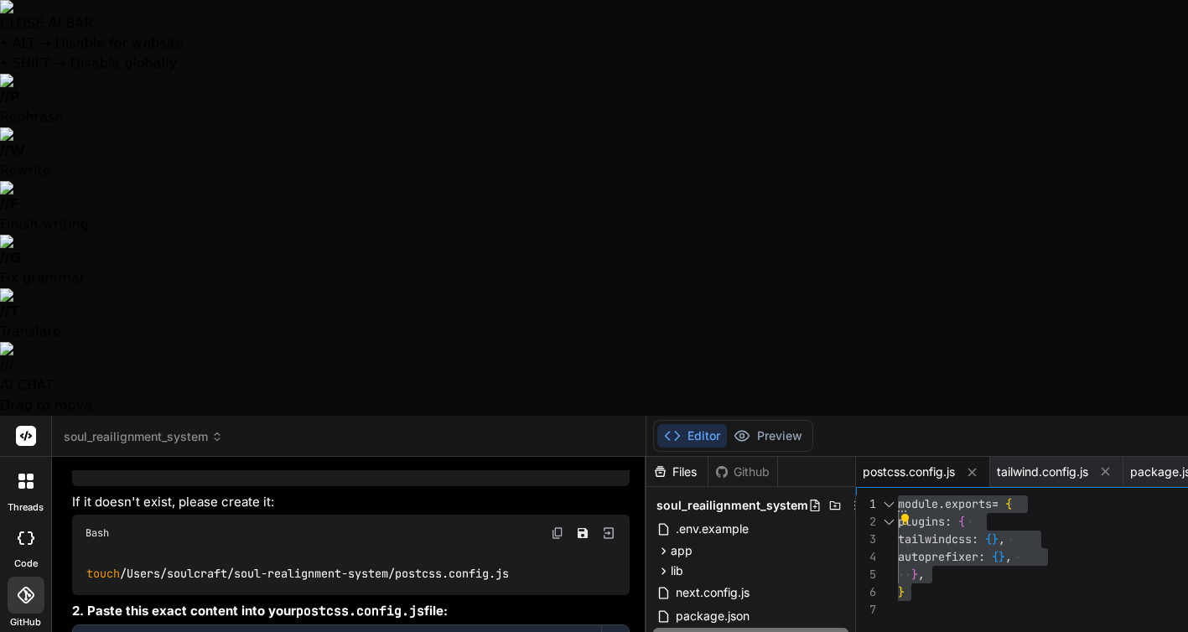
type textarea "x"
type textarea "Please run through all files inside the soul-realignemnt-system and check all n…"
type textarea "x"
type textarea "Please run through all files inside the soul-realignemnt-system and check all n…"
type textarea "x"
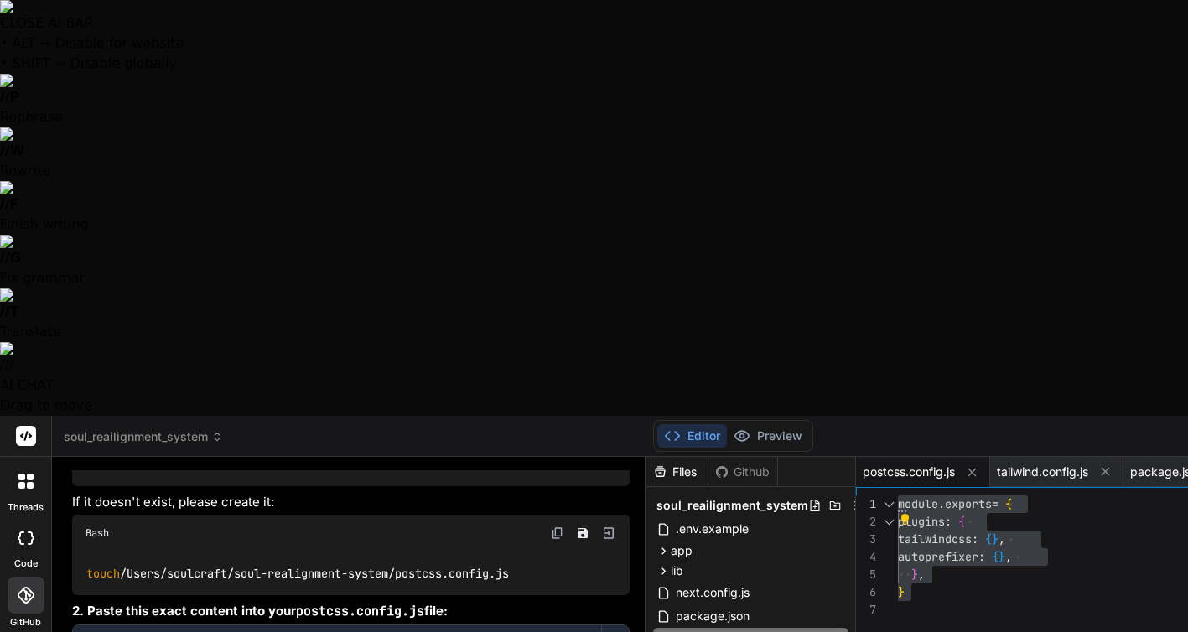
type textarea "Please run through all files inside the soul-realignemnt-system and check all n…"
type textarea "x"
type textarea "Please run through all files inside the soul-realignemnt-system and check all n…"
type textarea "x"
type textarea "Please run through all files inside the soul-realignemnt-system and check all n…"
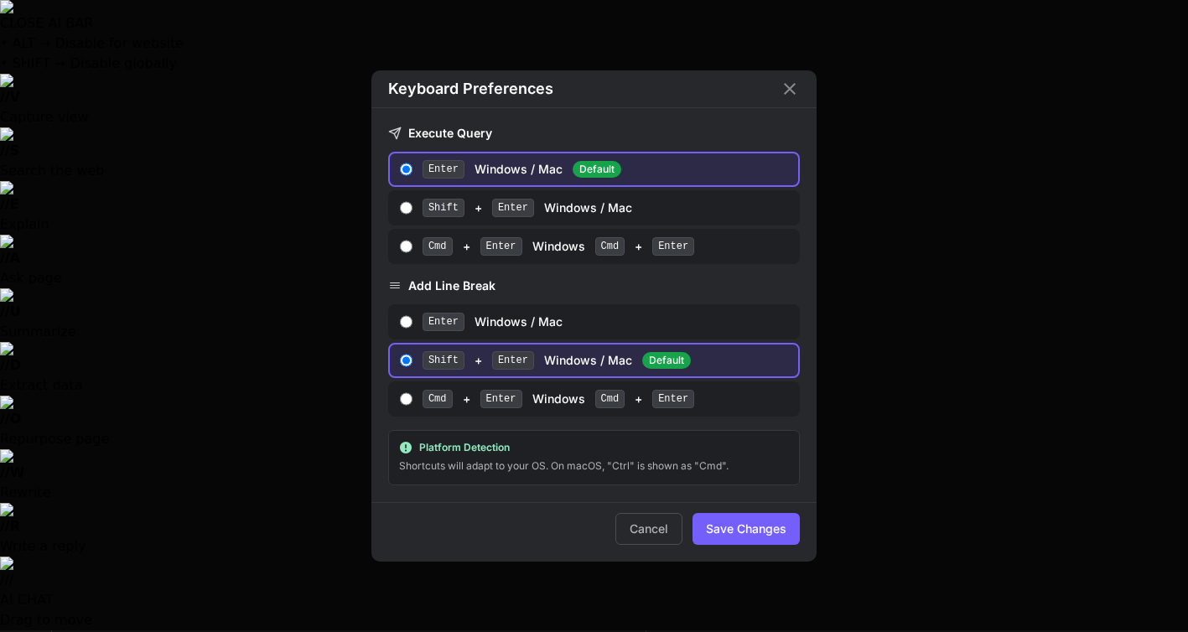
click at [244, 526] on div "Keyboard Preferences Execute Query Enter Windows / Mac Default Shift + Enter Wi…" at bounding box center [594, 316] width 1188 height 632
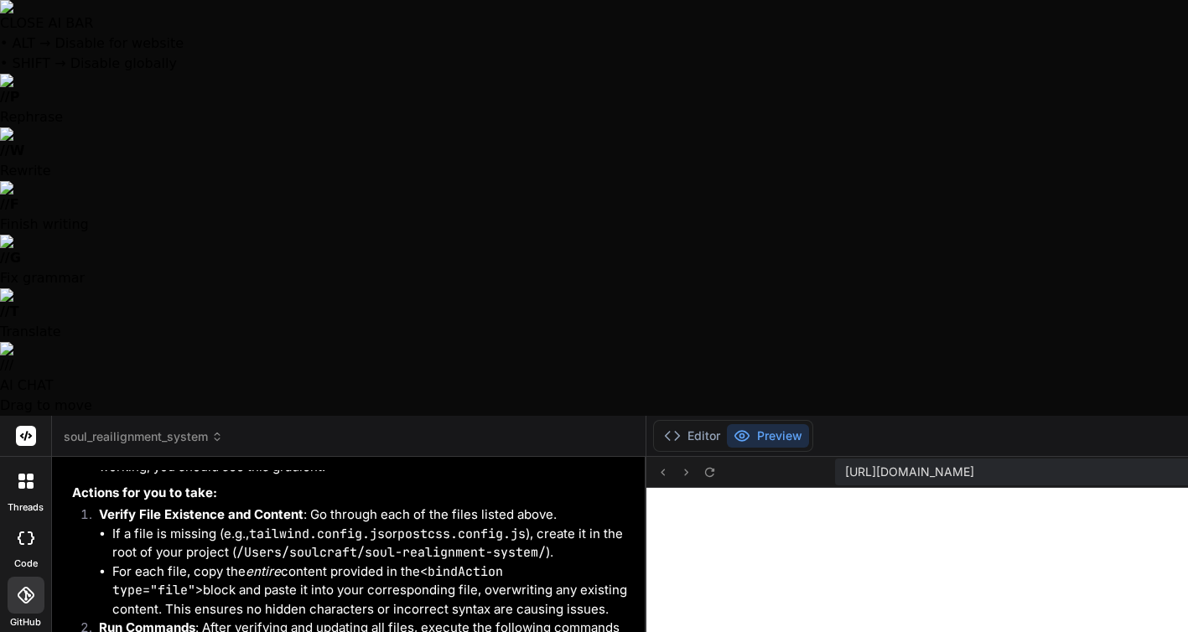
scroll to position [6876, 0]
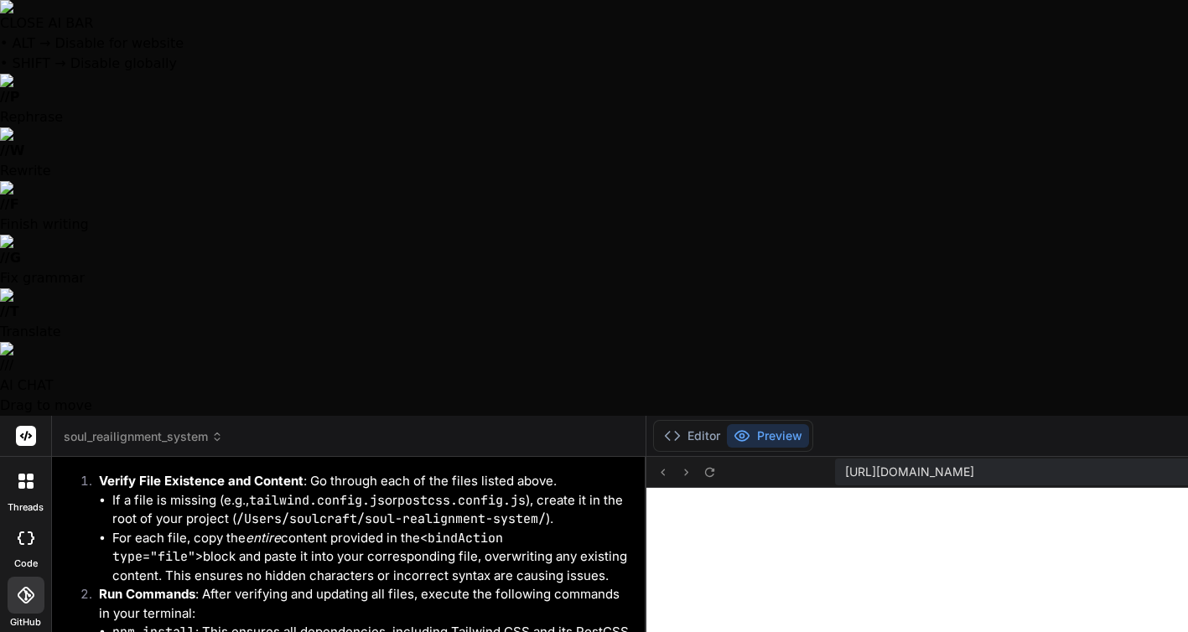
paste textarea "soulcraft@MacBook-Pro-tilhrende-Clairre soul-realignment-system % npm run dev >…"
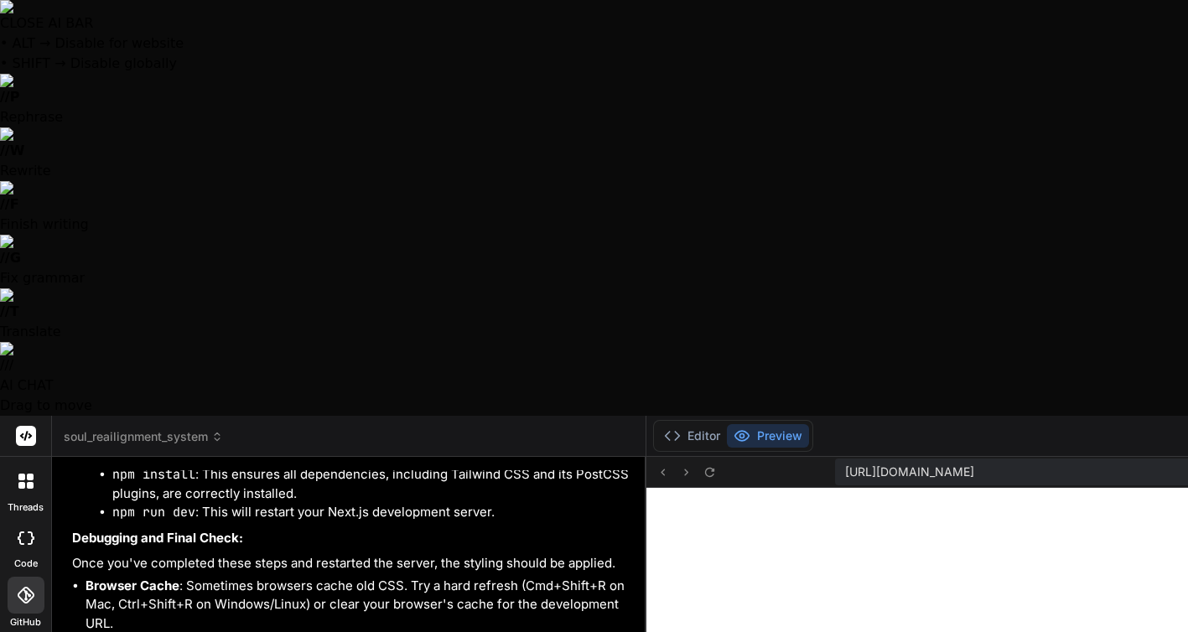
scroll to position [122, 0]
paste textarea "1 of 5 unhandled errors Next.js (13.5.1) is outdated (learn more) Unhandled Run…"
paste textarea "2 of 5 unhandled errors Next.js (13.5.1) is outdated (learn more) Unhandled Run…"
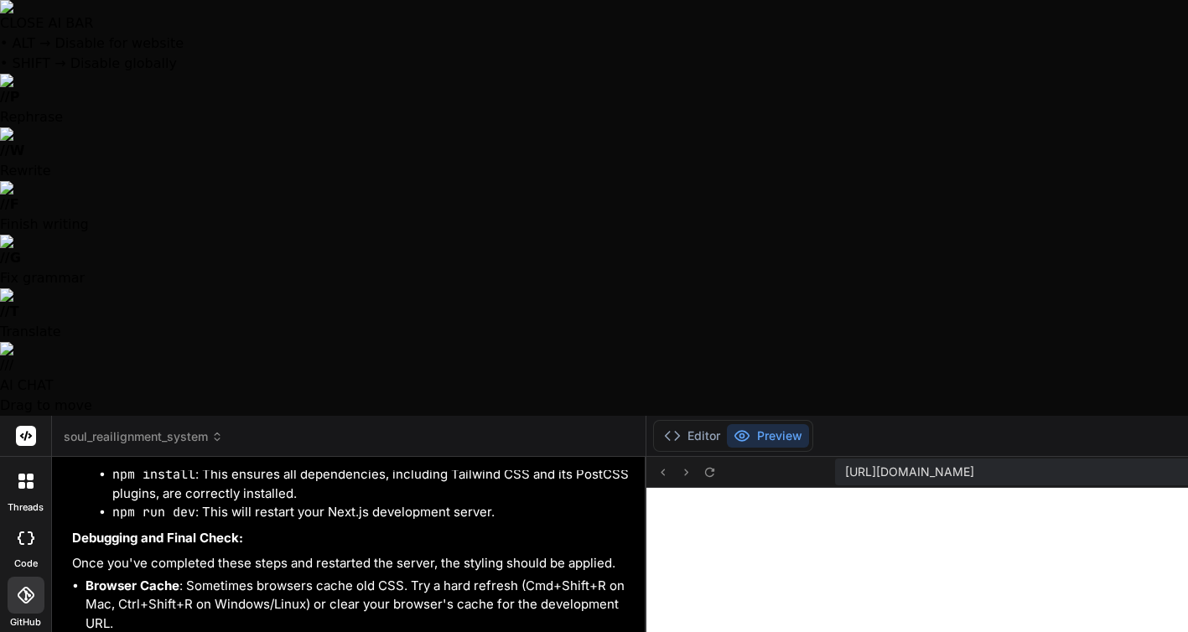
scroll to position [826, 0]
paste textarea "3 of 5 unhandled errors Next.js (13.5.1) is outdated (learn more) Unhandled Run…"
paste textarea "4 of 5 unhandled errors Next.js (13.5.1) is outdated (learn more) Unhandled Run…"
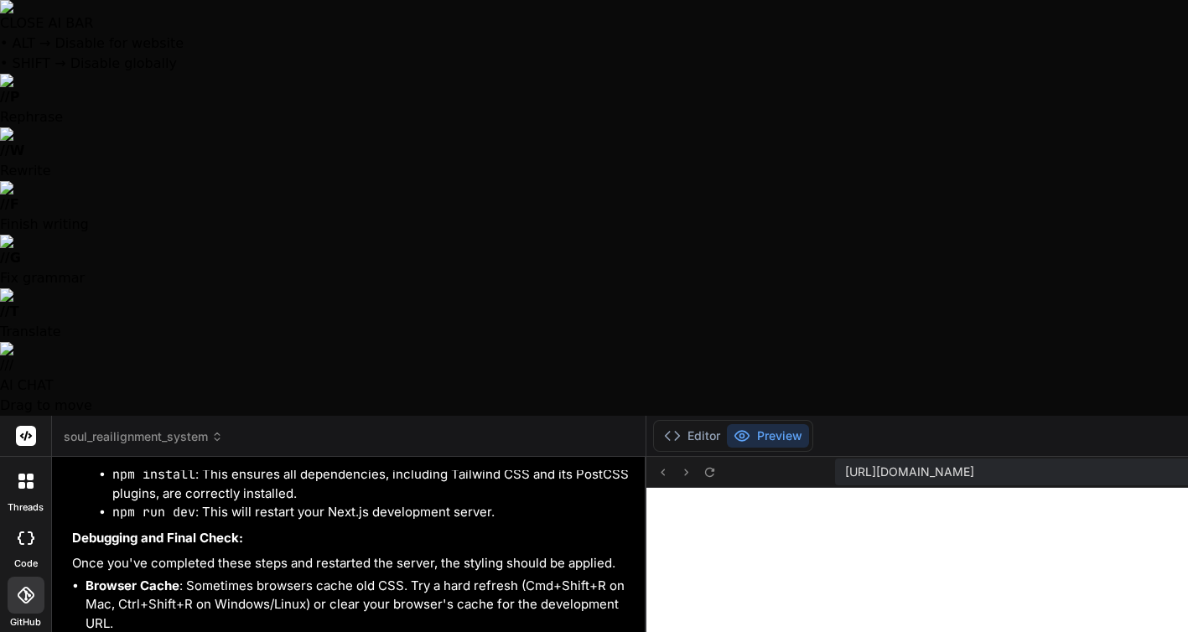
paste textarea "5 of 5 unhandled errors Next.js (13.5.1) is outdated (learn more) Unhandled Run…"
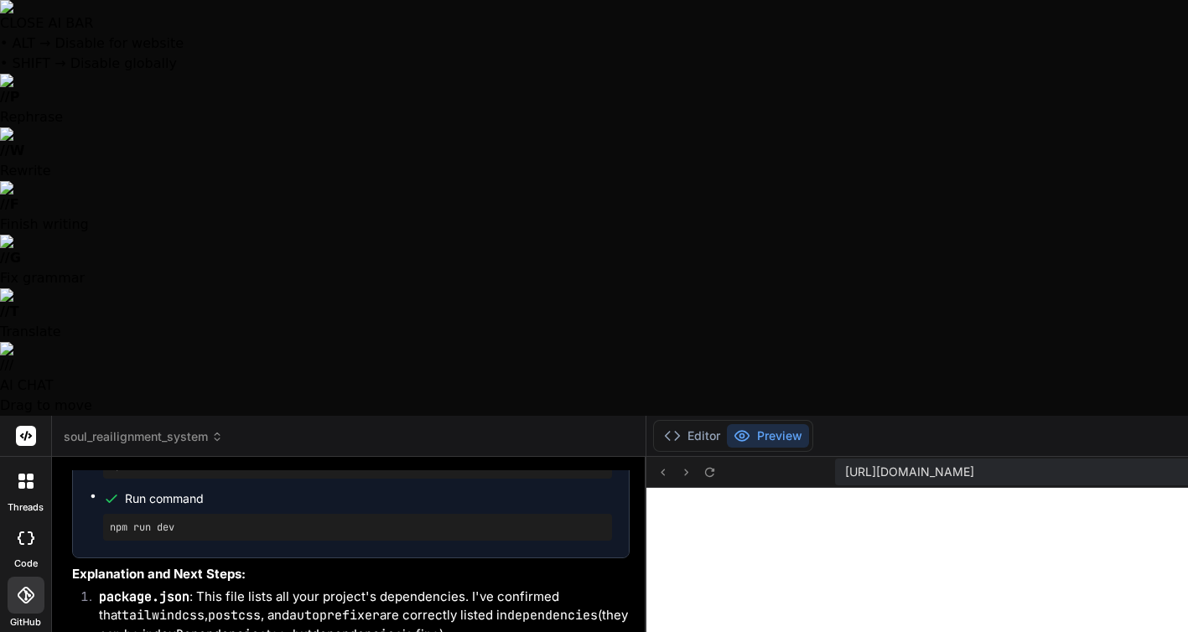
scroll to position [5242, 0]
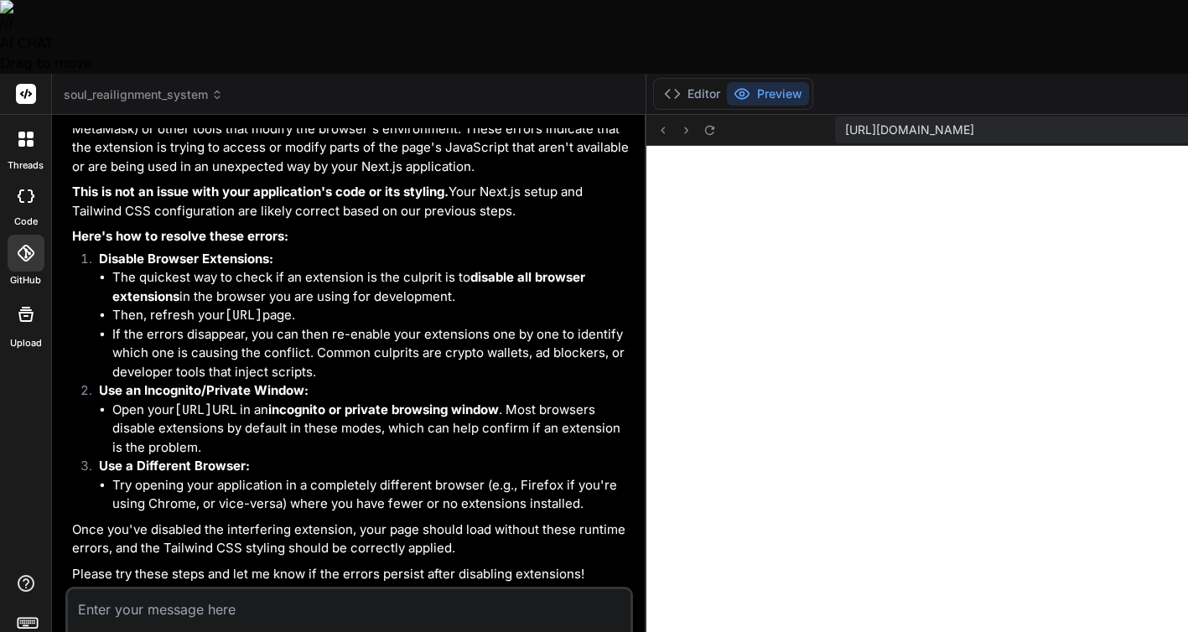
scroll to position [8278, 0]
click at [248, 589] on textarea at bounding box center [349, 604] width 562 height 30
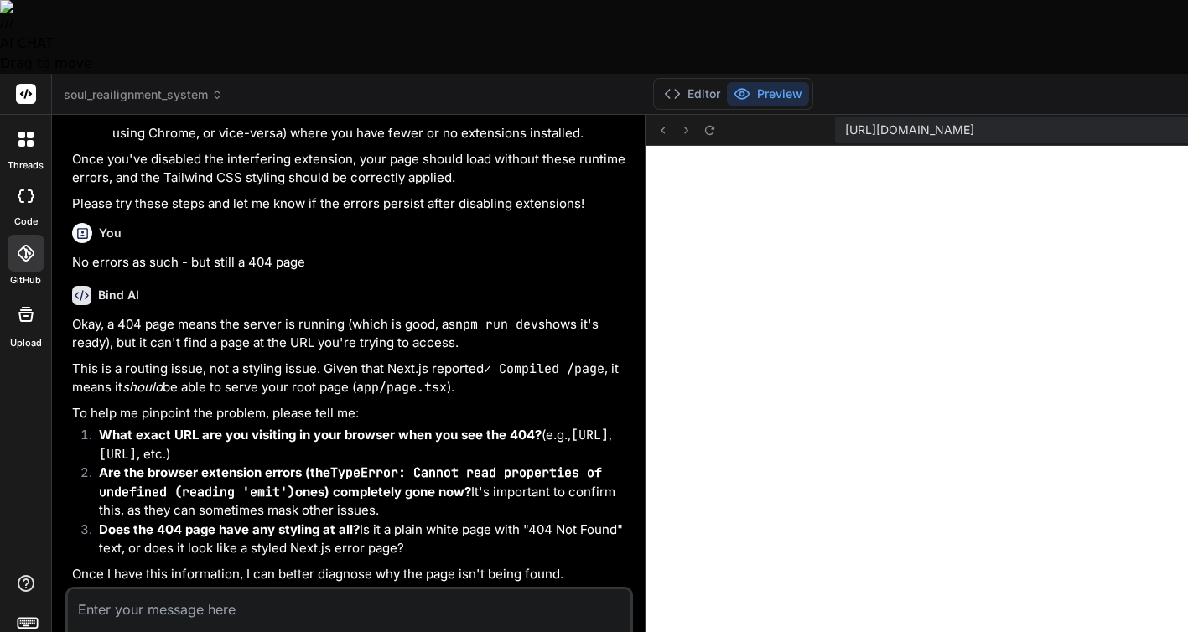
scroll to position [8743, 0]
click at [199, 589] on textarea at bounding box center [349, 604] width 562 height 30
paste textarea "[URL]"
drag, startPoint x: 302, startPoint y: 536, endPoint x: 220, endPoint y: 535, distance: 82.1
click at [220, 589] on textarea "[URL]" at bounding box center [349, 604] width 562 height 30
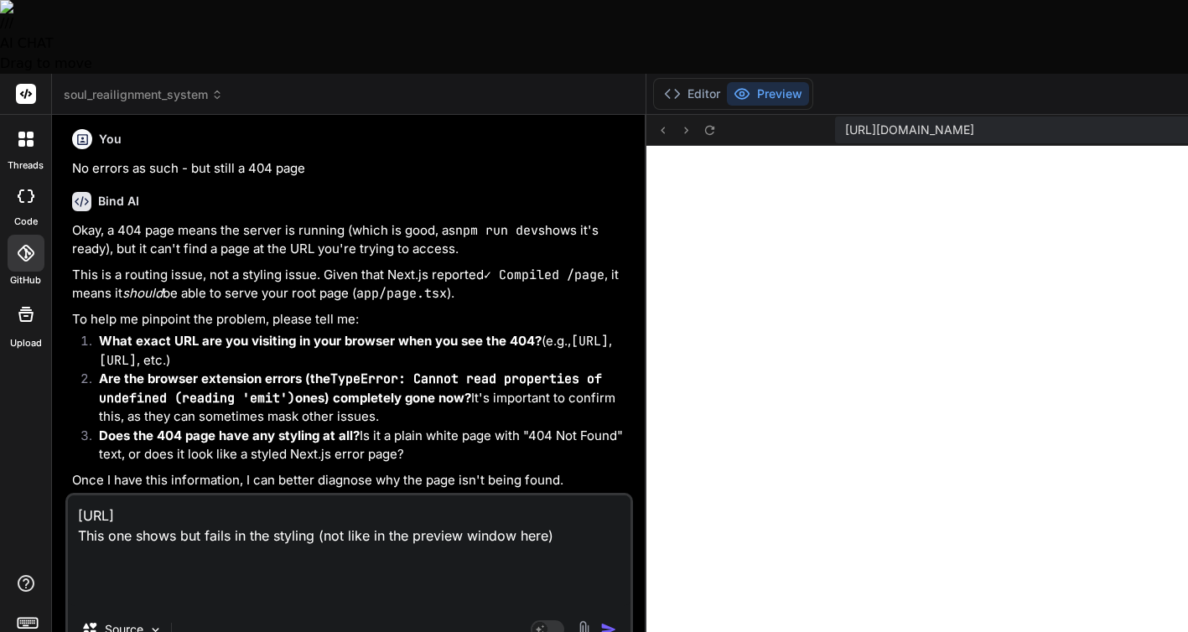
paste textarea "[URL]"
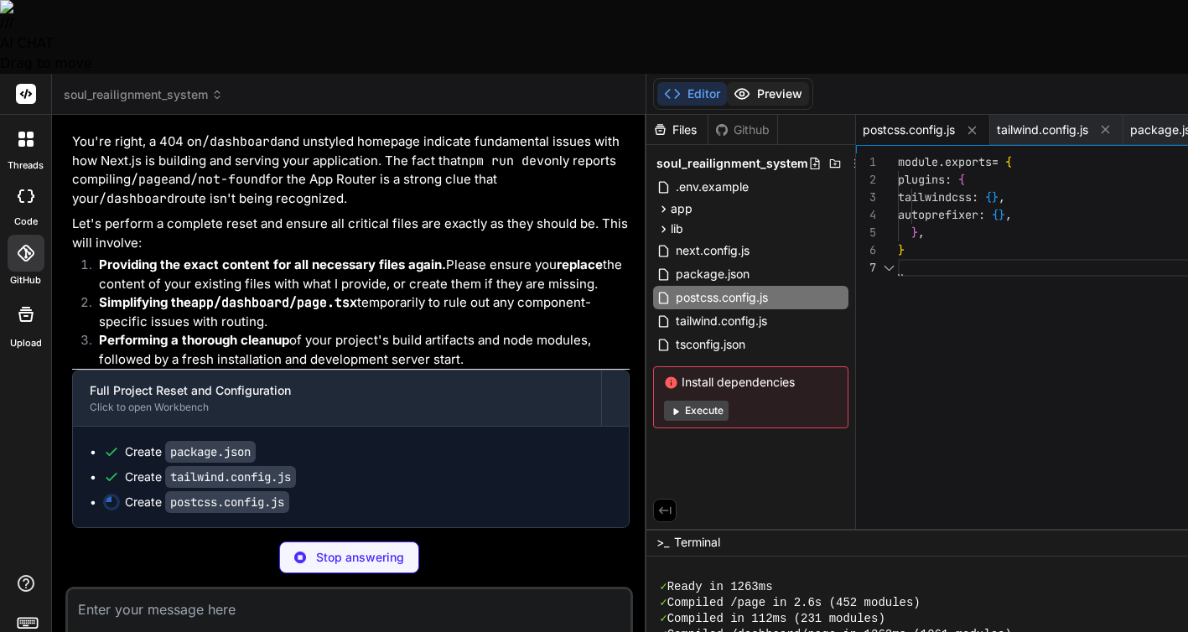
scroll to position [2946, 0]
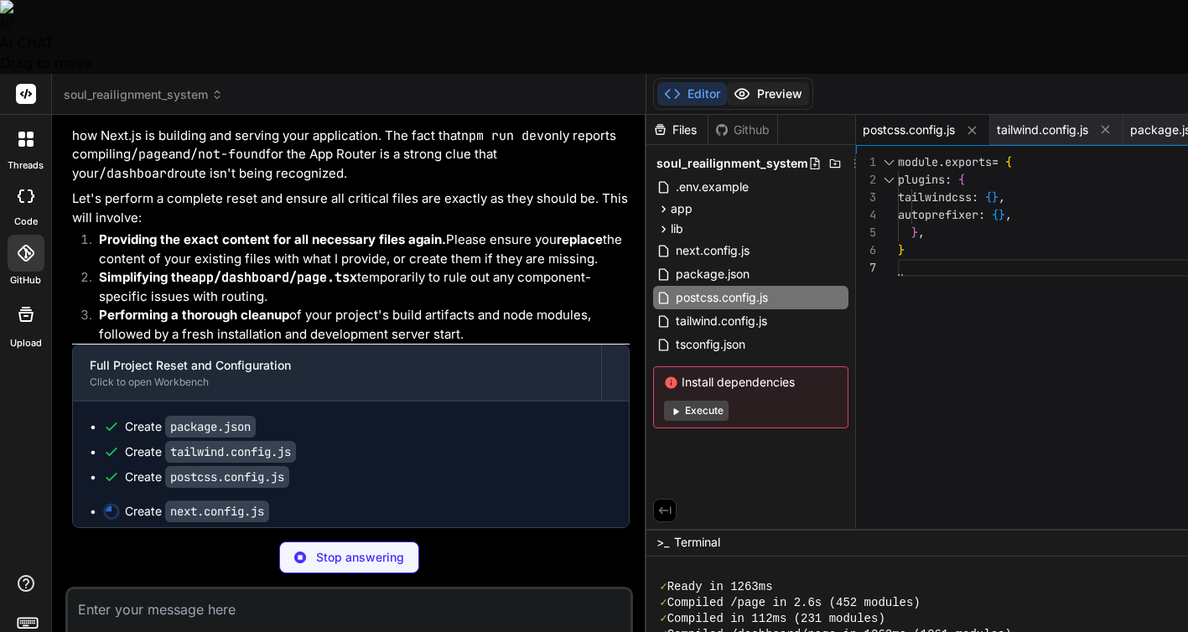
click at [727, 82] on button "Preview" at bounding box center [768, 93] width 82 height 23
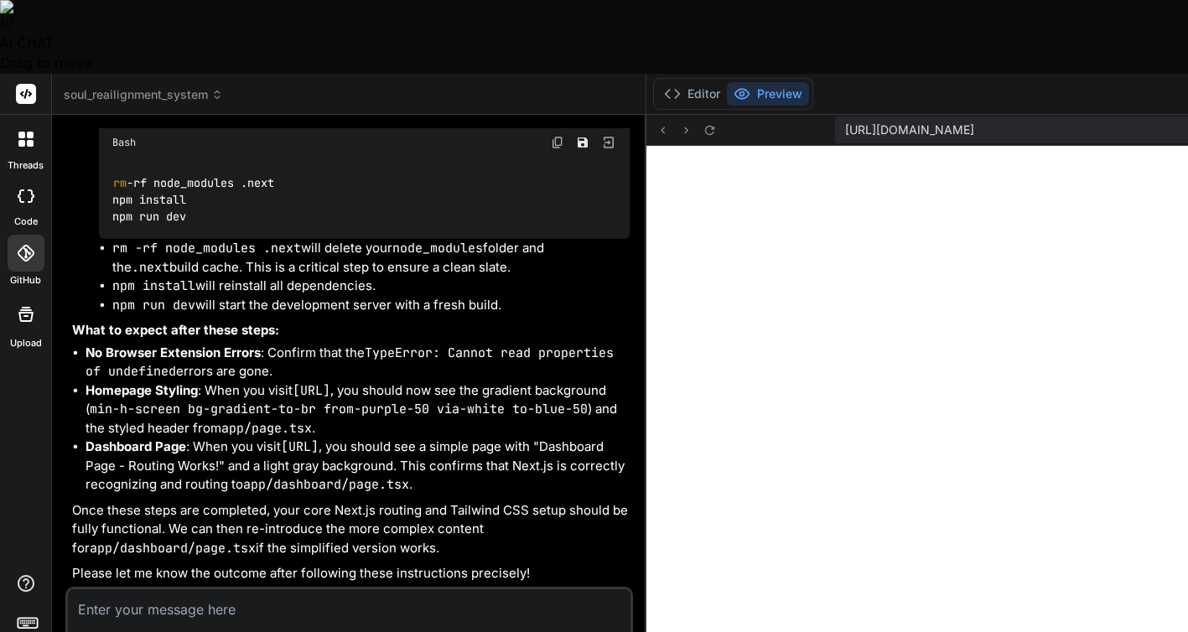
scroll to position [0, 0]
click at [260, 239] on div "rm -rf node_modules .next npm install npm run dev" at bounding box center [364, 200] width 531 height 78
click at [291, 239] on div "rm -rf node_modules .next npm install npm run dev" at bounding box center [364, 200] width 531 height 78
drag, startPoint x: 291, startPoint y: 243, endPoint x: 110, endPoint y: 243, distance: 181.0
click at [110, 239] on div "rm -rf node_modules .next npm install npm run dev" at bounding box center [364, 200] width 531 height 78
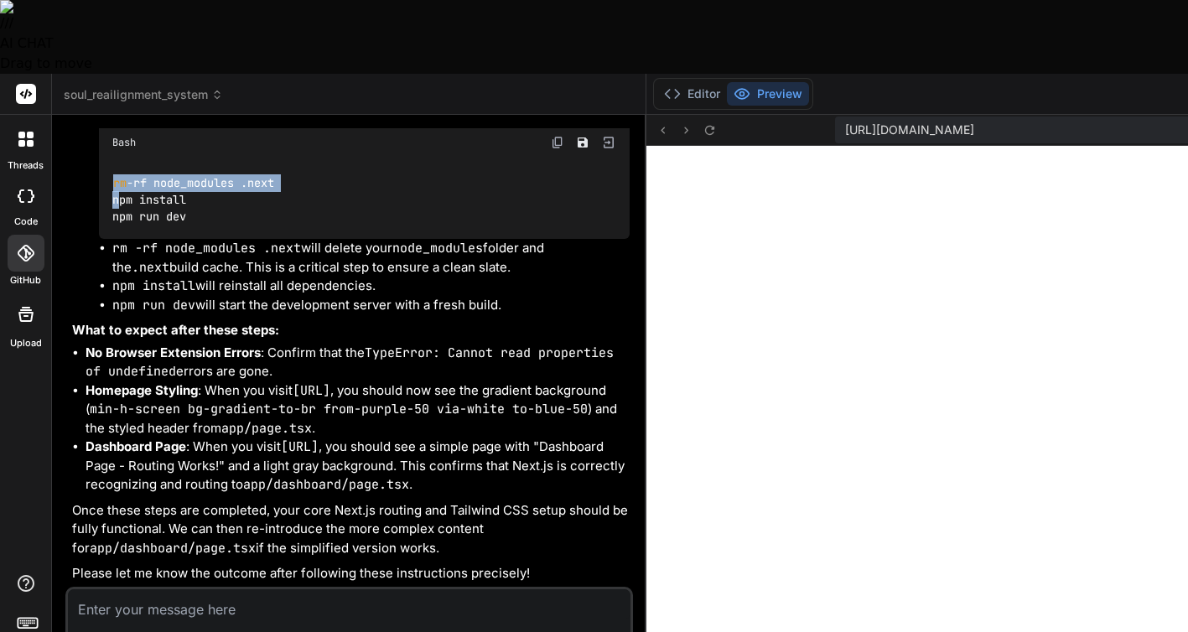
copy code "rm -rf node_modules .next"
drag, startPoint x: 185, startPoint y: 266, endPoint x: 95, endPoint y: 265, distance: 90.5
click at [95, 265] on li "Run the Cleanup and Restart Commands : Open your terminal in the root of your s…" at bounding box center [357, 190] width 544 height 247
copy code "npm install"
drag, startPoint x: 188, startPoint y: 278, endPoint x: 110, endPoint y: 279, distance: 78.0
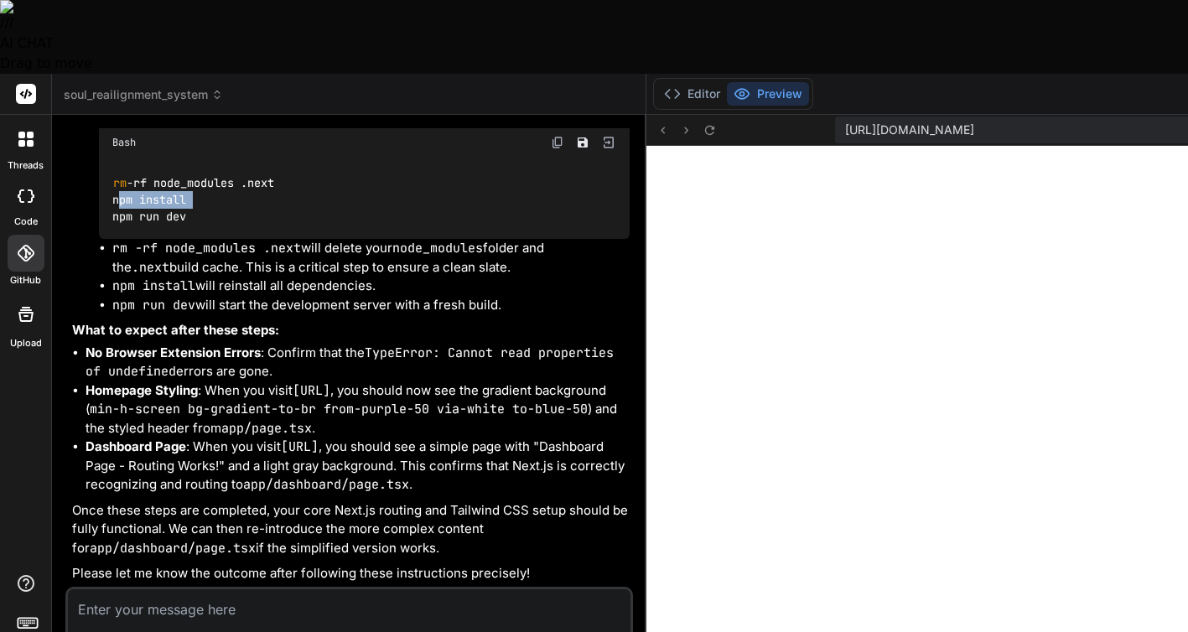
click at [110, 239] on div "rm -rf node_modules .next npm install npm run dev" at bounding box center [364, 200] width 531 height 78
copy code "npm run dev"
click at [253, 589] on textarea at bounding box center [349, 604] width 562 height 30
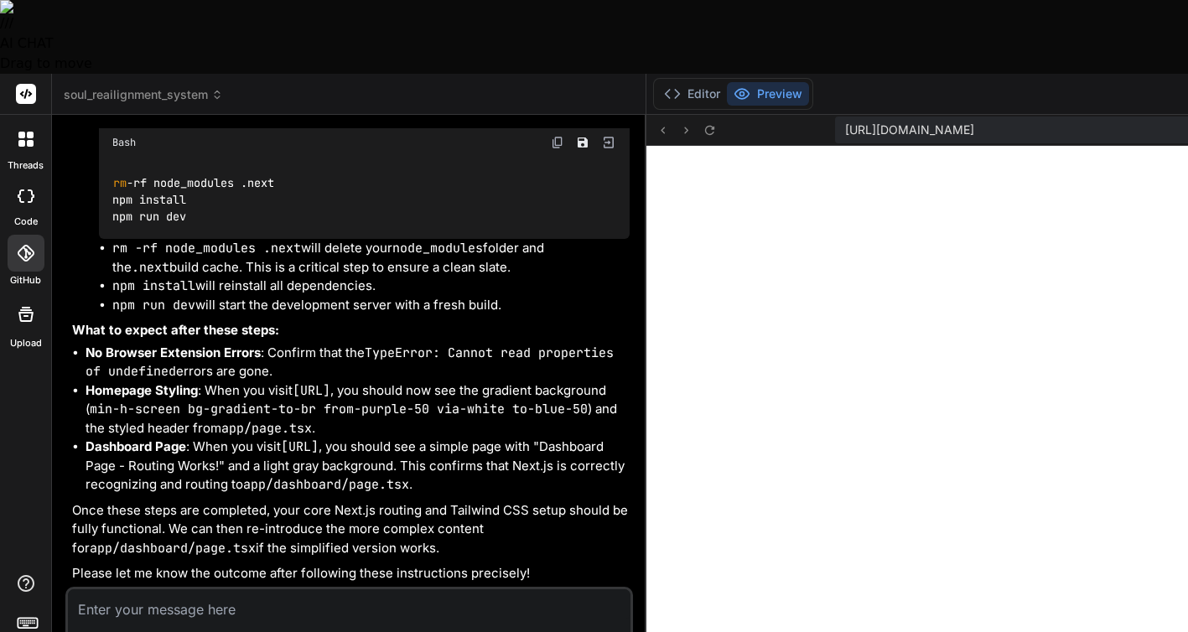
click at [262, 589] on textarea at bounding box center [349, 604] width 562 height 30
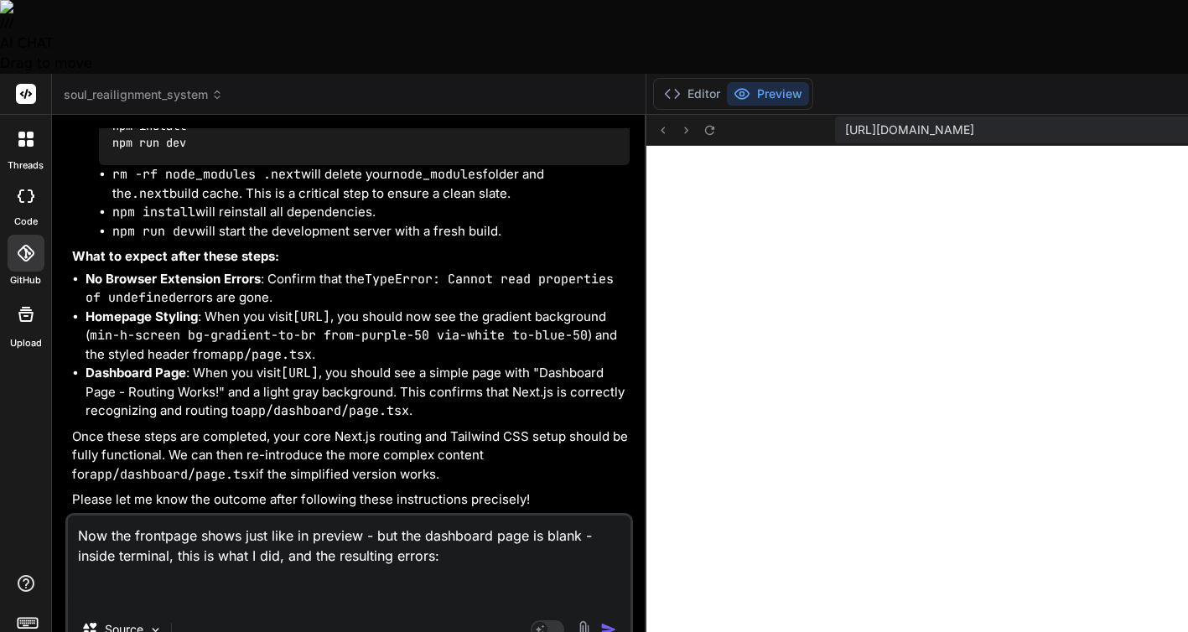
paste textarea "> lore-ipsumdolors-ametco@4.8.1 adi > elit sed ▲ Doei.te 75.0.8 - Incid: utla:/…"
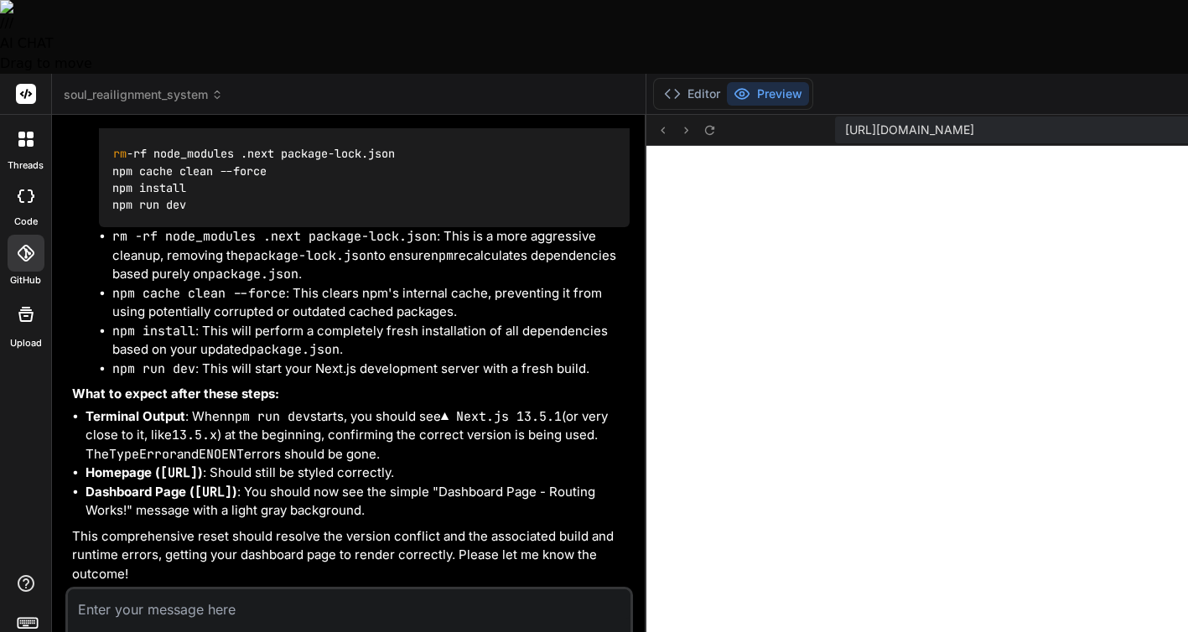
scroll to position [13254, 0]
click at [657, 82] on button "Editor" at bounding box center [692, 93] width 70 height 23
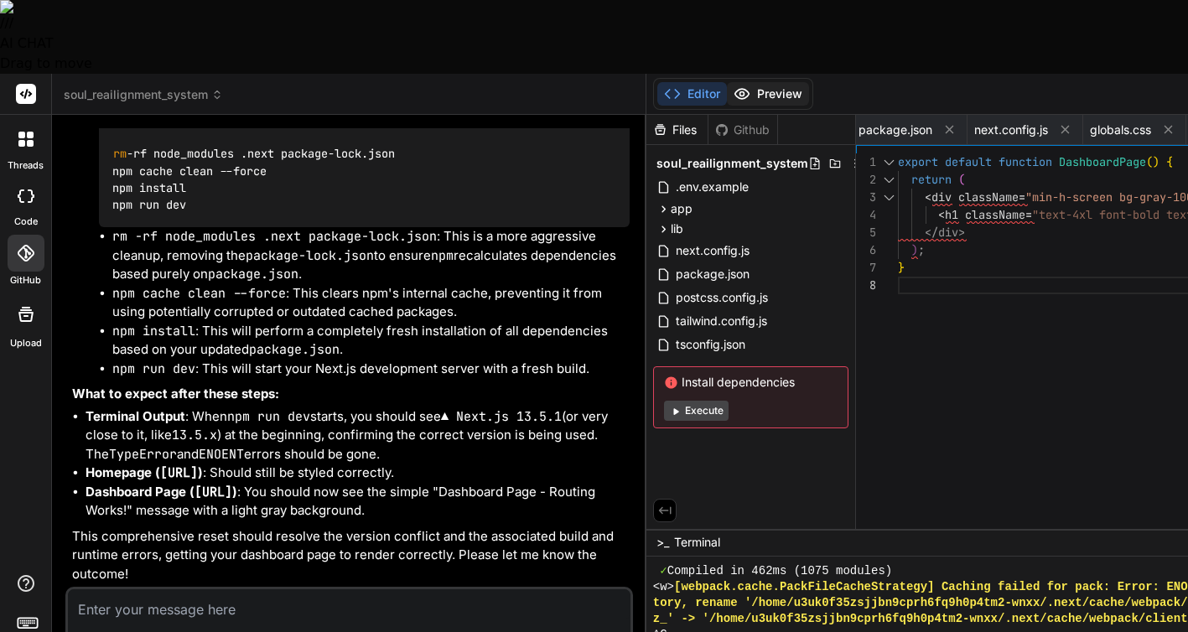
click at [727, 82] on button "Preview" at bounding box center [768, 93] width 82 height 23
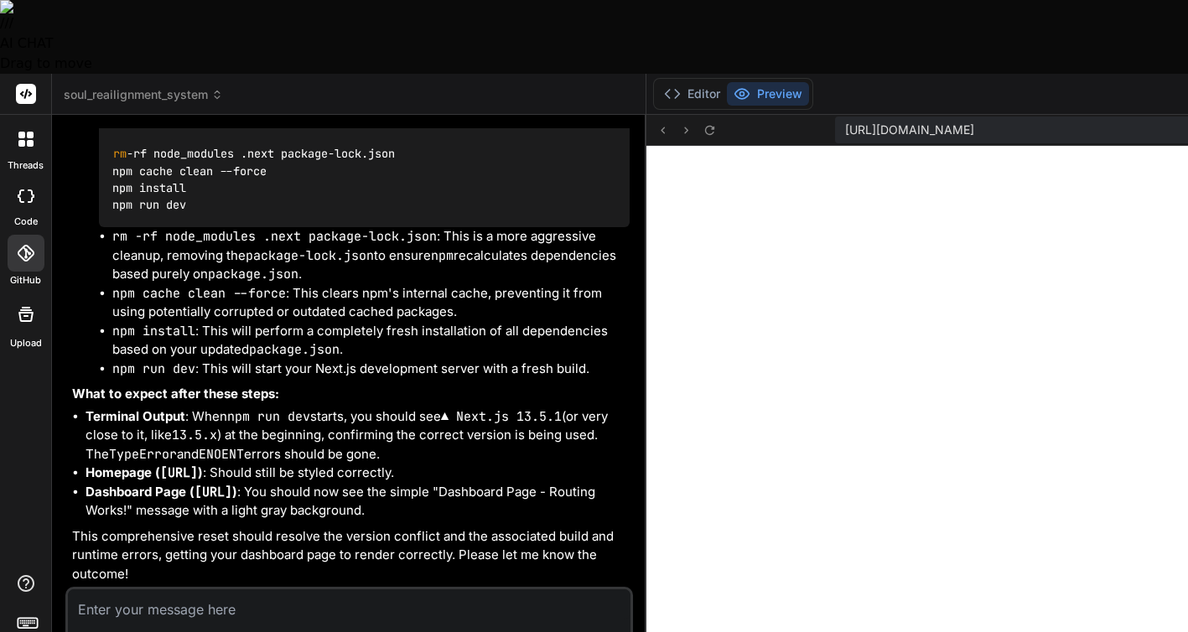
scroll to position [13381, 0]
drag, startPoint x: 260, startPoint y: 431, endPoint x: 113, endPoint y: 399, distance: 150.1
copy li "Replace its entire content with the content provided in the first <bindAction t…"
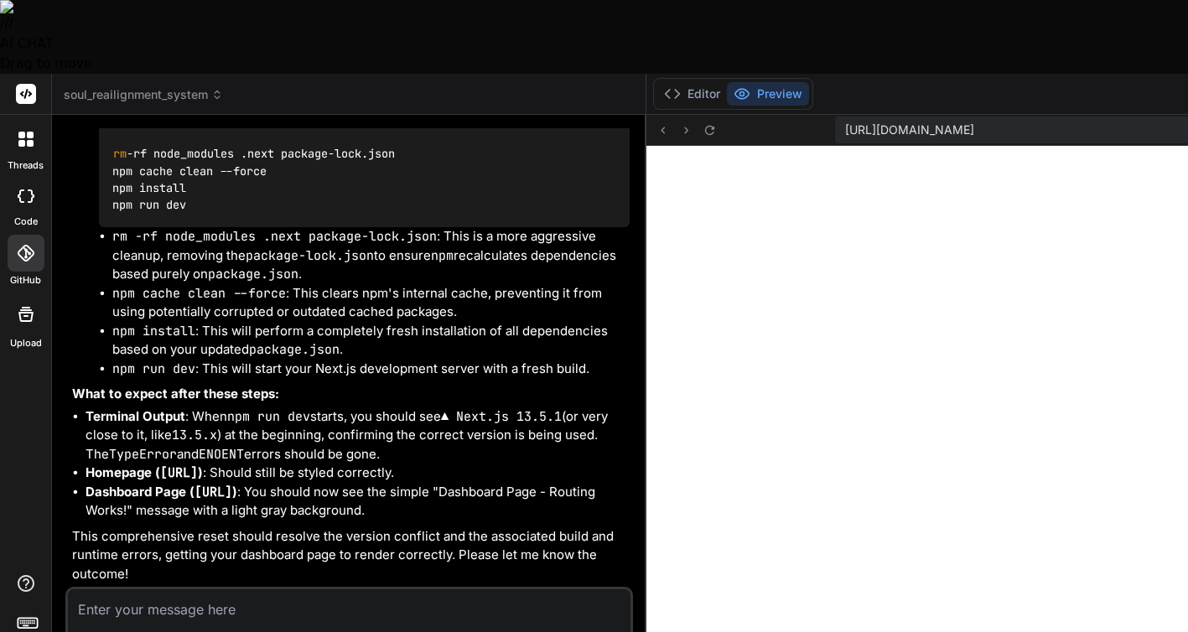
click at [117, 589] on textarea at bounding box center [349, 604] width 562 height 30
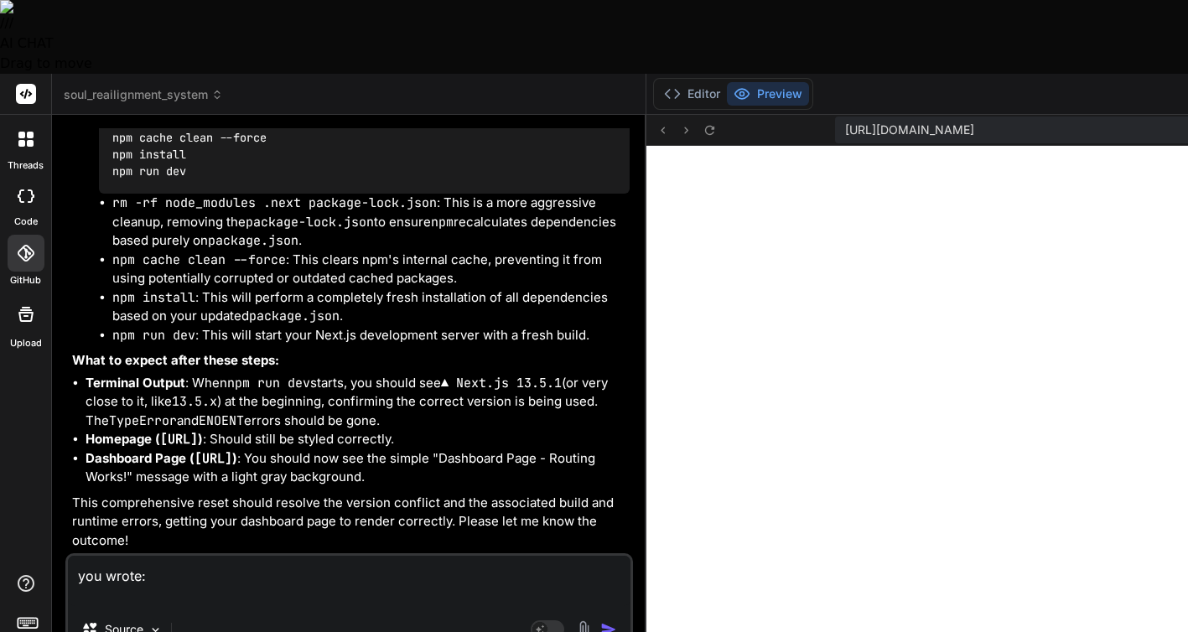
paste textarea "Replace its entire content with the content provided in the first <bindAction t…"
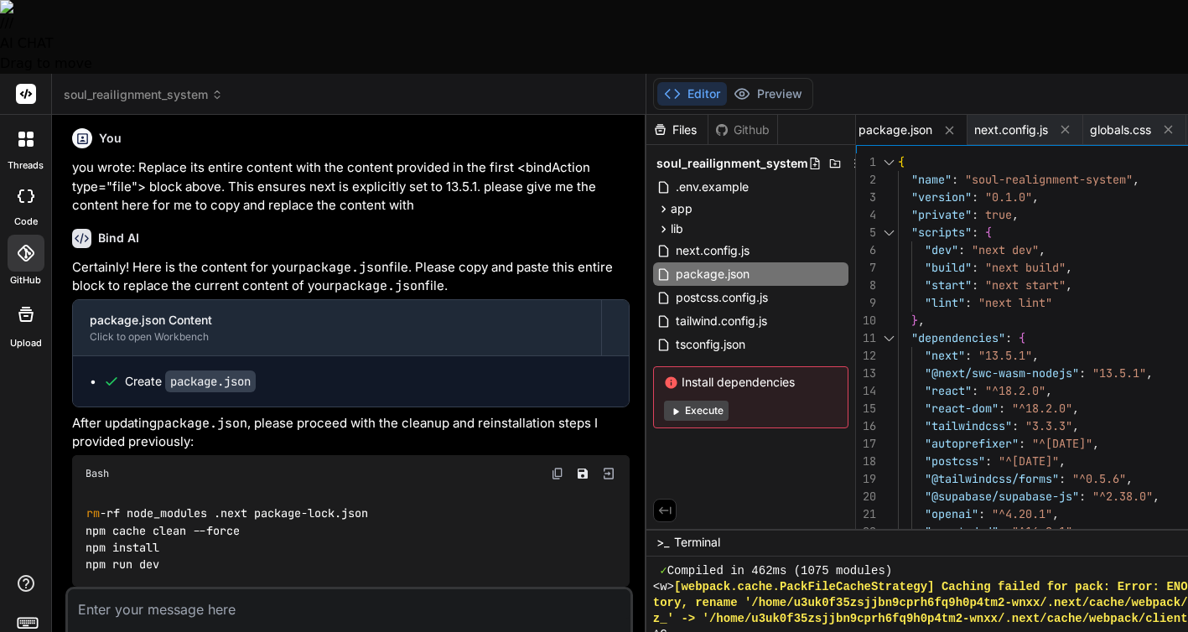
scroll to position [14588, 0]
click at [421, 356] on div "Create package.json" at bounding box center [351, 381] width 556 height 50
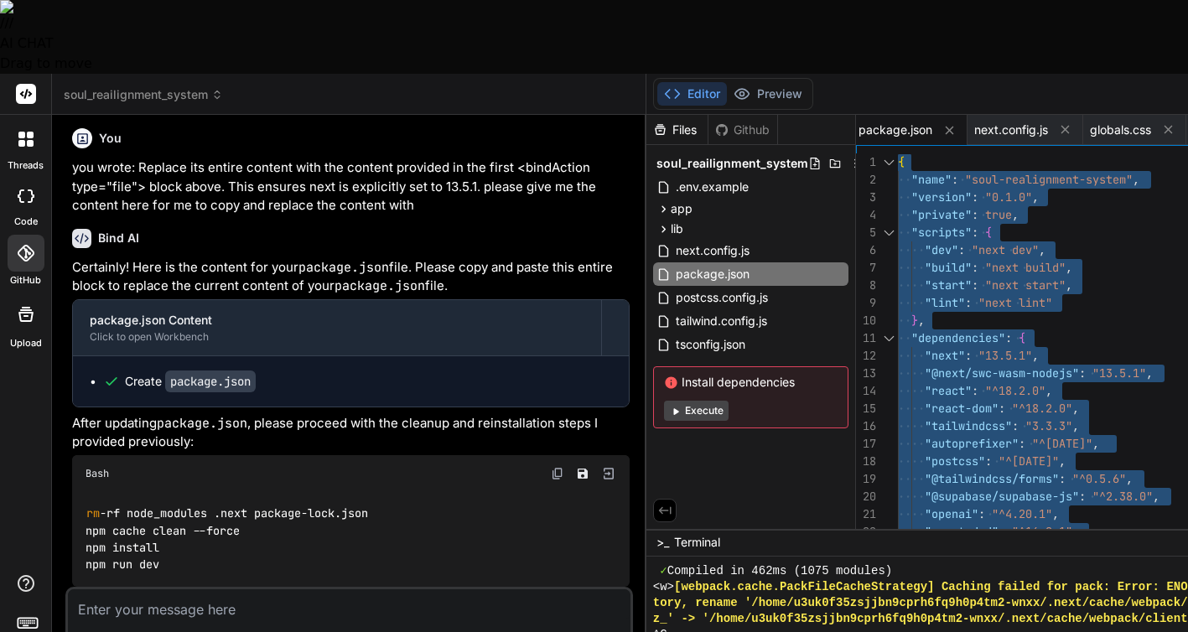
click at [426, 414] on p "After updating package.json , please proceed with the cleanup and reinstallatio…" at bounding box center [350, 433] width 557 height 38
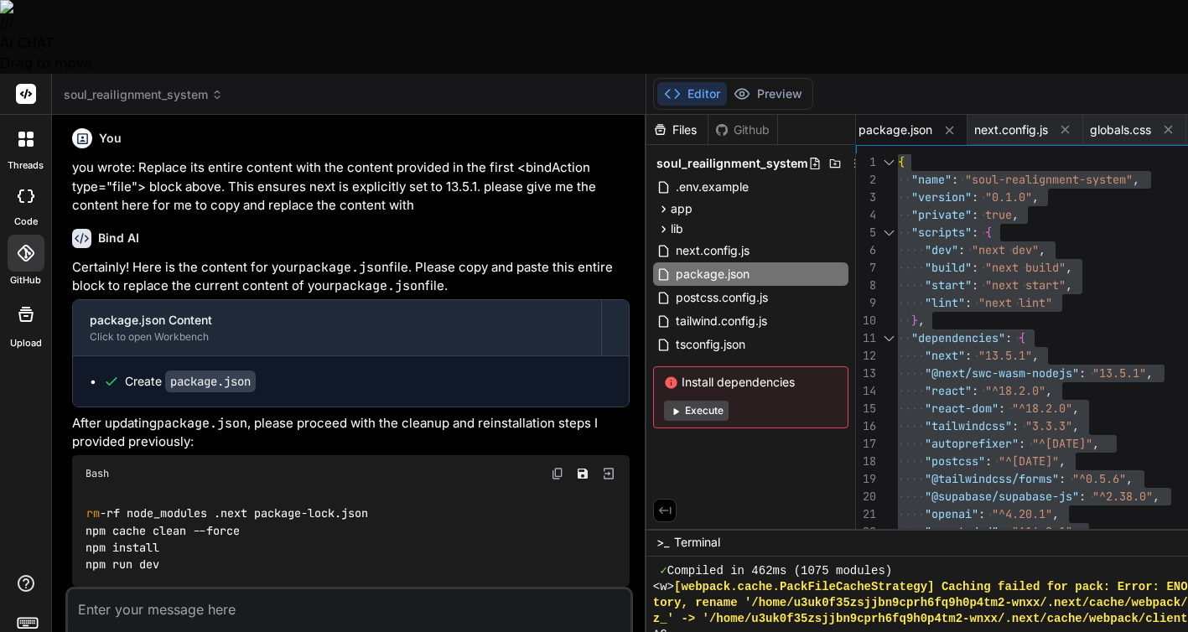
click at [351, 414] on p "After updating package.json , please proceed with the cleanup and reinstallatio…" at bounding box center [350, 433] width 557 height 38
click at [326, 455] on div "Bash" at bounding box center [350, 473] width 557 height 37
click at [336, 455] on div "Bash" at bounding box center [350, 473] width 557 height 37
click at [293, 492] on div "rm -rf node_modules .next package-lock.json npm cache clean --force npm install…" at bounding box center [350, 540] width 557 height 96
click at [320, 492] on div "rm -rf node_modules .next package-lock.json npm cache clean --force npm install…" at bounding box center [350, 540] width 557 height 96
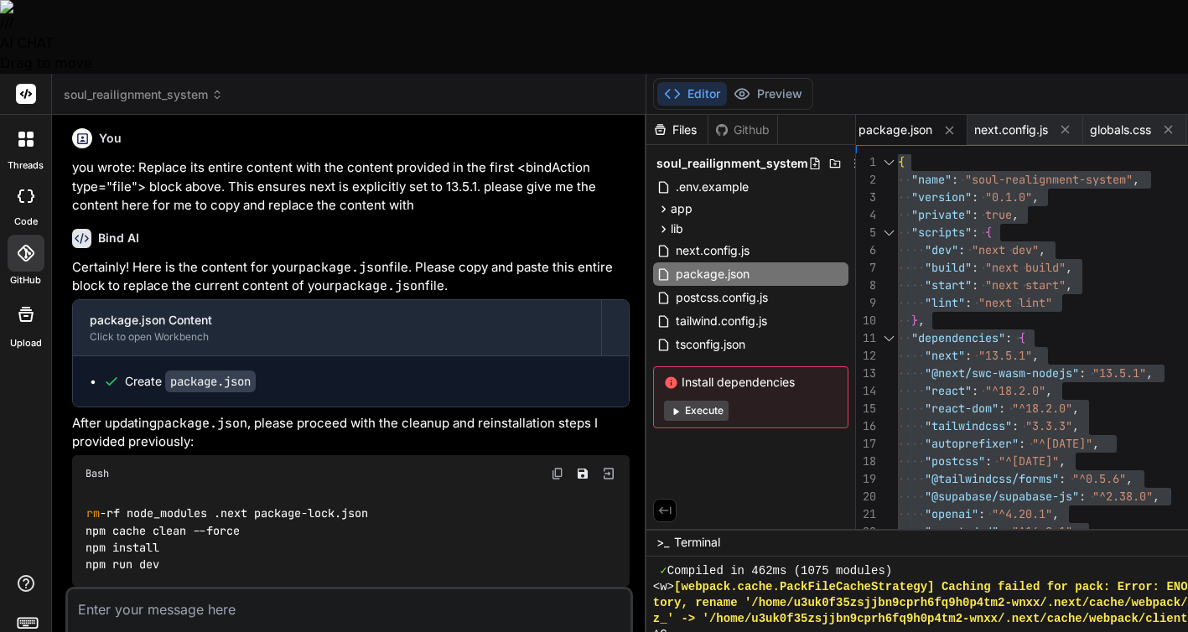
click at [360, 414] on p "After updating package.json , please proceed with the cleanup and reinstallatio…" at bounding box center [350, 433] width 557 height 38
drag, startPoint x: 383, startPoint y: 438, endPoint x: 85, endPoint y: 436, distance: 297.6
click at [85, 492] on div "rm -rf node_modules .next package-lock.json npm cache clean --force npm install…" at bounding box center [350, 540] width 557 height 96
copy code "rm -rf node_modules .next package-lock.json"
drag, startPoint x: 246, startPoint y: 458, endPoint x: 57, endPoint y: 458, distance: 189.4
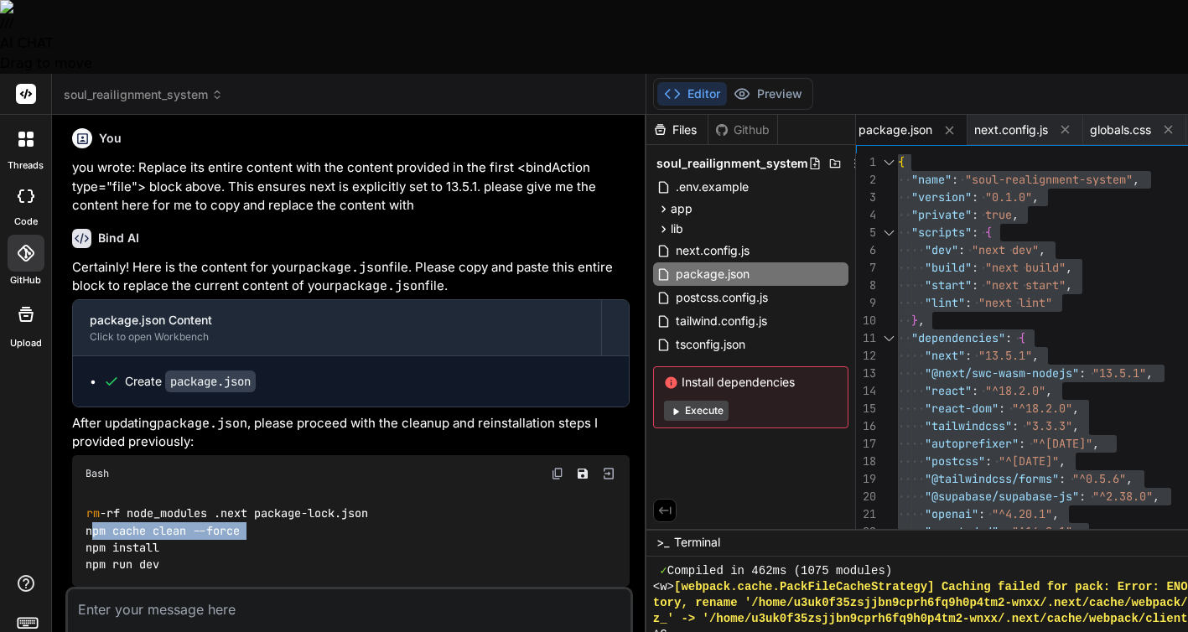
click at [57, 458] on div "Bind AI Web Search Created with Pixso. Code Generator You still an echo in the …" at bounding box center [349, 410] width 594 height 590
copy code "npm cache clean --force"
drag, startPoint x: 163, startPoint y: 475, endPoint x: 78, endPoint y: 475, distance: 84.7
click at [78, 492] on div "rm -rf node_modules .next package-lock.json npm cache clean --force npm install…" at bounding box center [350, 540] width 557 height 96
copy code "npm install"
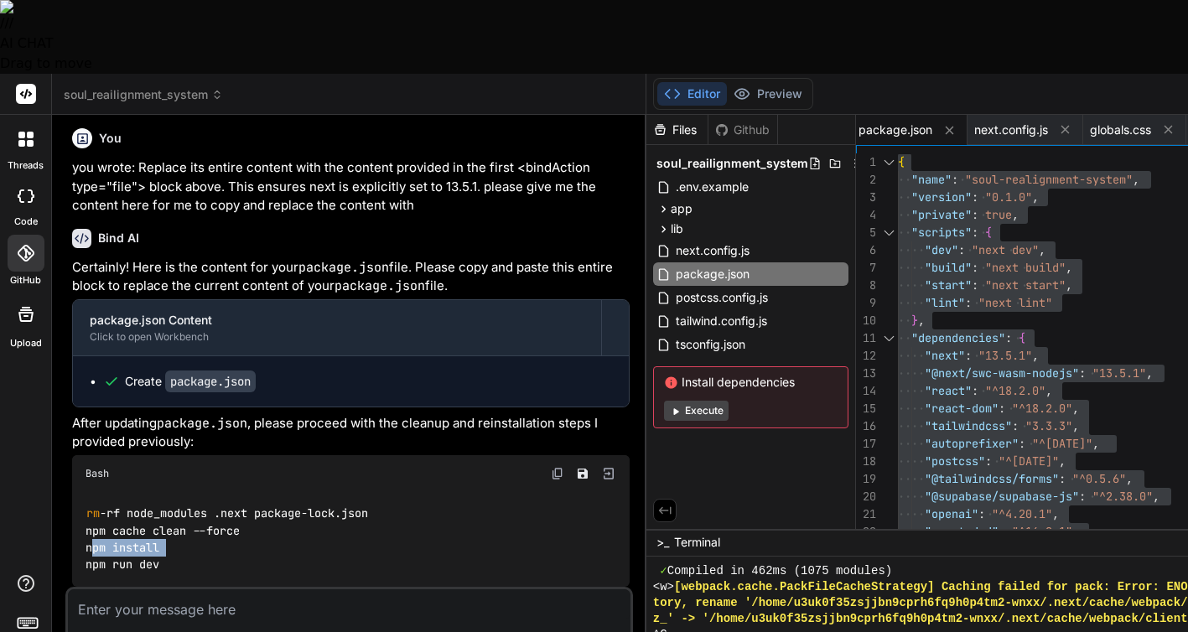
drag, startPoint x: 164, startPoint y: 491, endPoint x: 73, endPoint y: 491, distance: 91.4
click at [73, 492] on div "rm -rf node_modules .next package-lock.json npm cache clean --force npm install…" at bounding box center [350, 540] width 557 height 96
copy code "npm run dev"
click at [242, 589] on textarea at bounding box center [349, 604] width 562 height 30
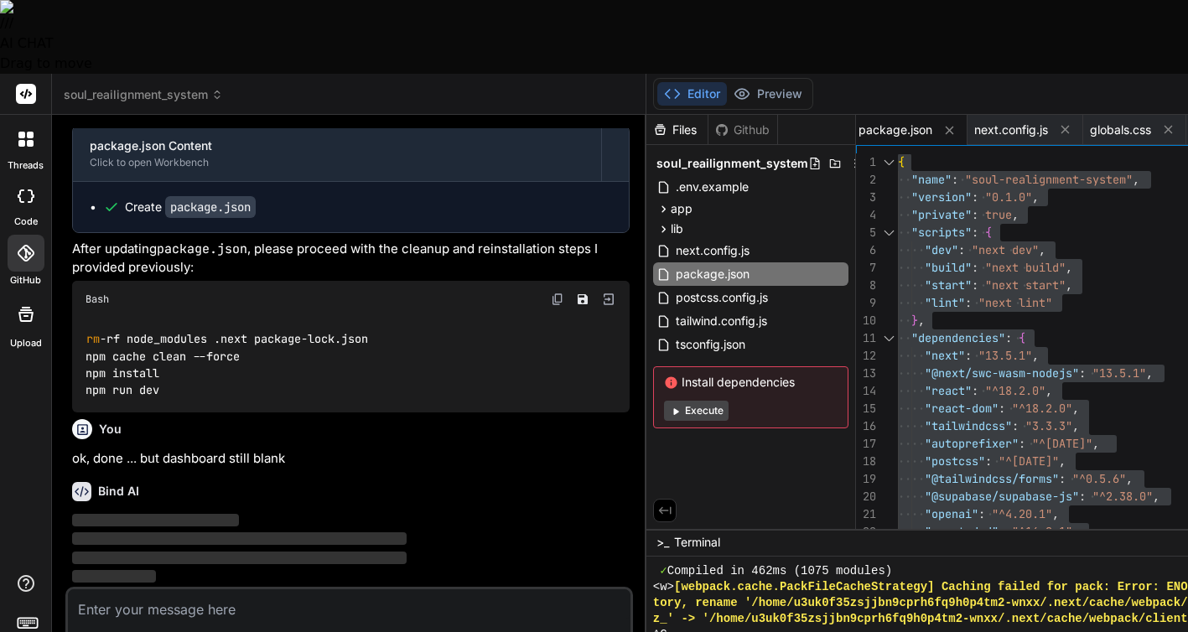
scroll to position [14762, 0]
click at [646, 395] on div "Files Github soul_reailignment_system .env.example app dashboard page.tsx globa…" at bounding box center [751, 322] width 210 height 414
